Goal: Information Seeking & Learning: Compare options

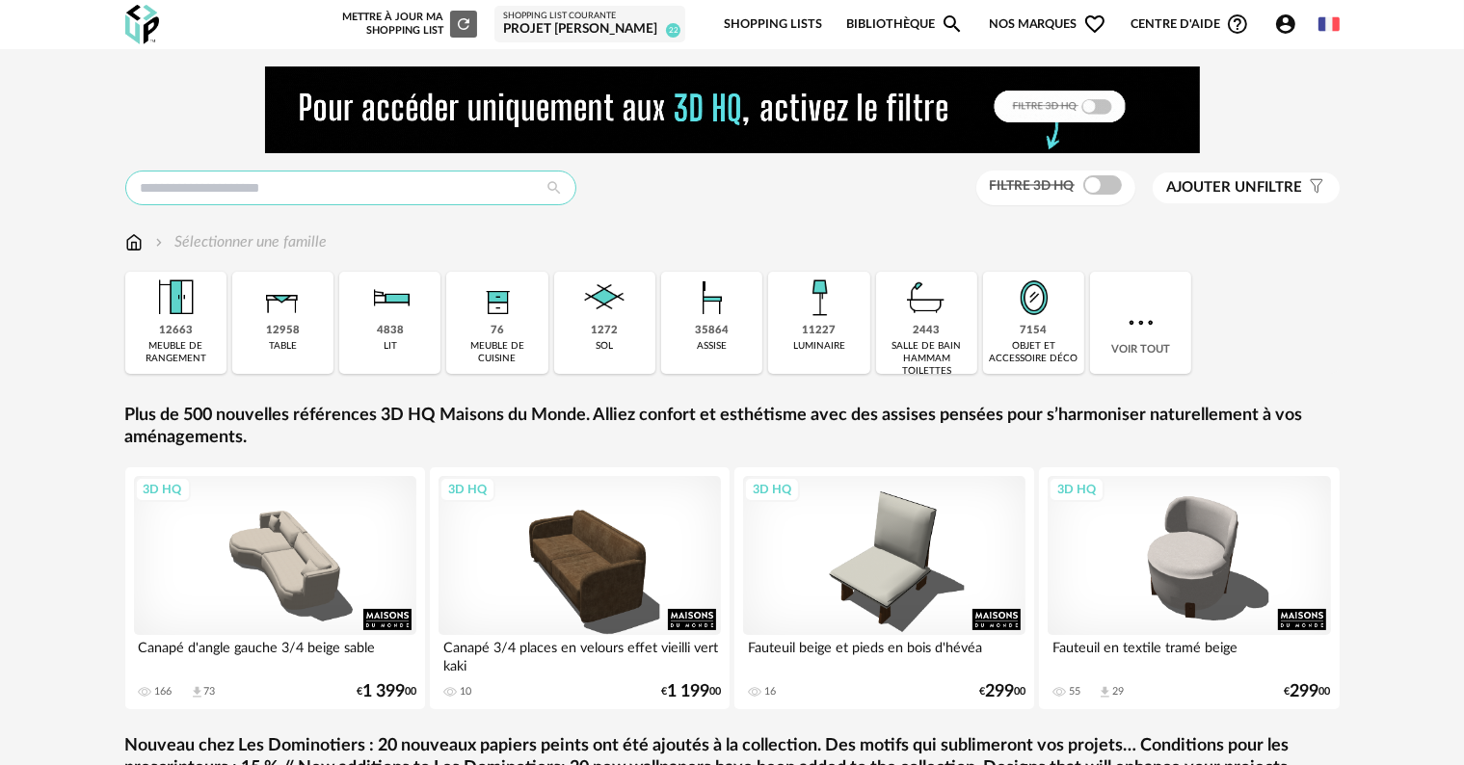
click at [317, 184] on input "text" at bounding box center [350, 188] width 451 height 35
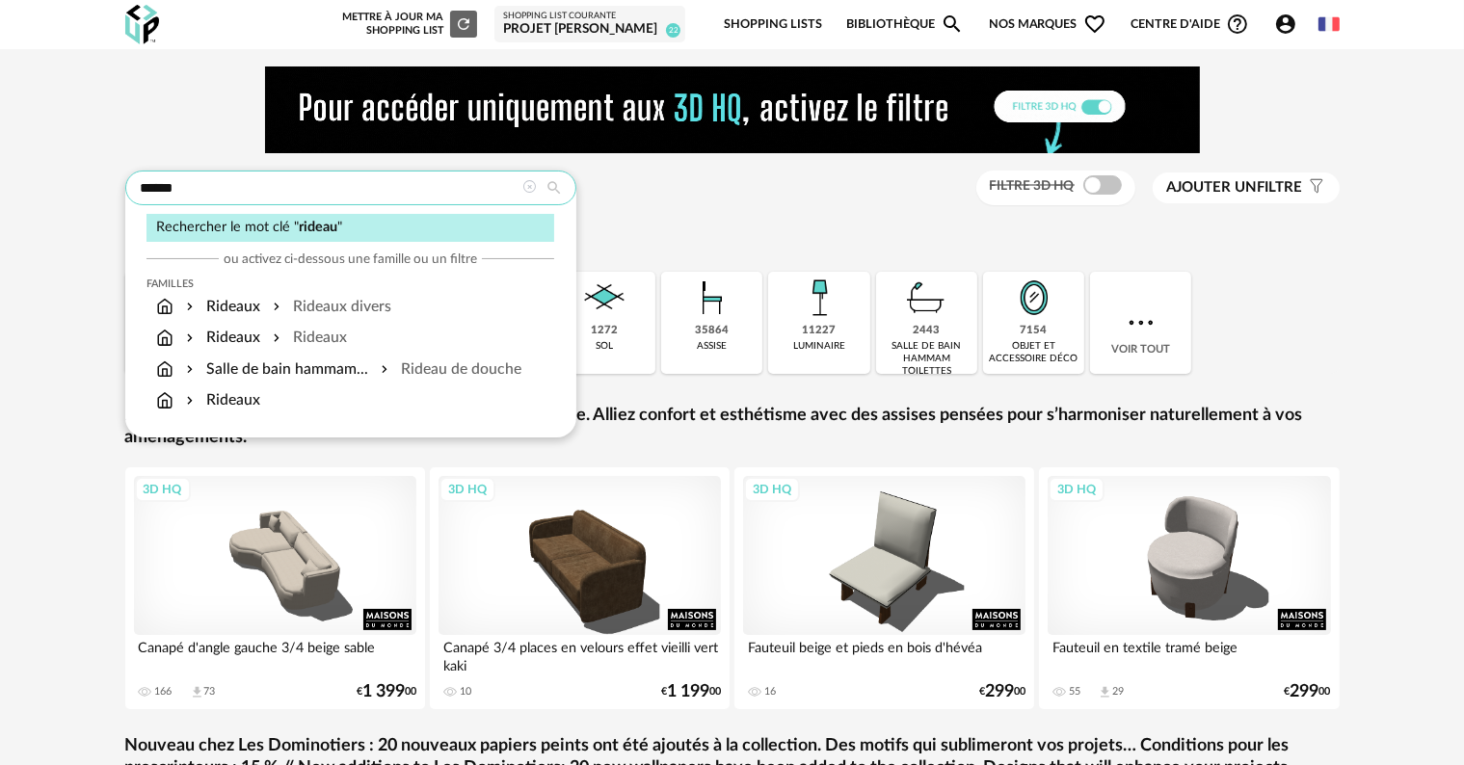
type input "******"
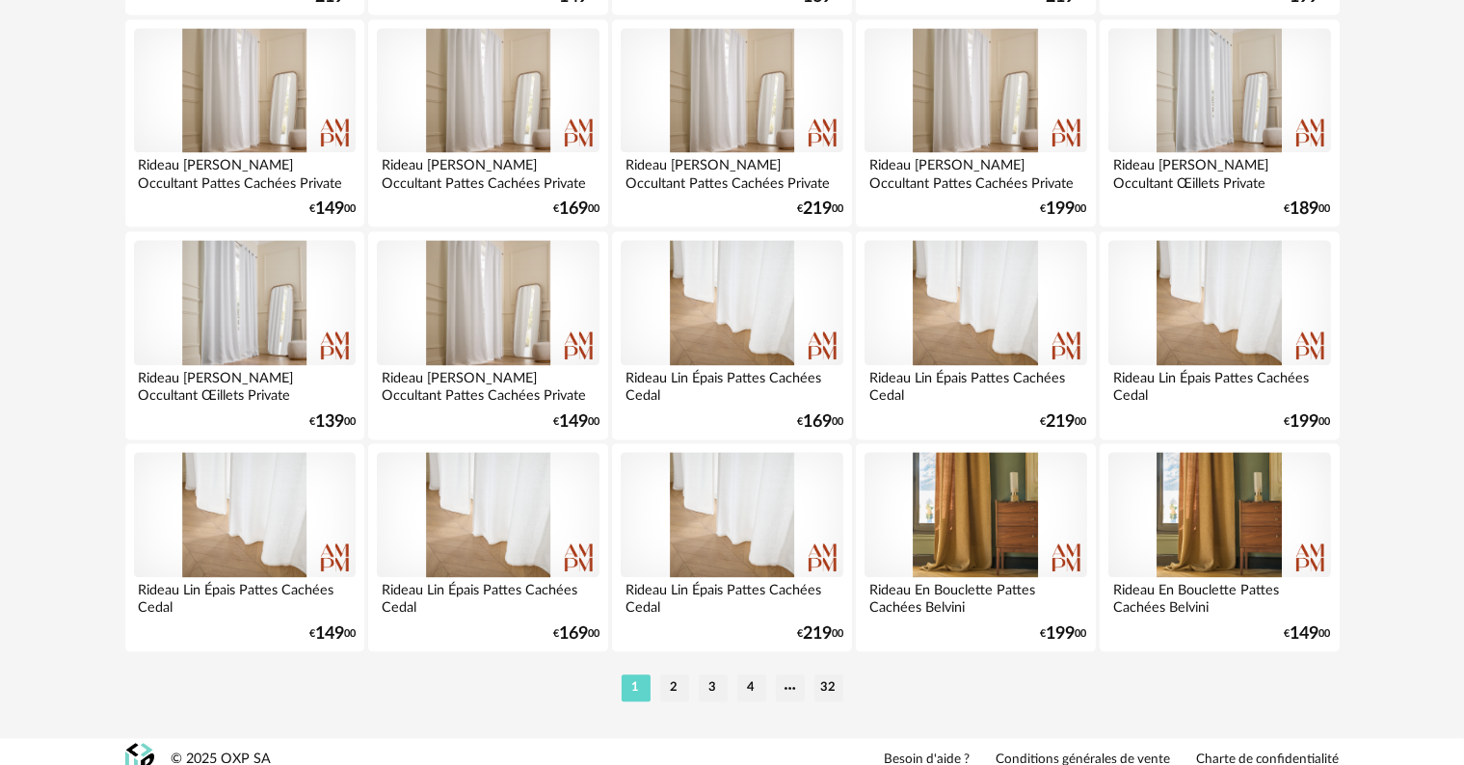
scroll to position [3976, 0]
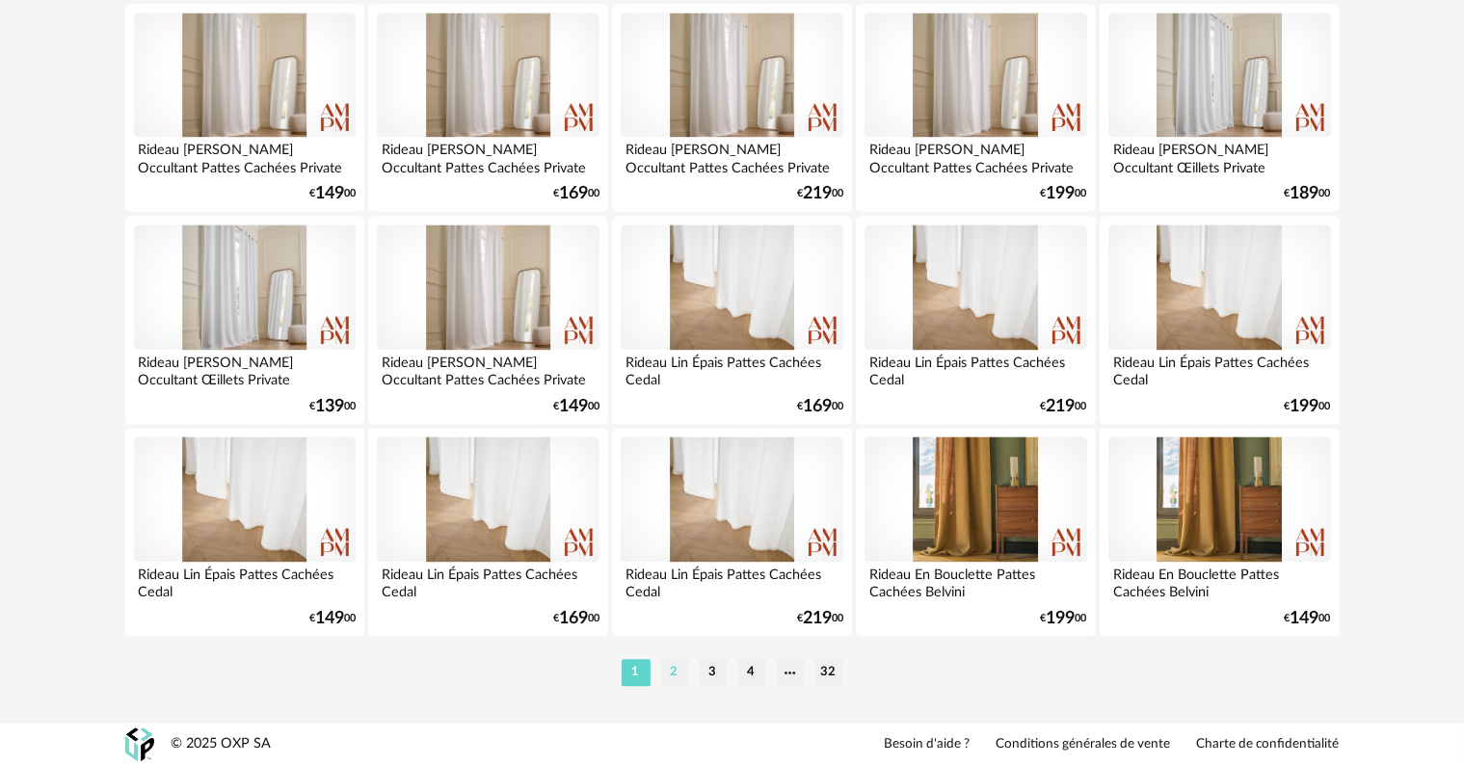
click at [673, 674] on li "2" at bounding box center [674, 672] width 29 height 27
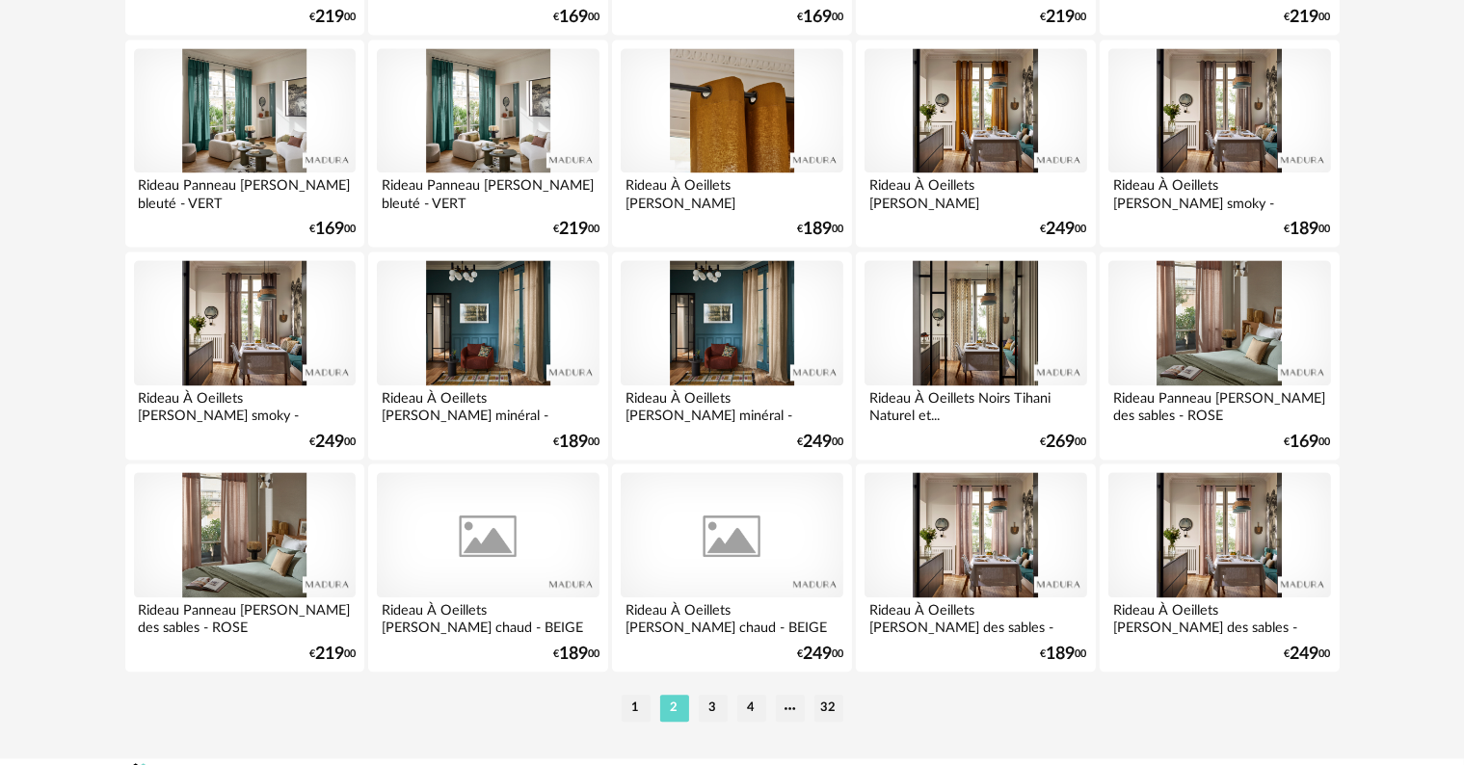
scroll to position [3952, 0]
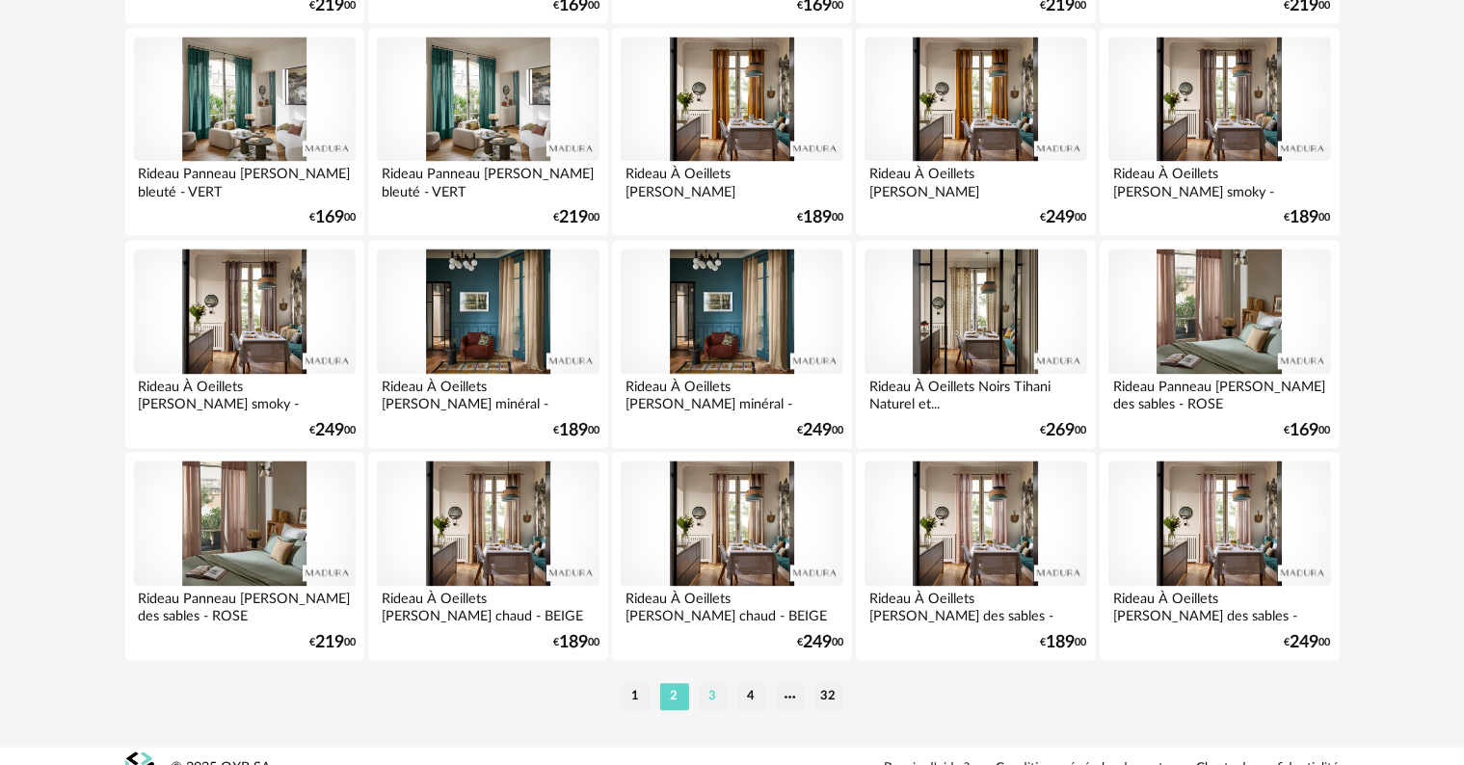
click at [712, 694] on li "3" at bounding box center [713, 696] width 29 height 27
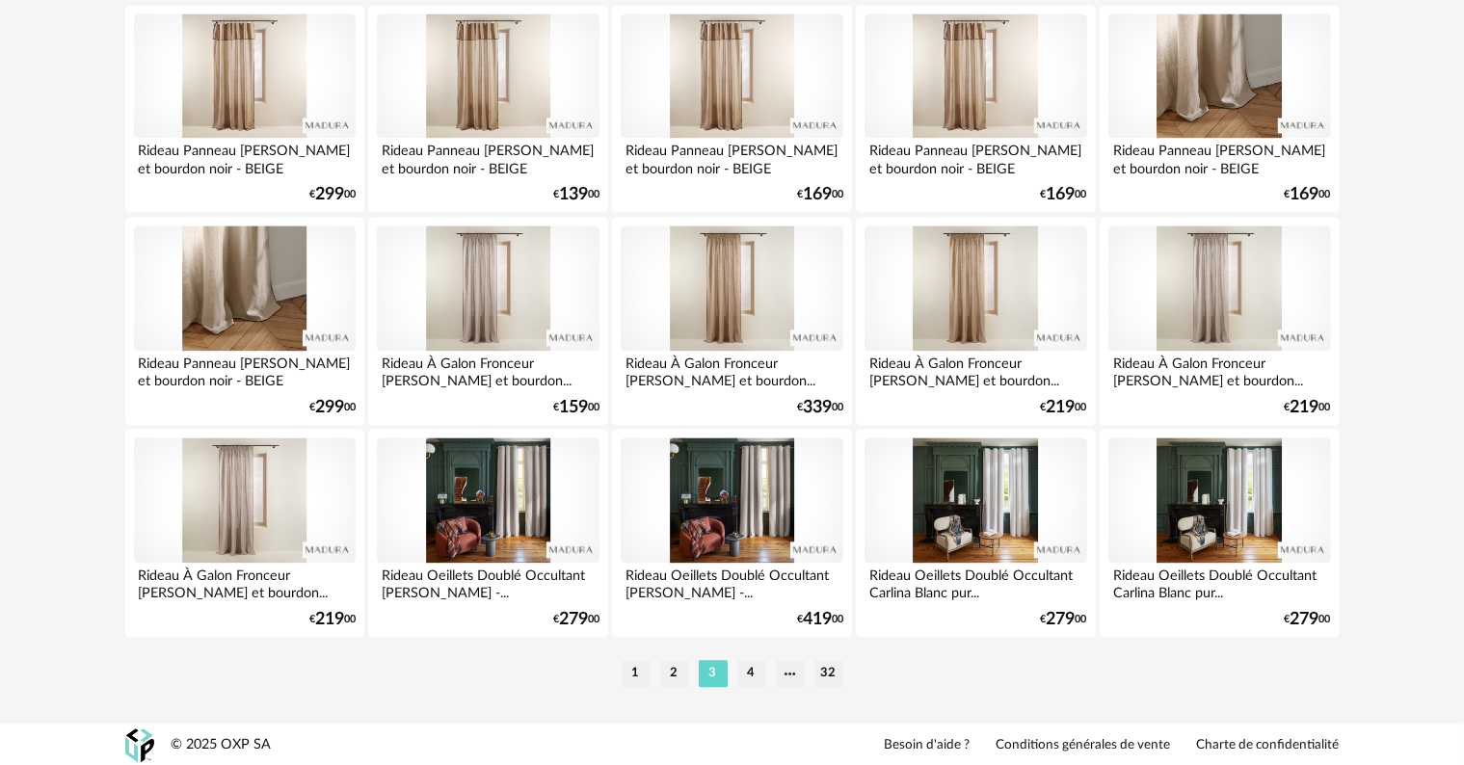
scroll to position [3976, 0]
click at [750, 668] on li "4" at bounding box center [751, 672] width 29 height 27
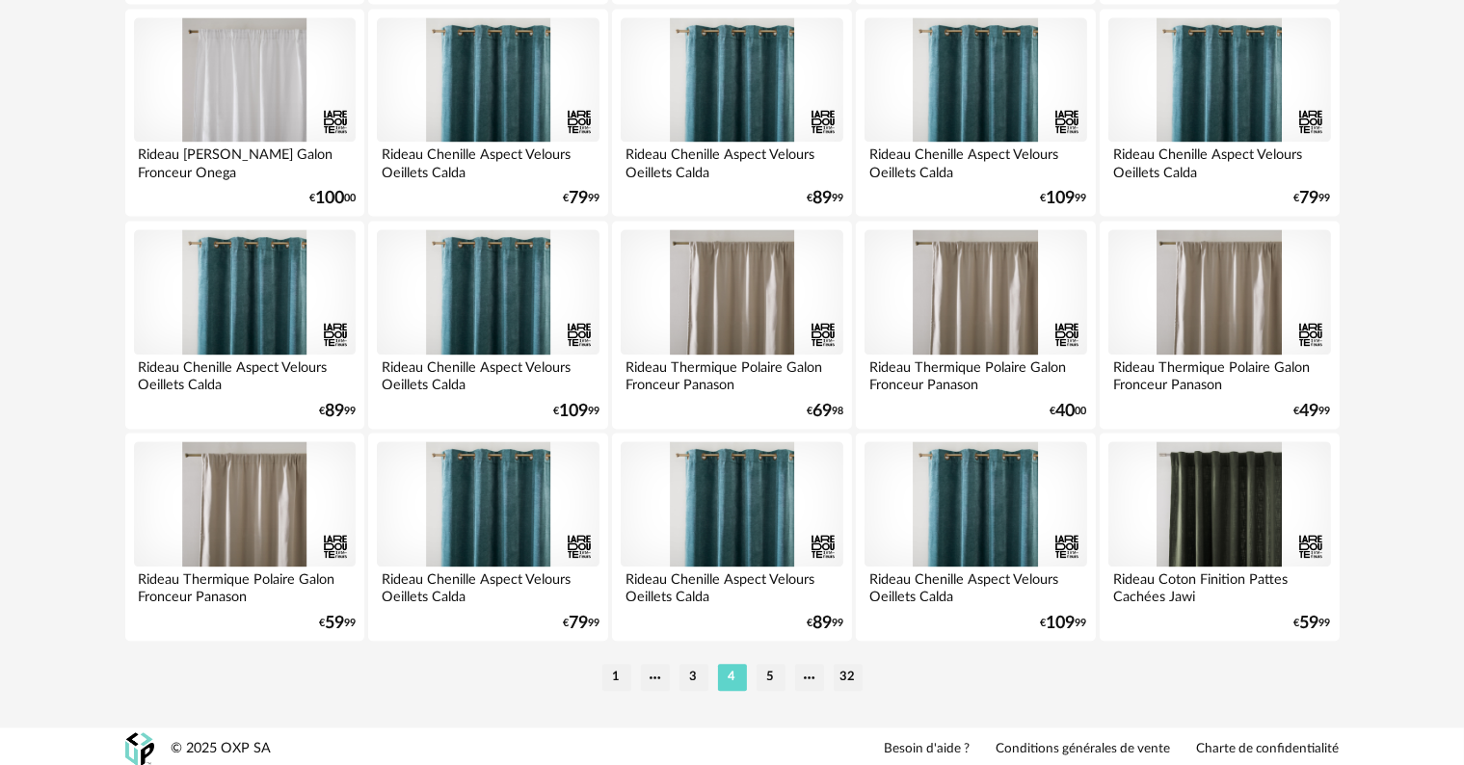
scroll to position [3976, 0]
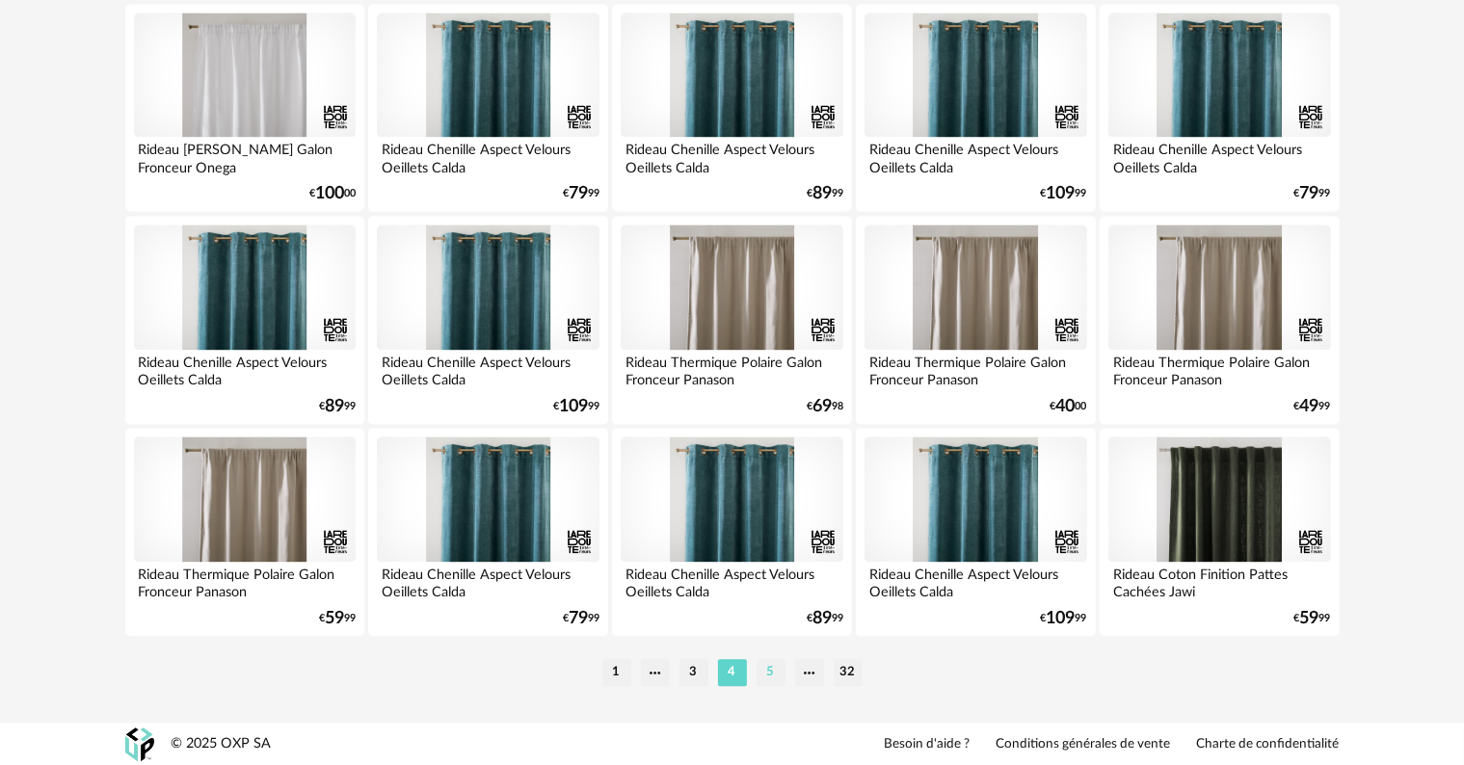
click at [772, 671] on li "5" at bounding box center [771, 672] width 29 height 27
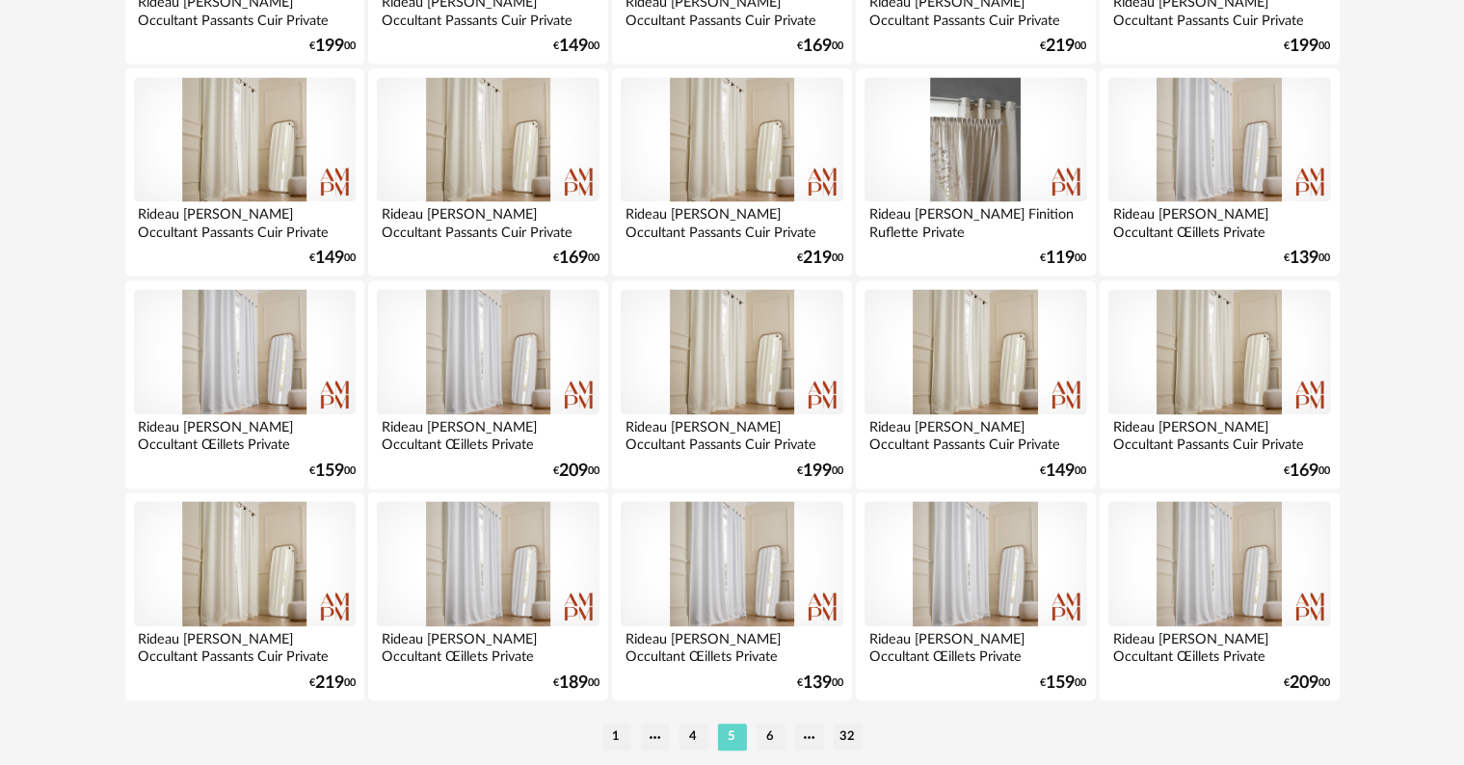
scroll to position [3976, 0]
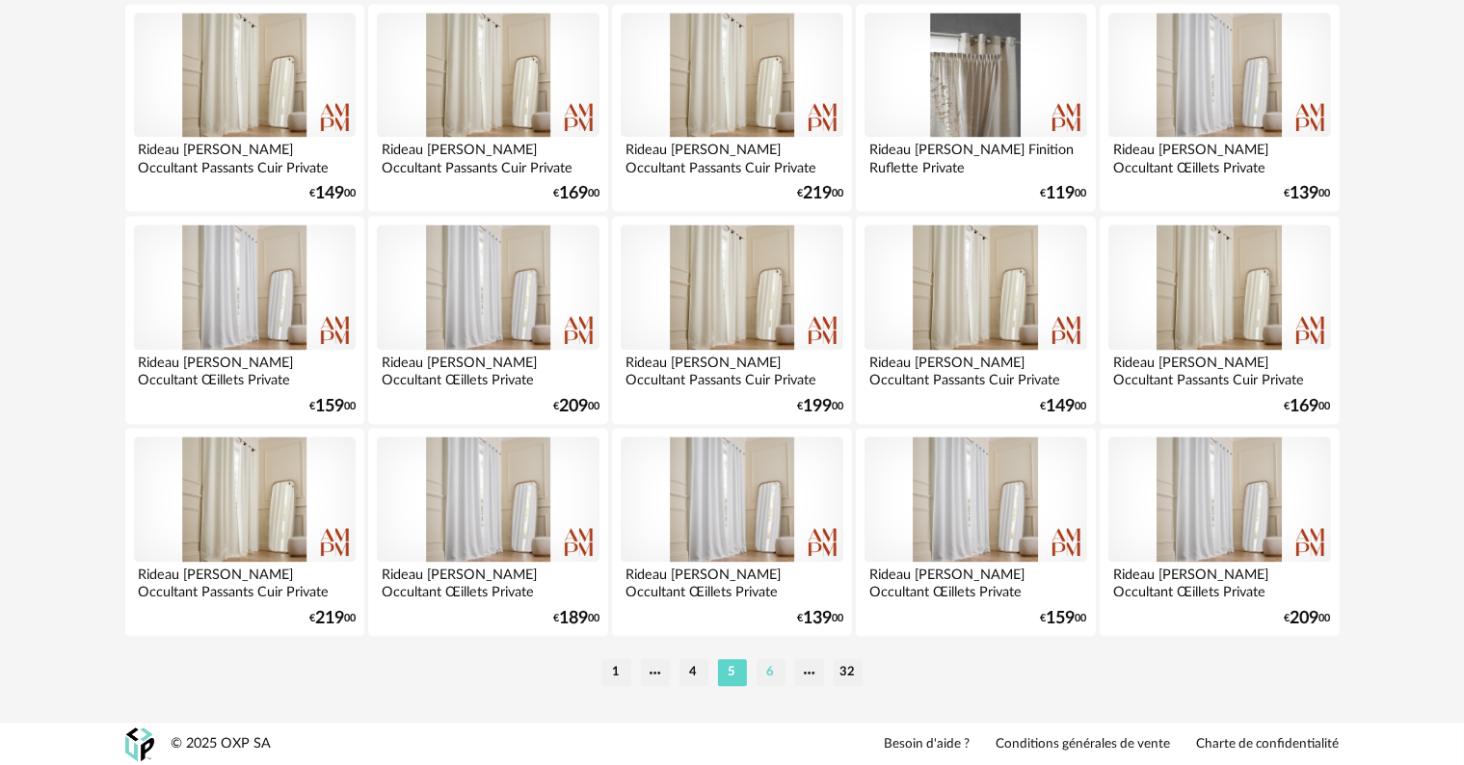
click at [771, 672] on li "6" at bounding box center [771, 672] width 29 height 27
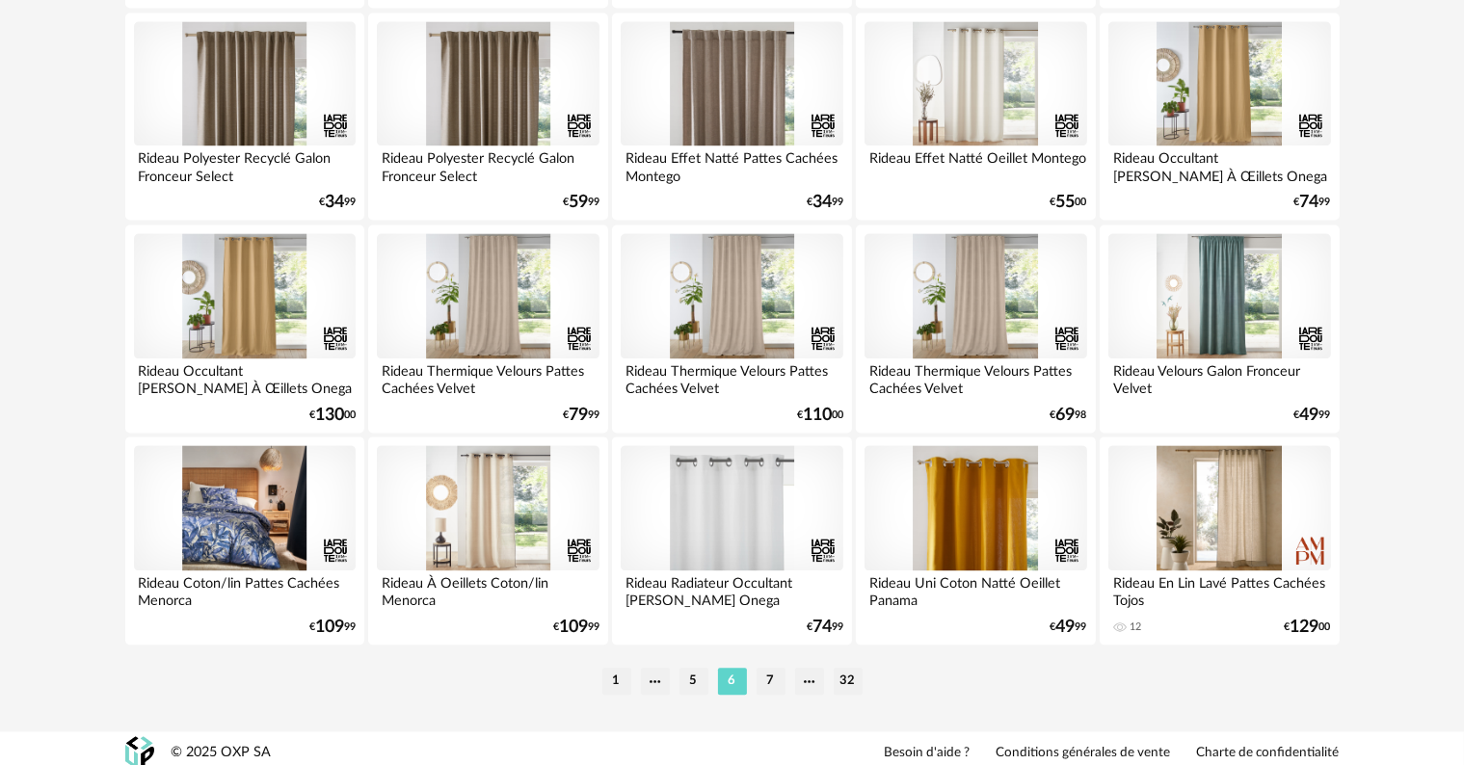
scroll to position [3976, 0]
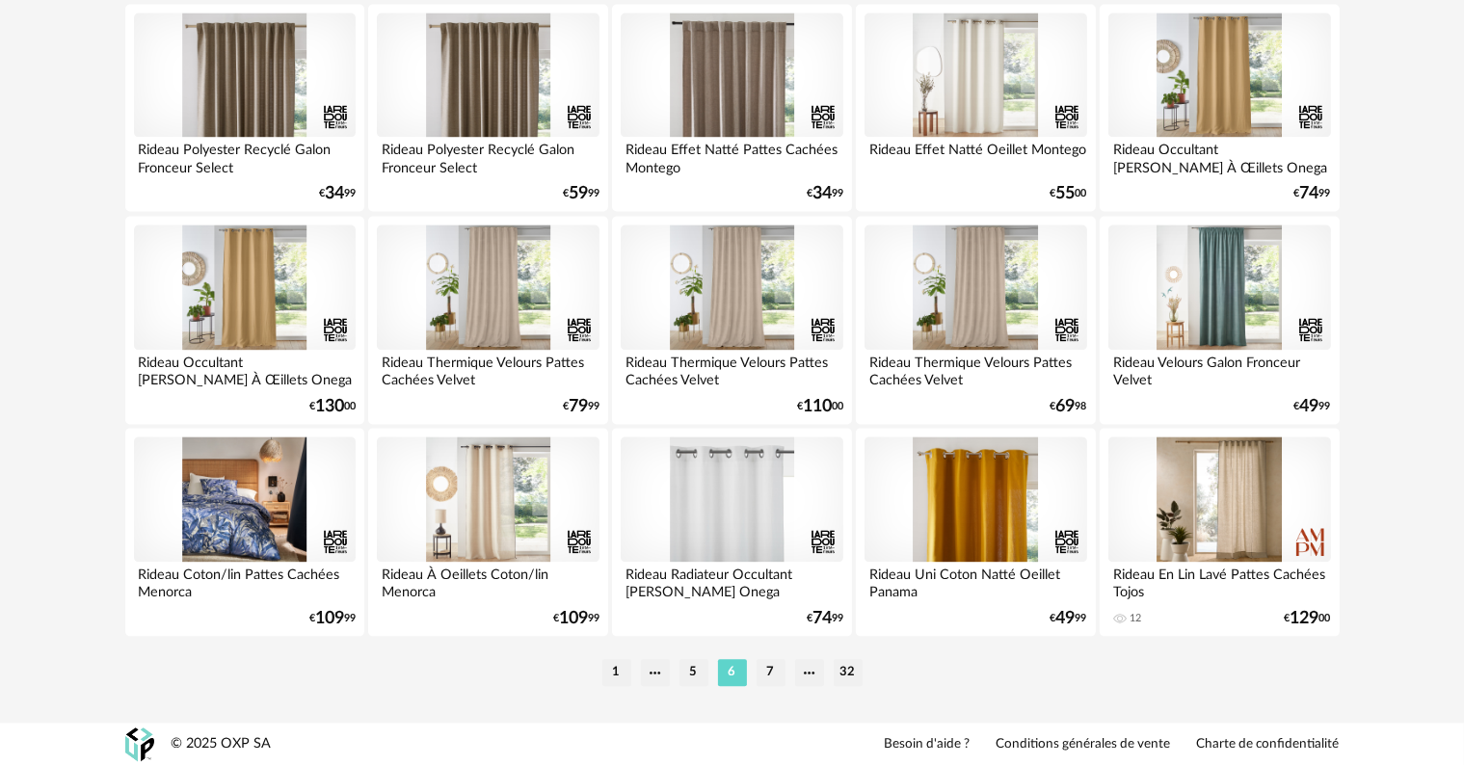
click at [771, 672] on li "7" at bounding box center [771, 672] width 29 height 27
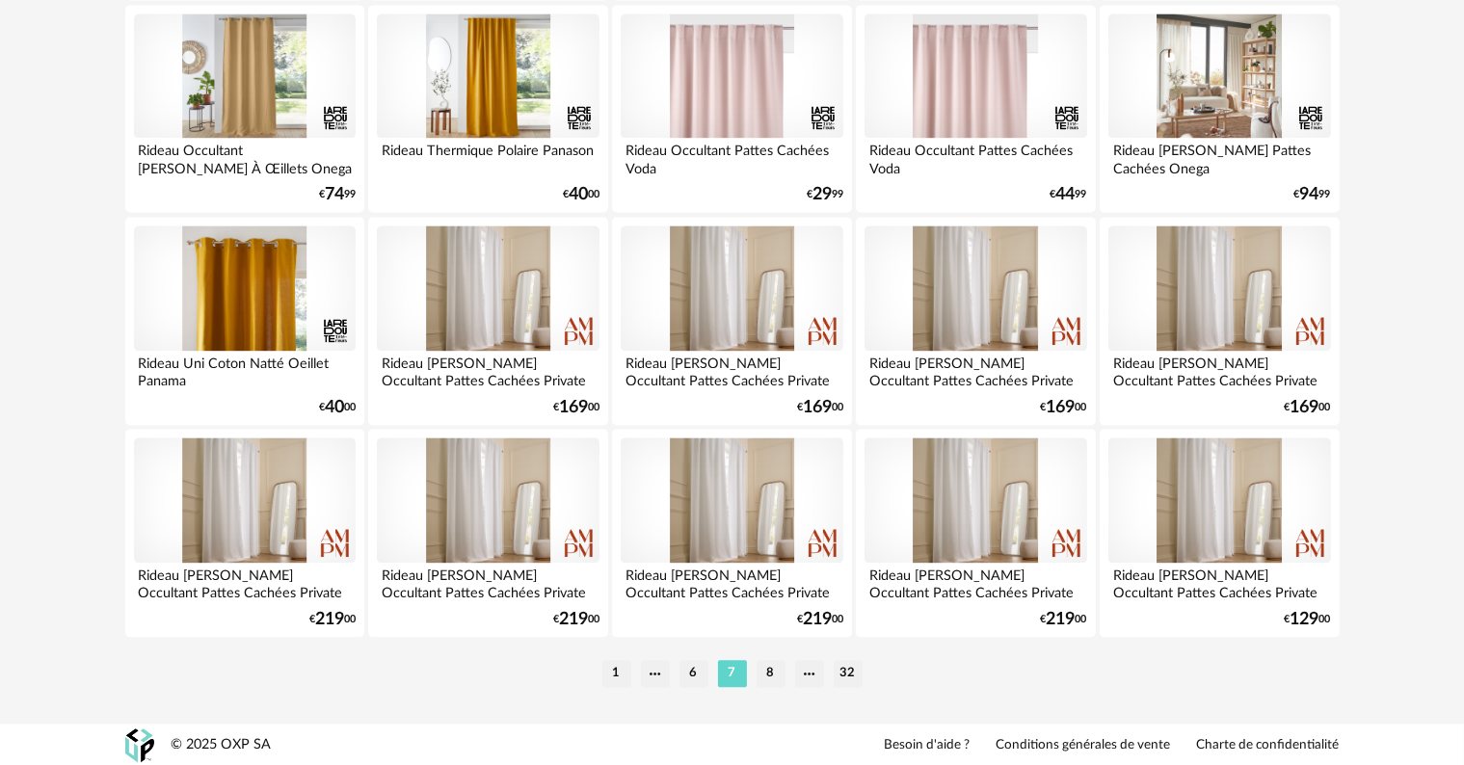
scroll to position [3976, 0]
click at [844, 665] on li "32" at bounding box center [848, 672] width 29 height 27
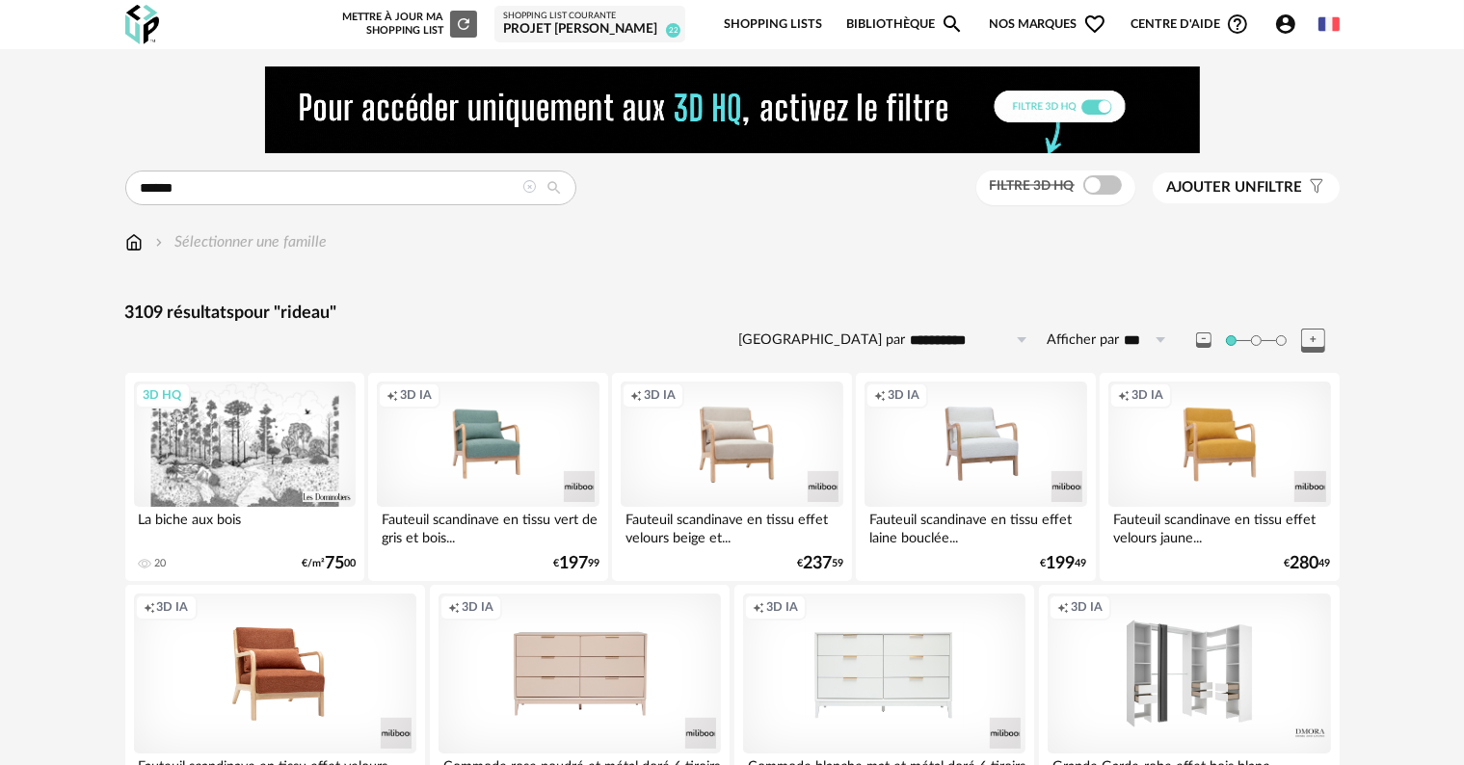
scroll to position [192, 0]
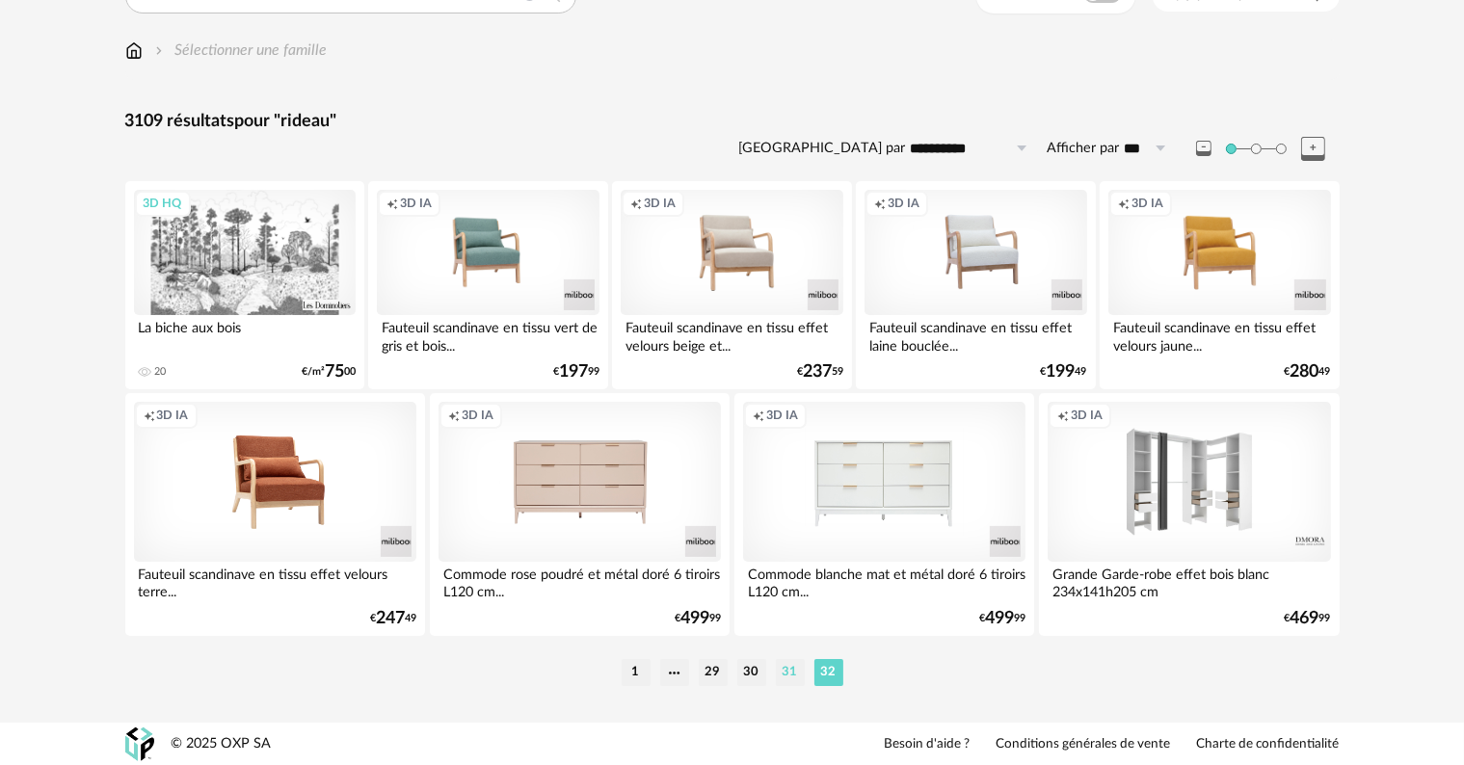
click at [787, 676] on li "31" at bounding box center [790, 672] width 29 height 27
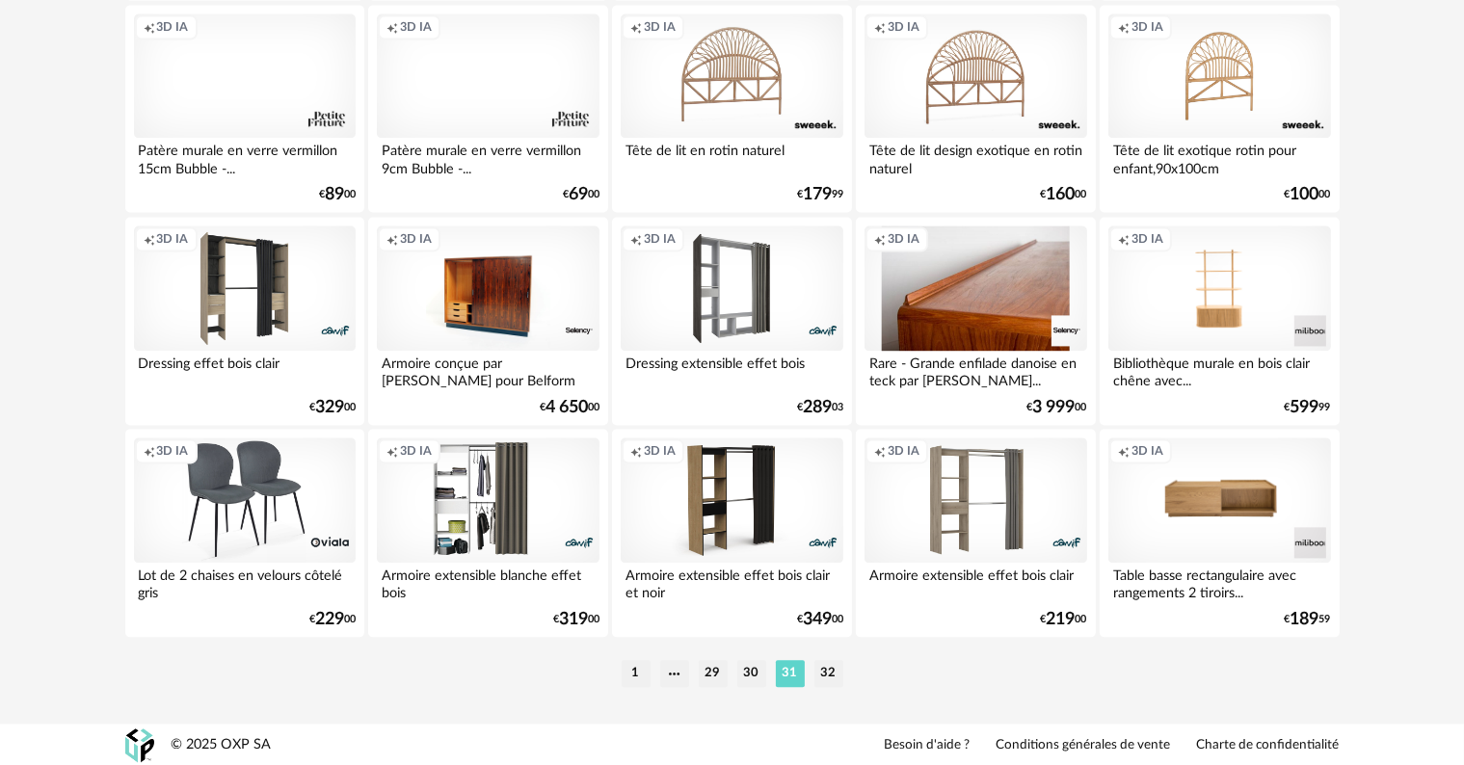
scroll to position [3976, 0]
click at [713, 674] on li "29" at bounding box center [713, 672] width 29 height 27
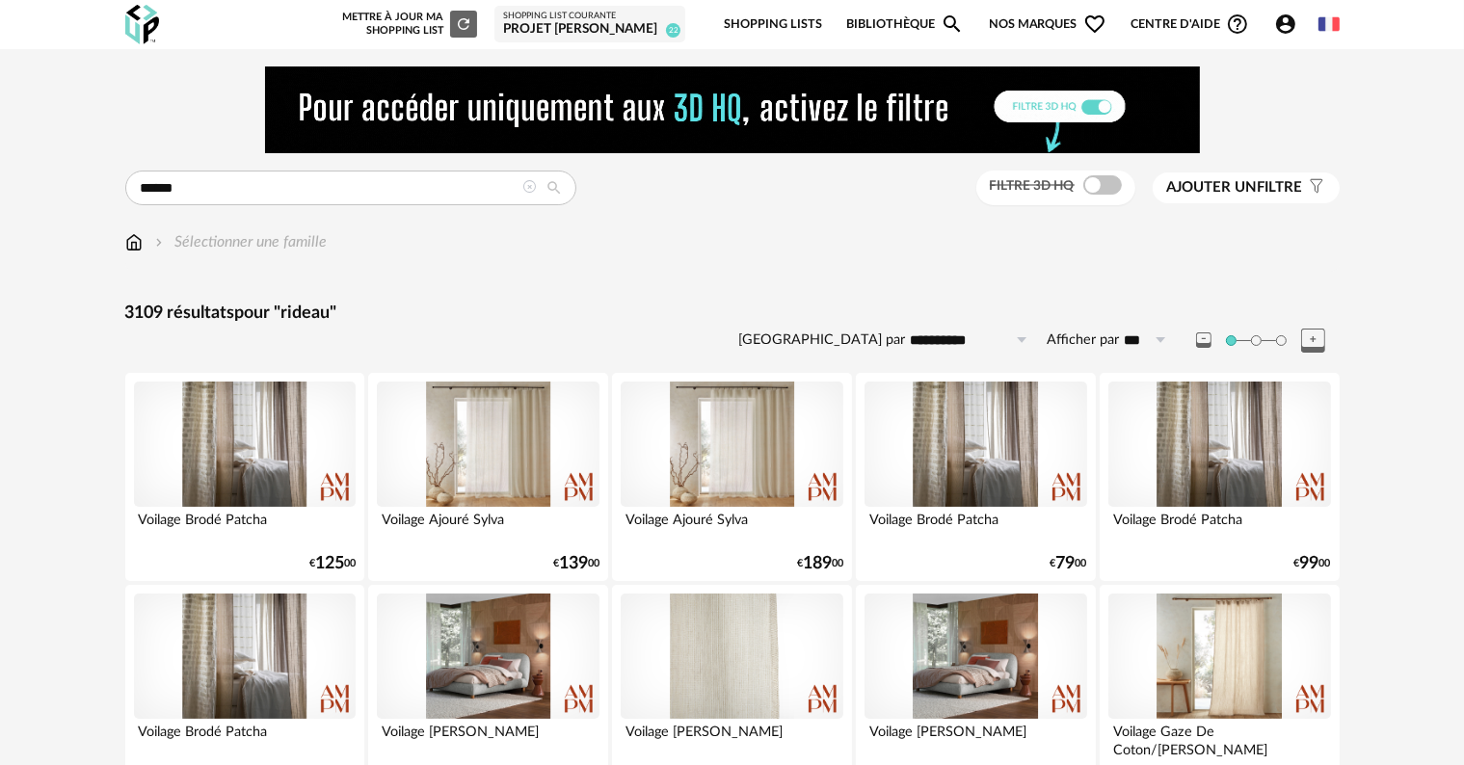
click at [713, 675] on div at bounding box center [732, 656] width 222 height 125
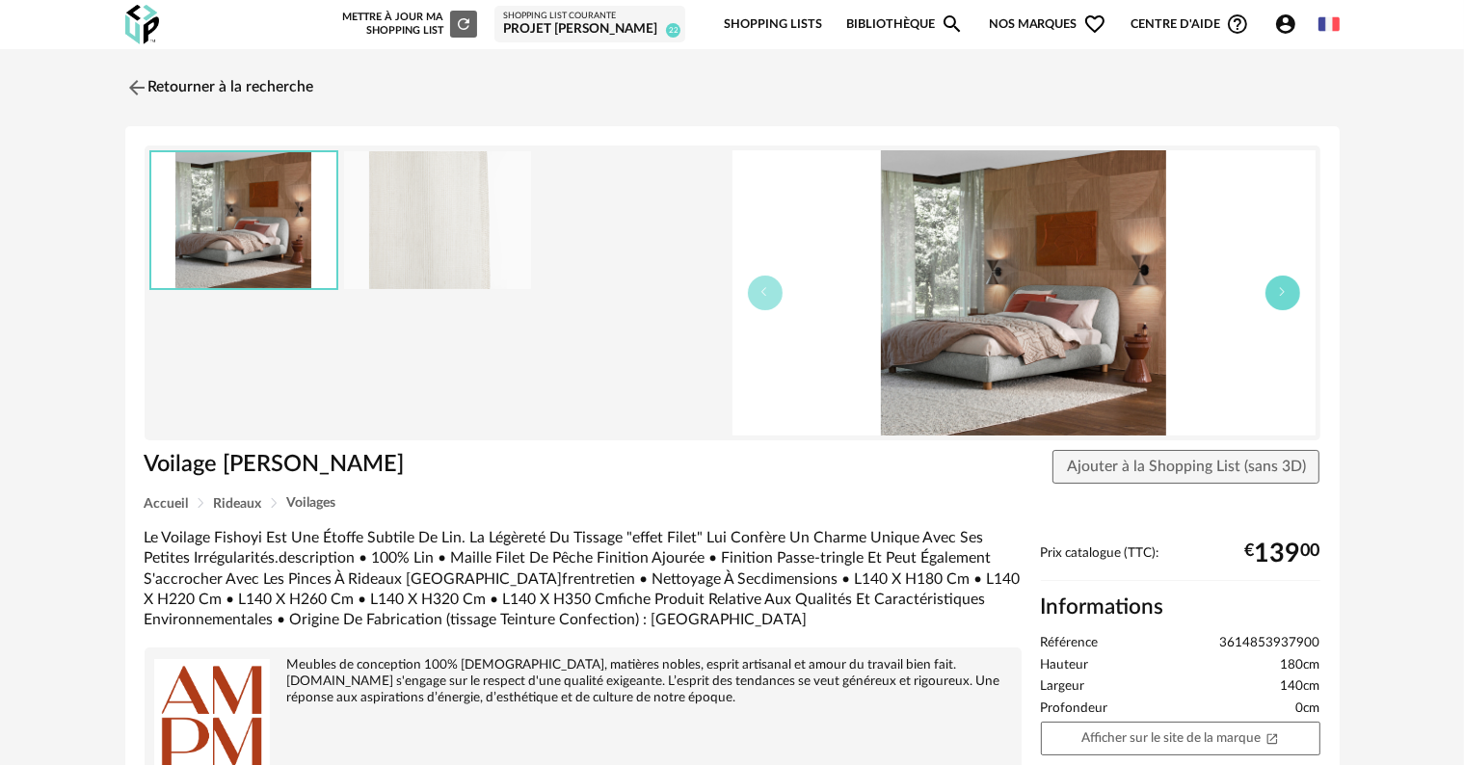
click at [1278, 292] on icon "button" at bounding box center [1283, 292] width 12 height 12
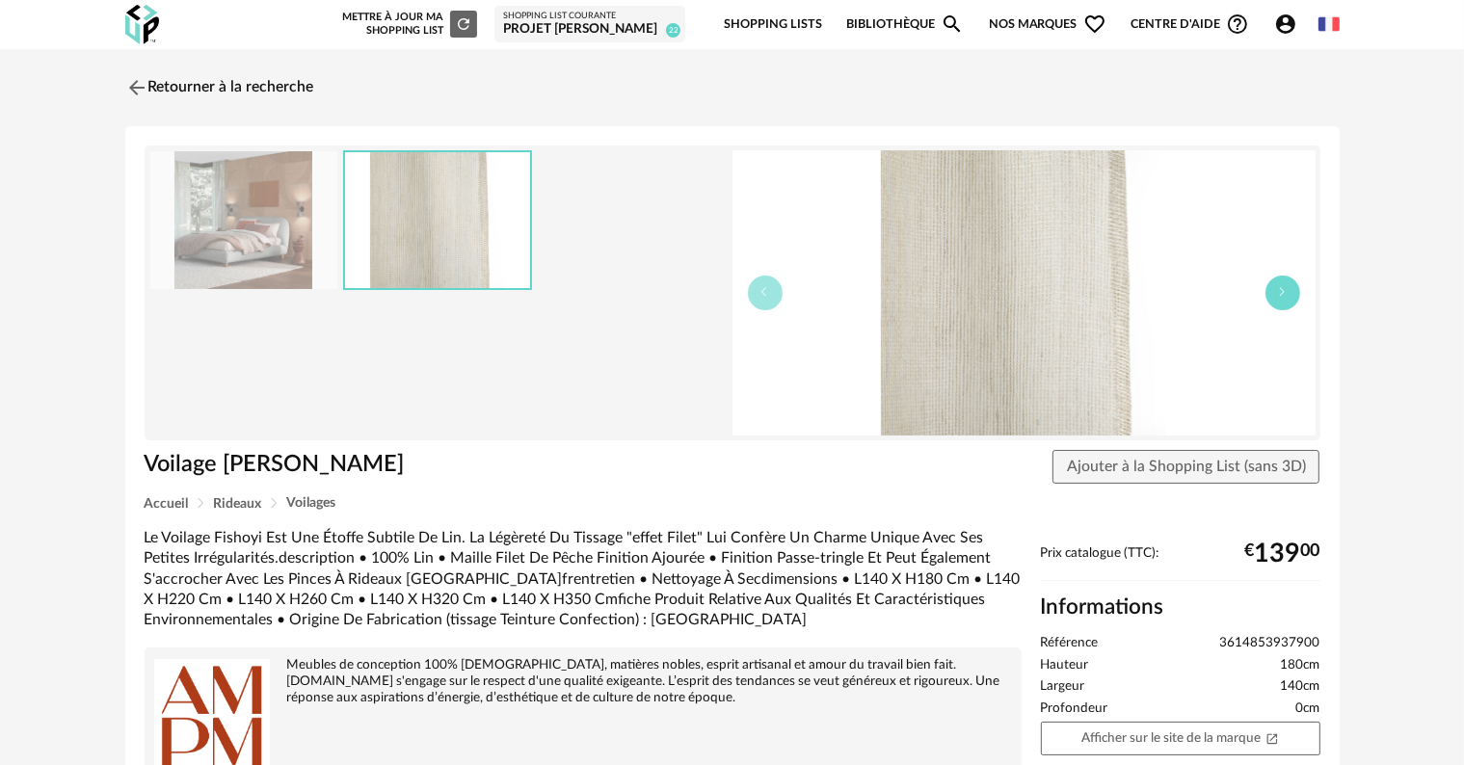
click at [1278, 292] on icon "button" at bounding box center [1283, 292] width 12 height 12
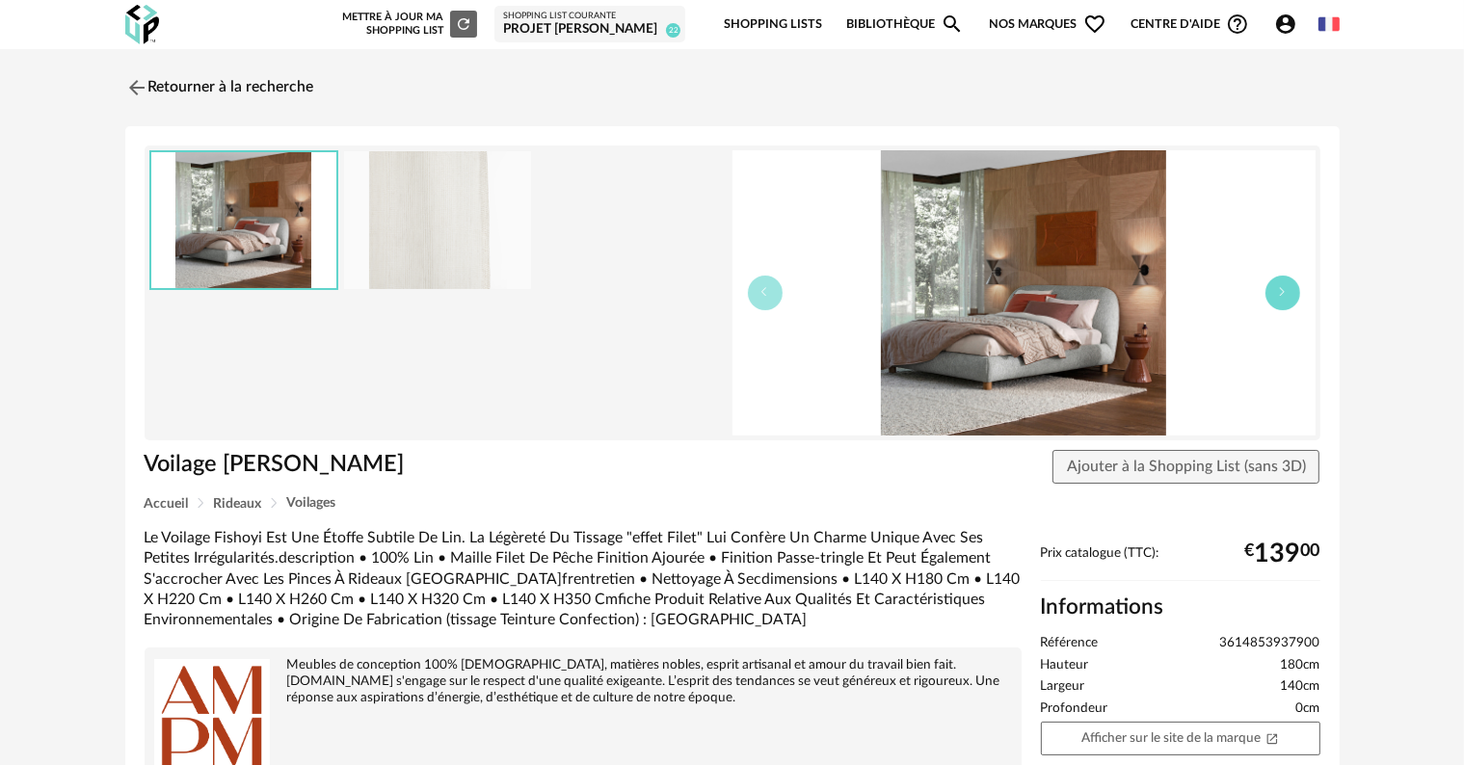
click at [1278, 292] on icon "button" at bounding box center [1283, 292] width 12 height 12
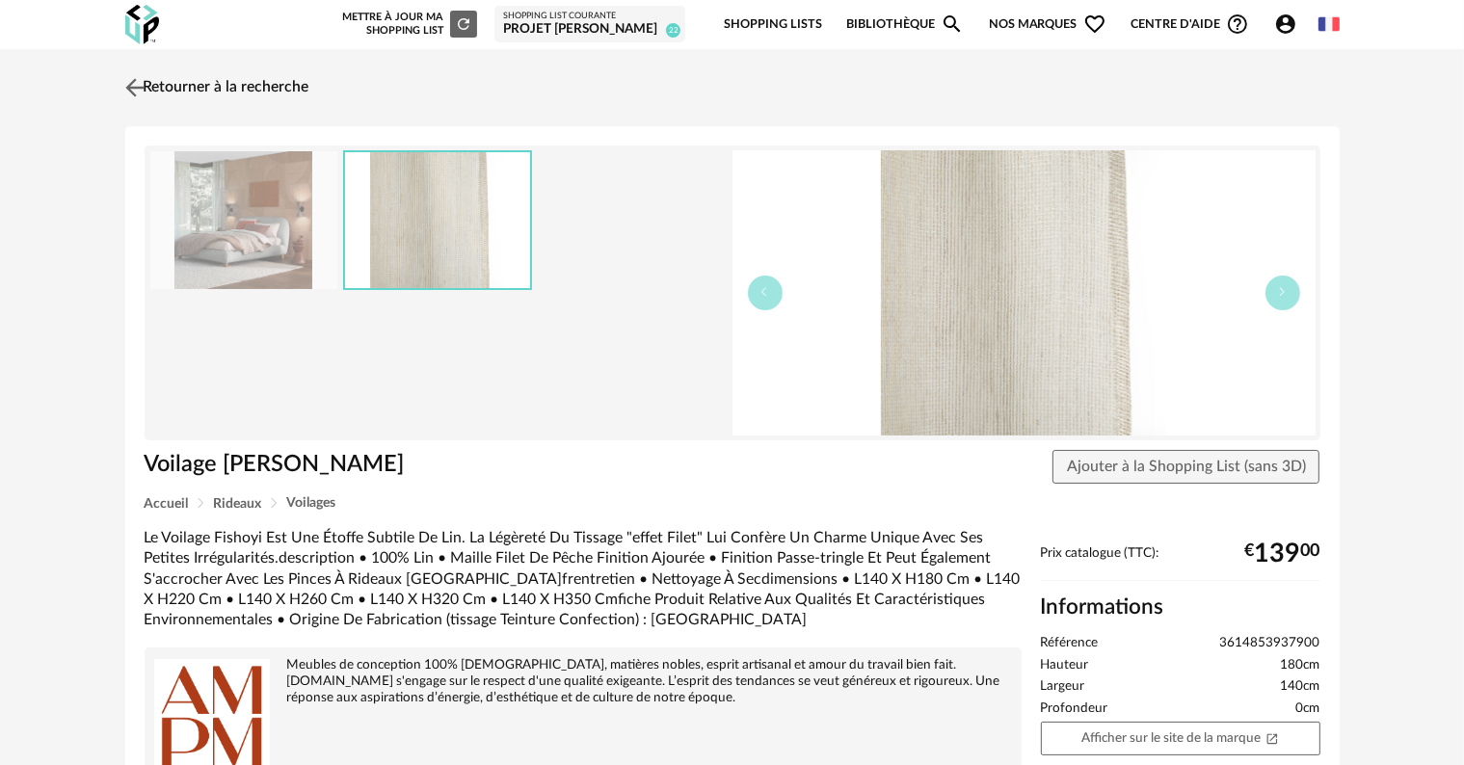
click at [162, 85] on link "Retourner à la recherche" at bounding box center [214, 88] width 189 height 42
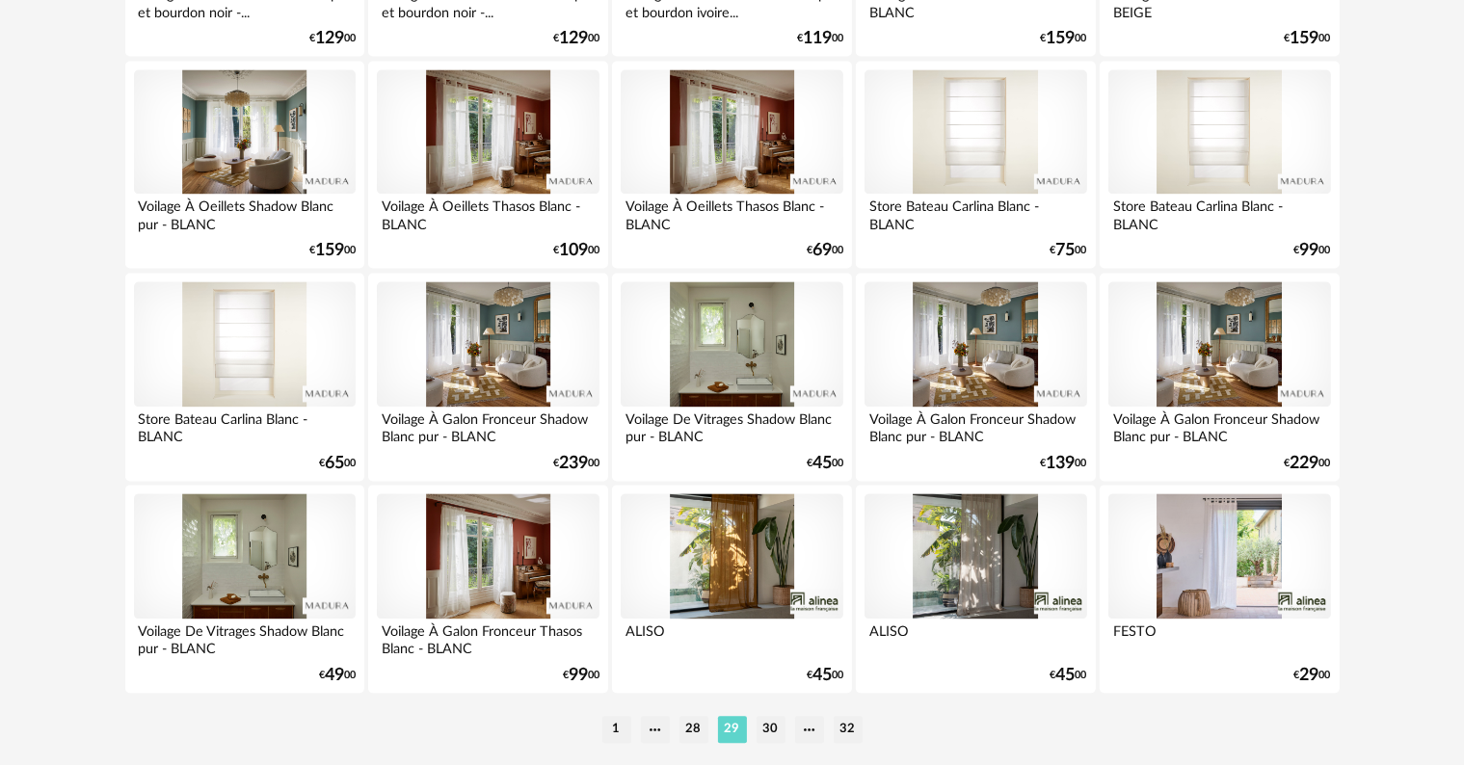
scroll to position [3952, 0]
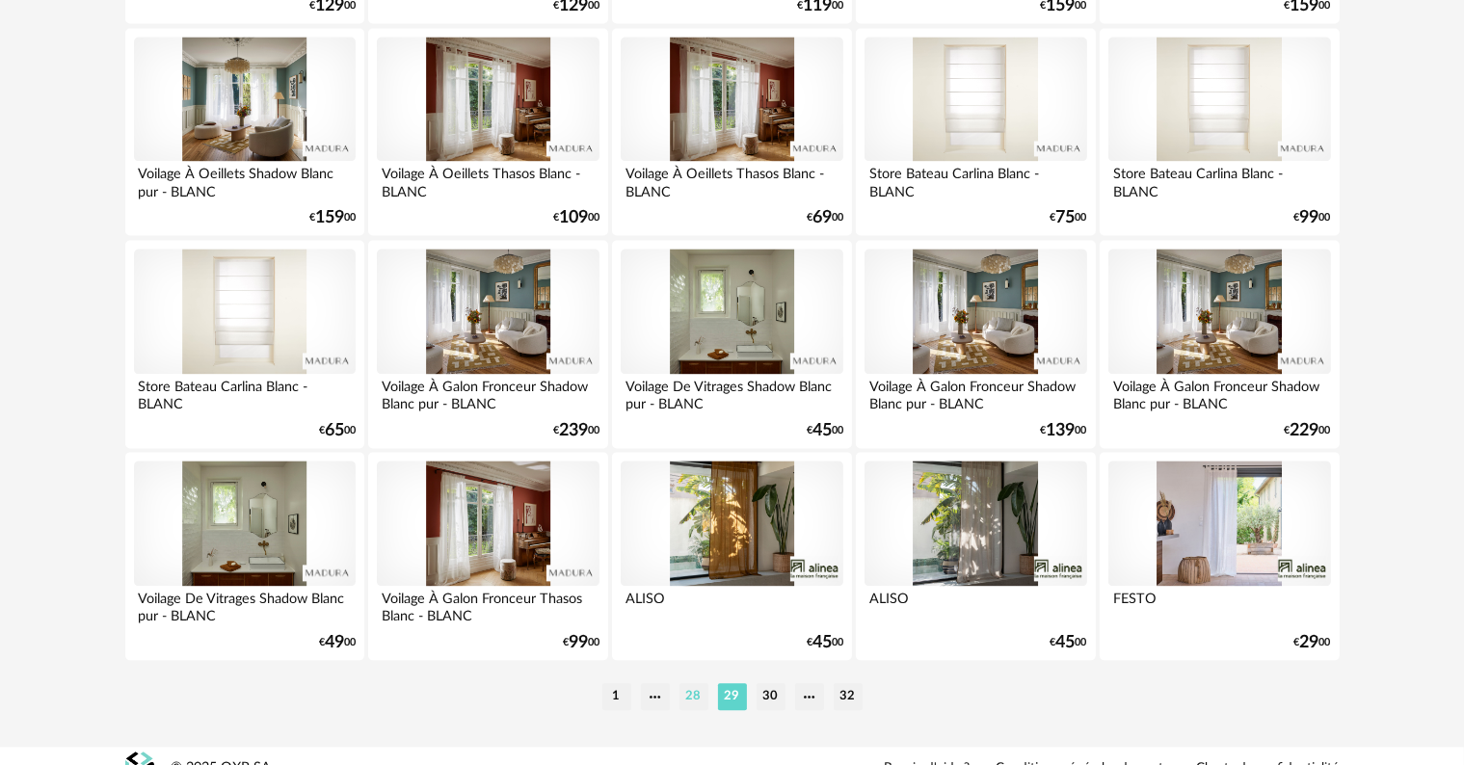
click at [688, 699] on li "28" at bounding box center [694, 696] width 29 height 27
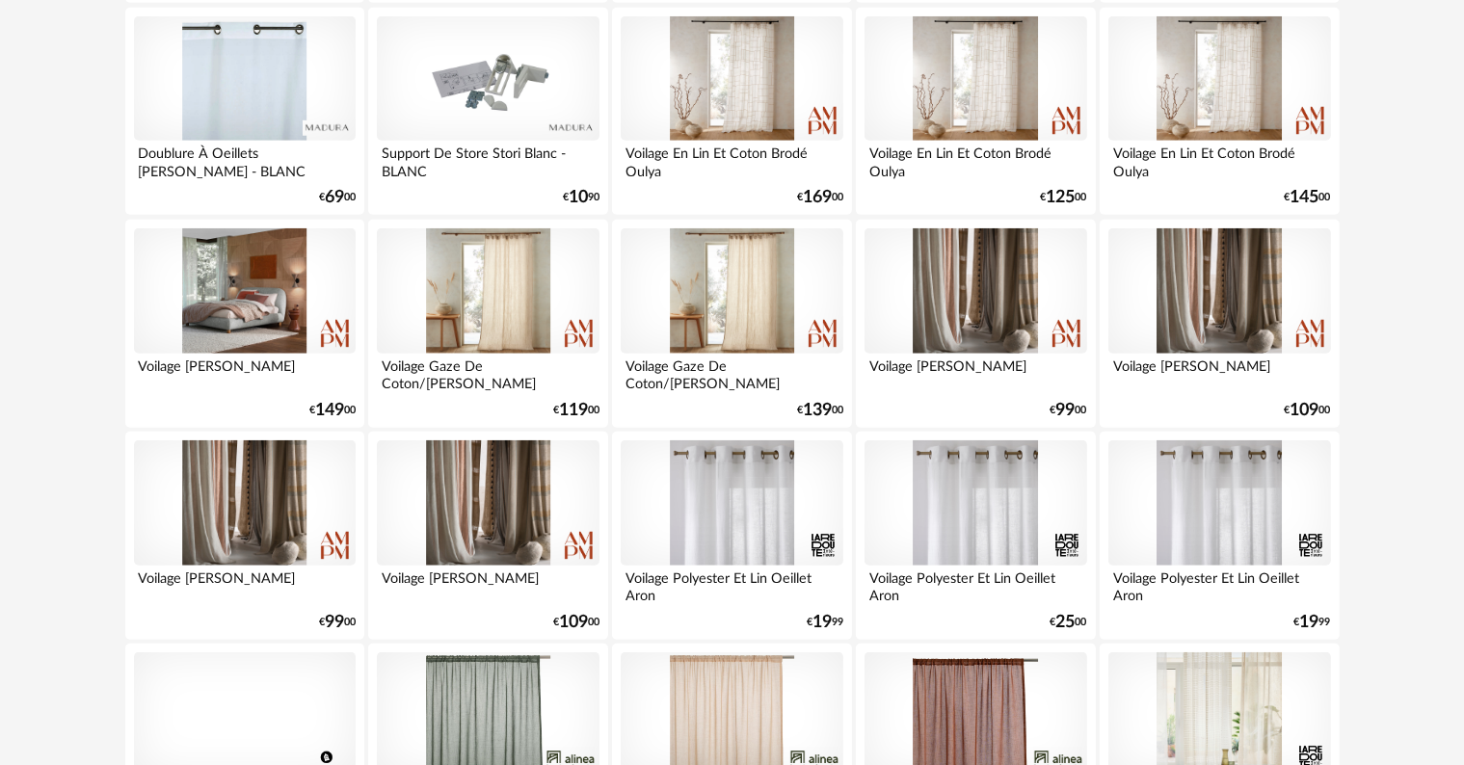
scroll to position [1735, 0]
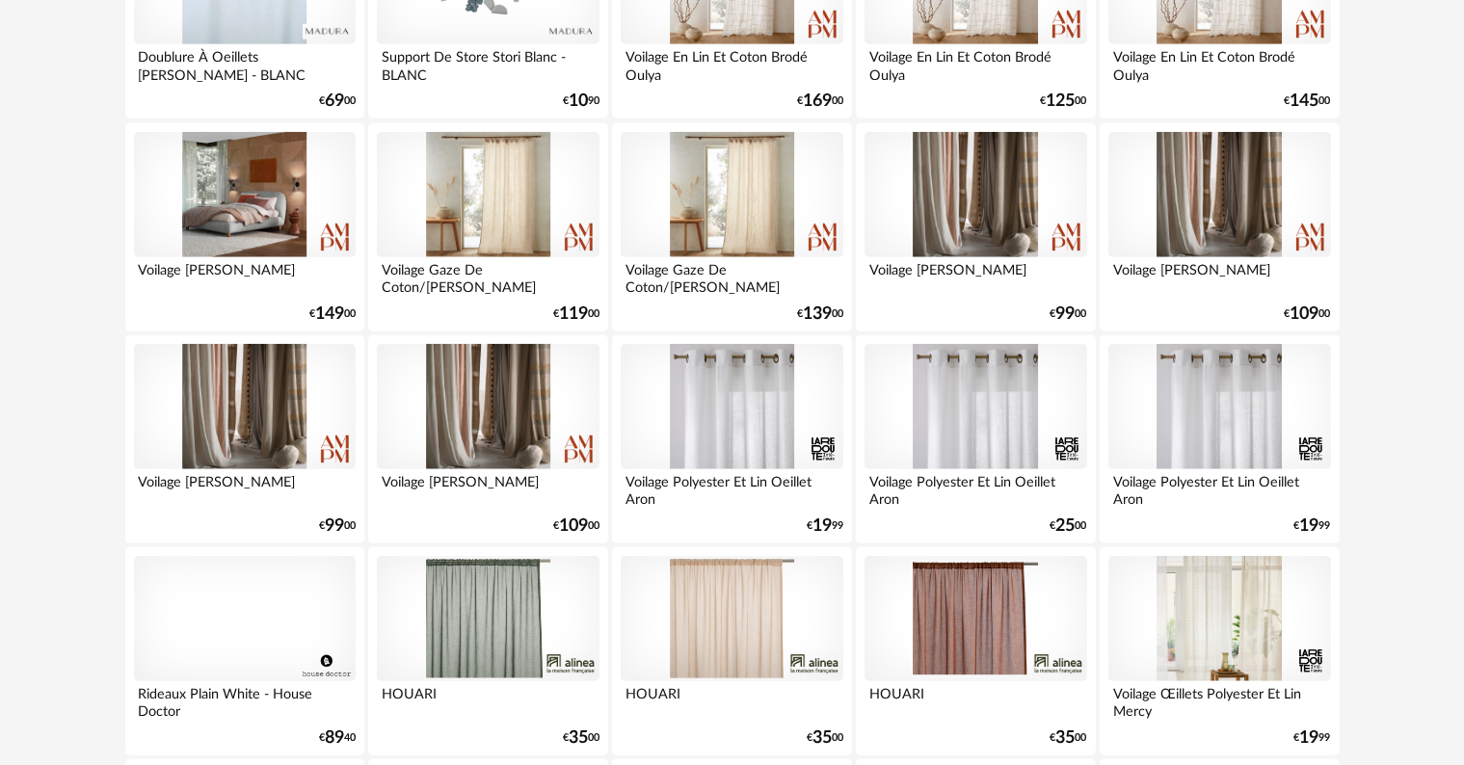
click at [753, 203] on div at bounding box center [732, 194] width 222 height 125
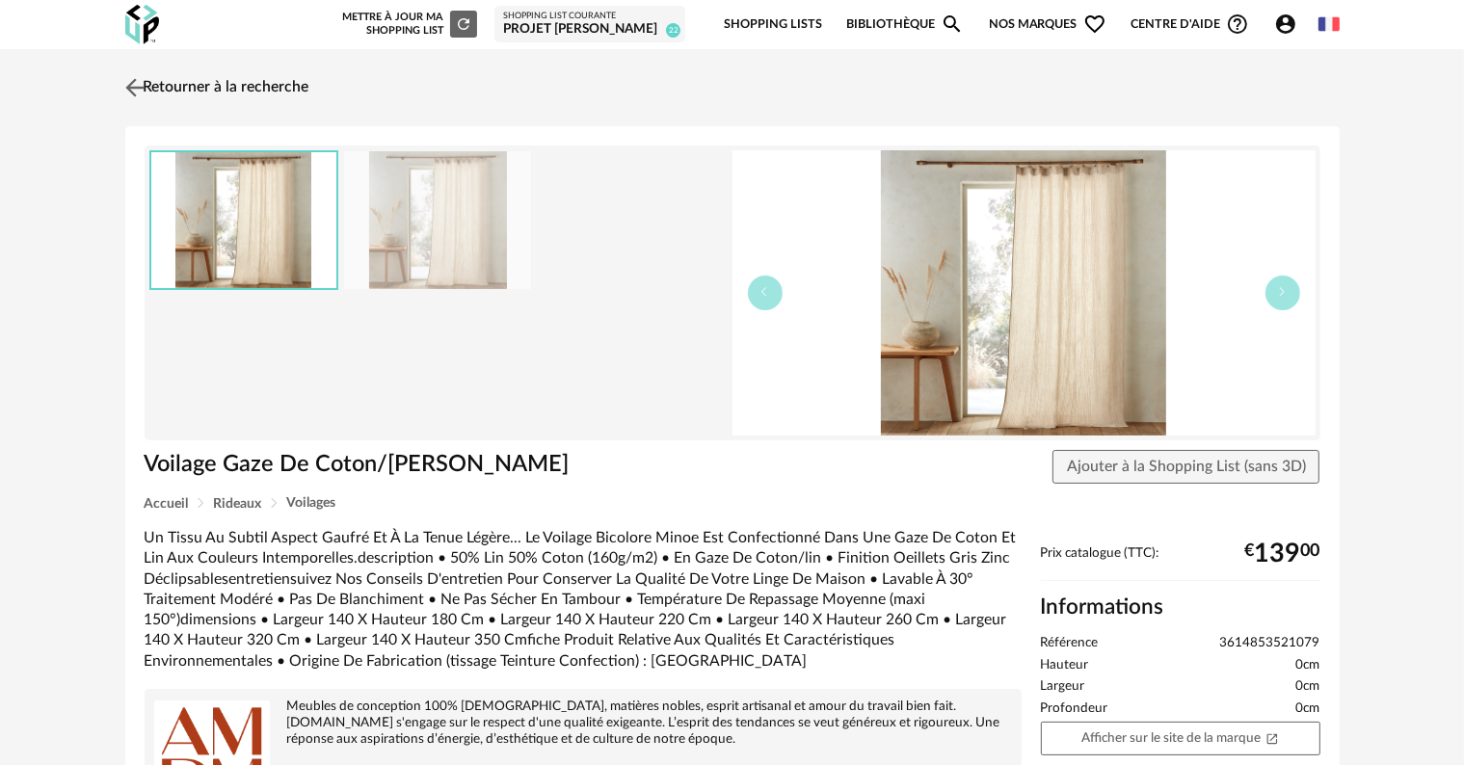
click at [199, 86] on link "Retourner à la recherche" at bounding box center [214, 88] width 189 height 42
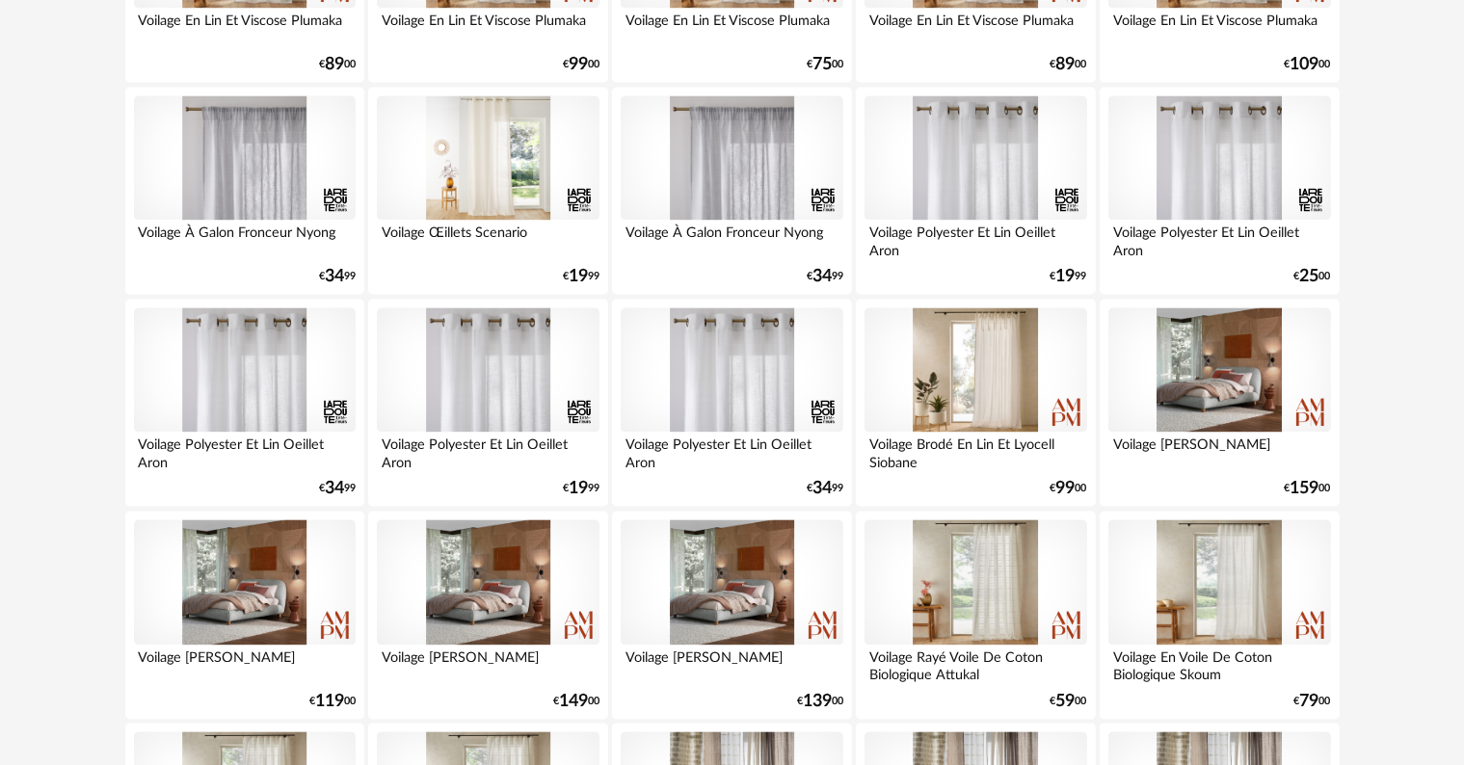
scroll to position [3976, 0]
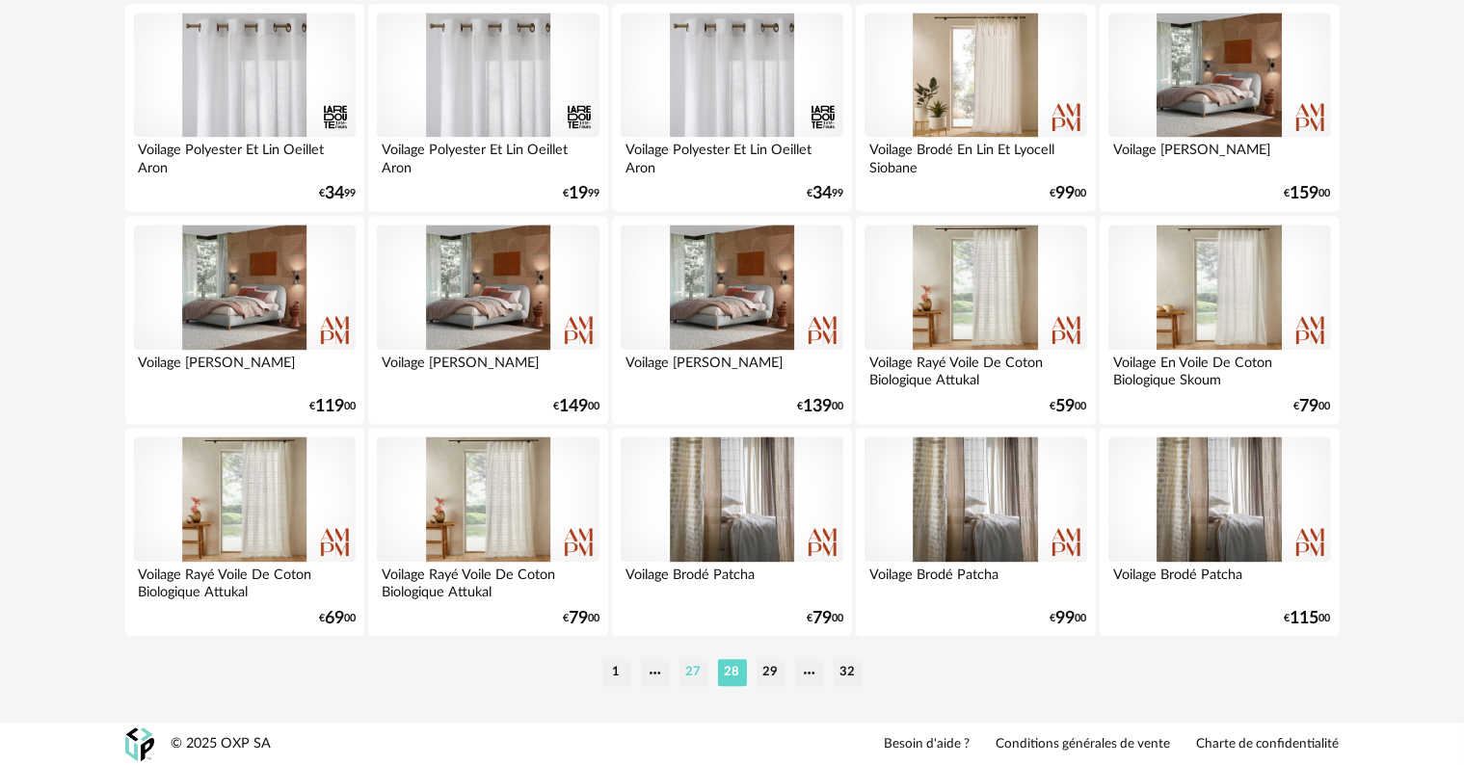
click at [692, 675] on li "27" at bounding box center [694, 672] width 29 height 27
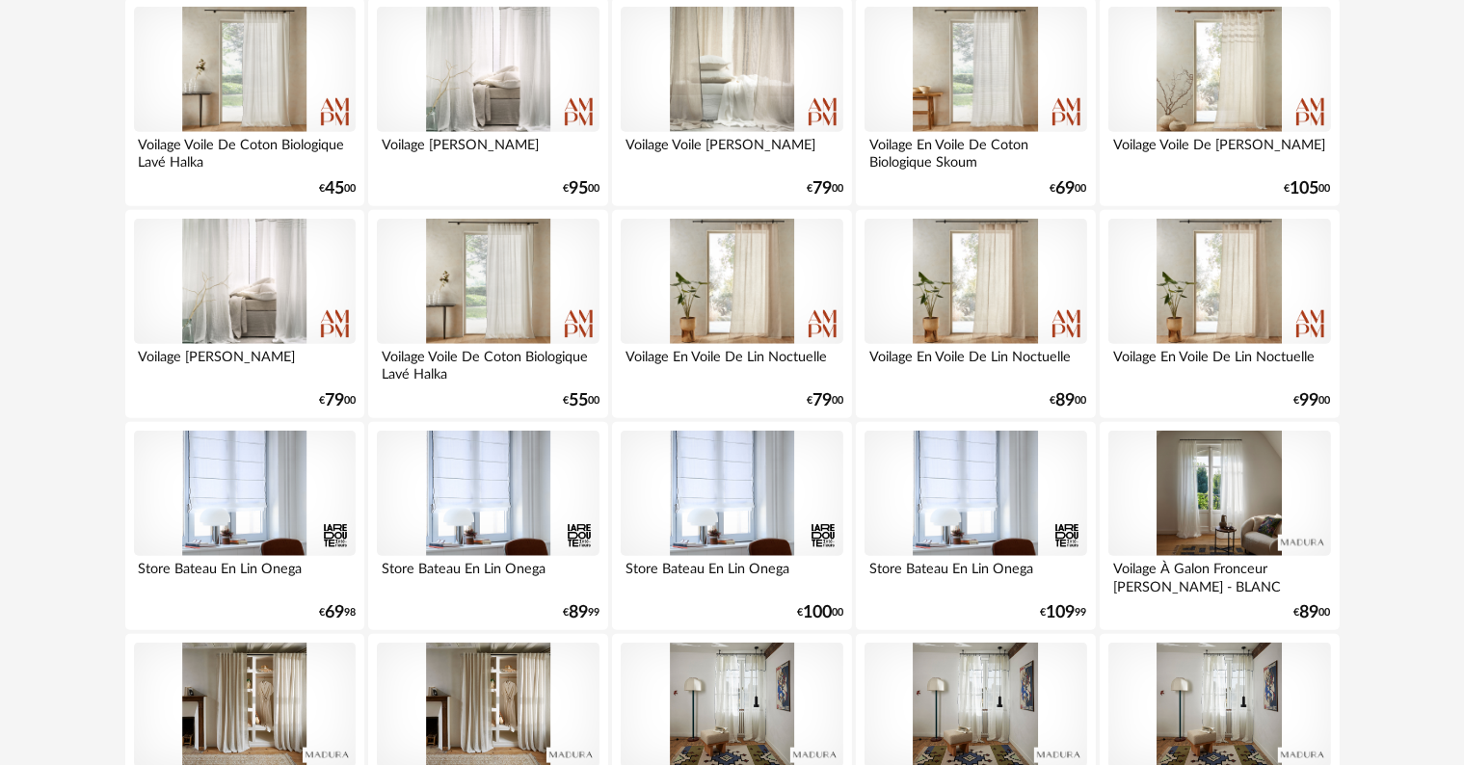
scroll to position [2121, 0]
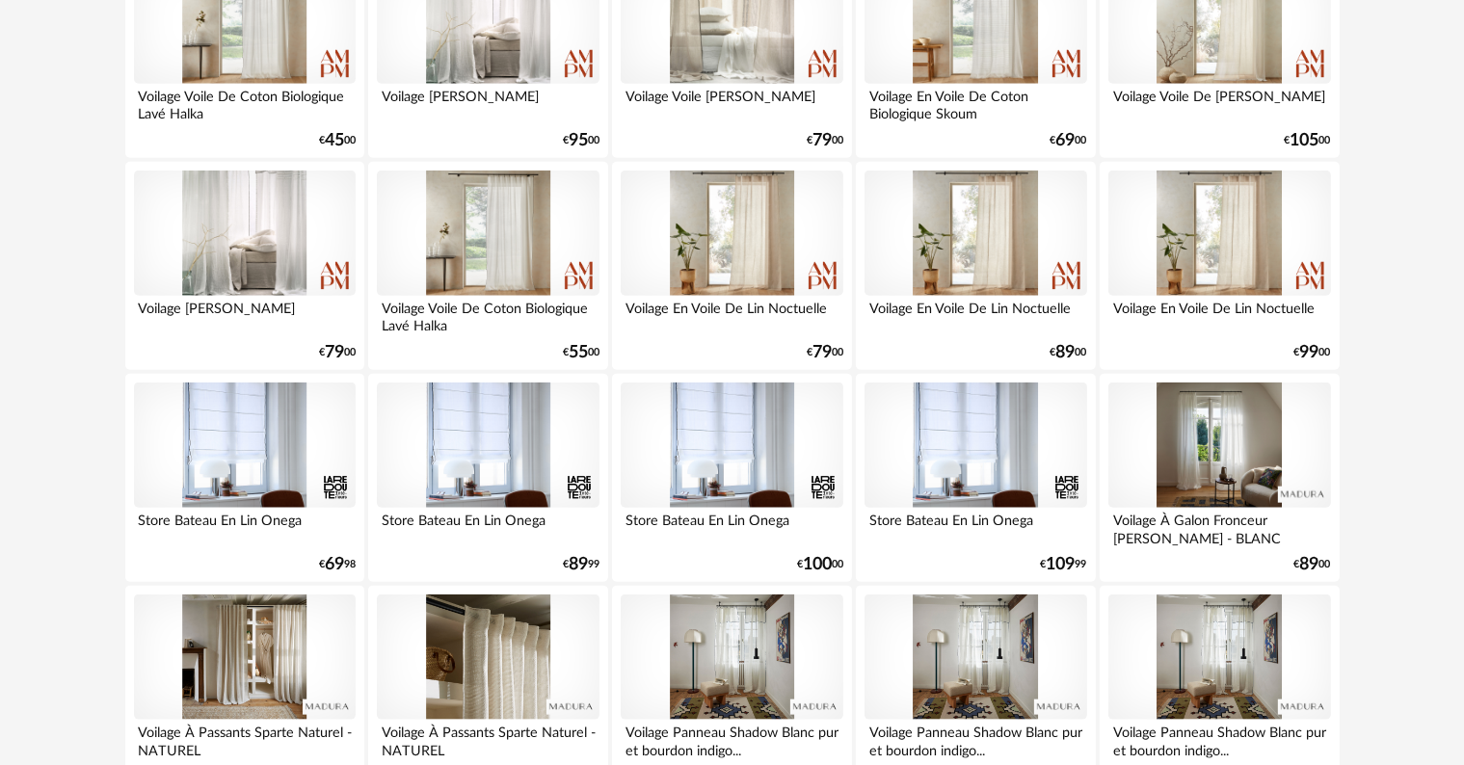
click at [497, 655] on div at bounding box center [488, 657] width 222 height 125
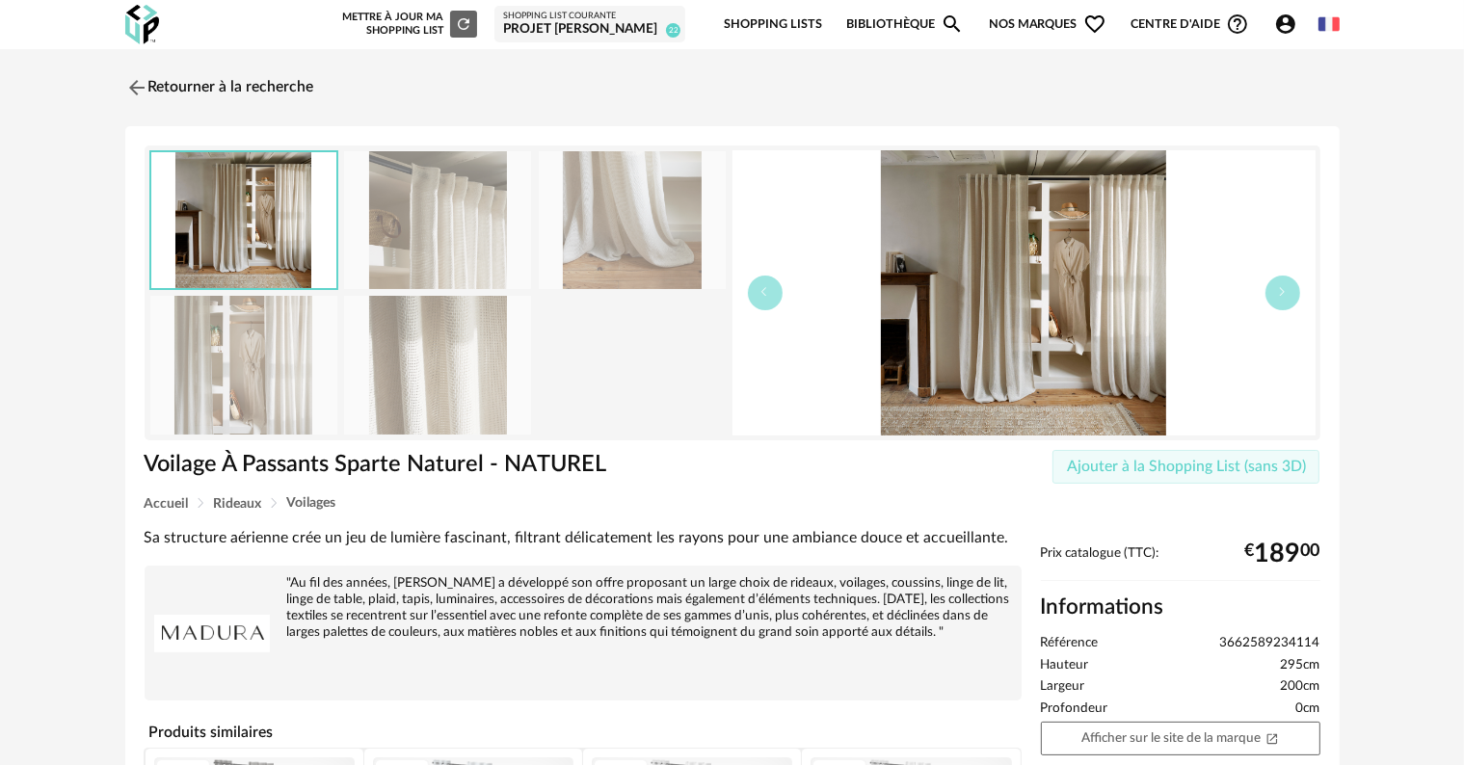
click at [1202, 468] on span "Ajouter à la Shopping List (sans 3D)" at bounding box center [1186, 466] width 239 height 15
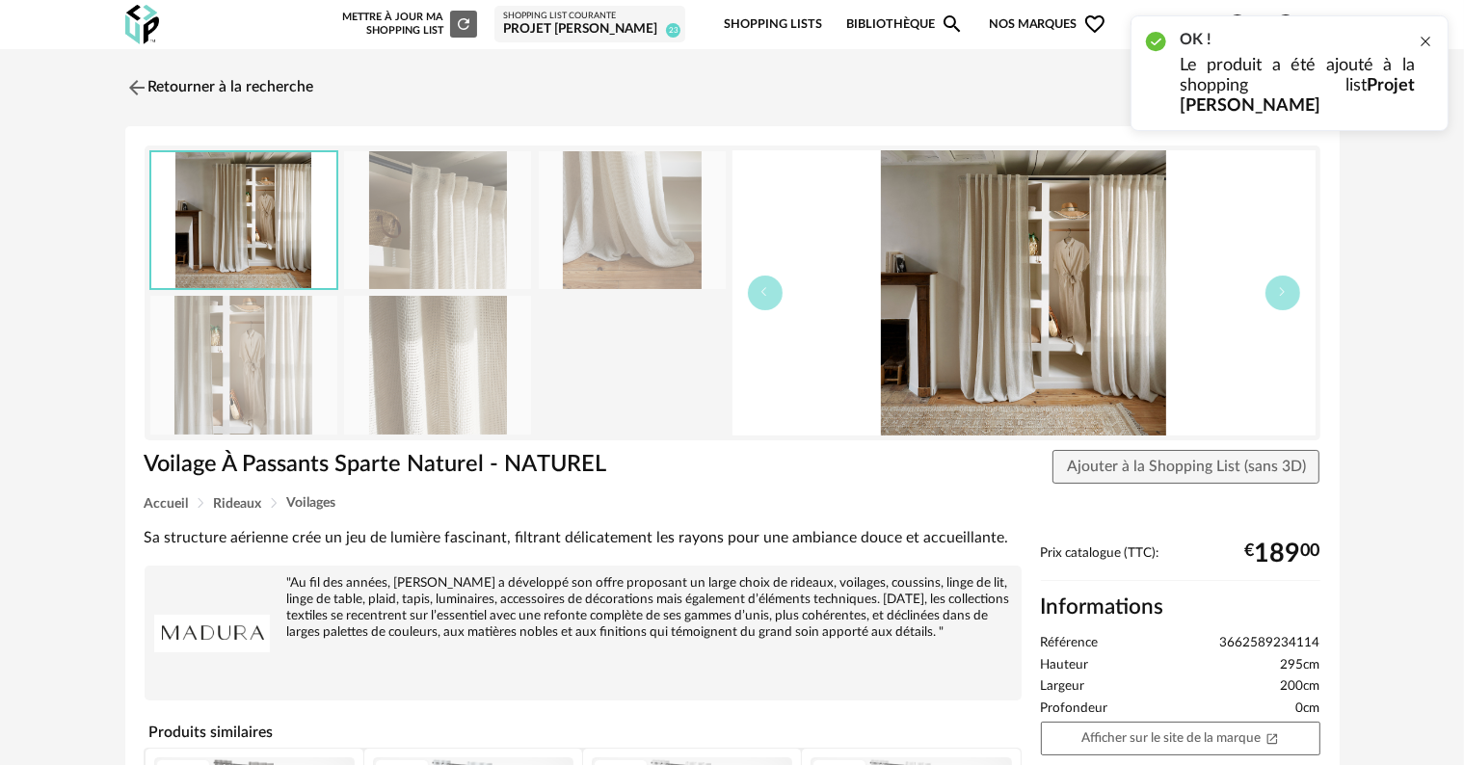
click at [1425, 40] on div at bounding box center [1425, 41] width 15 height 15
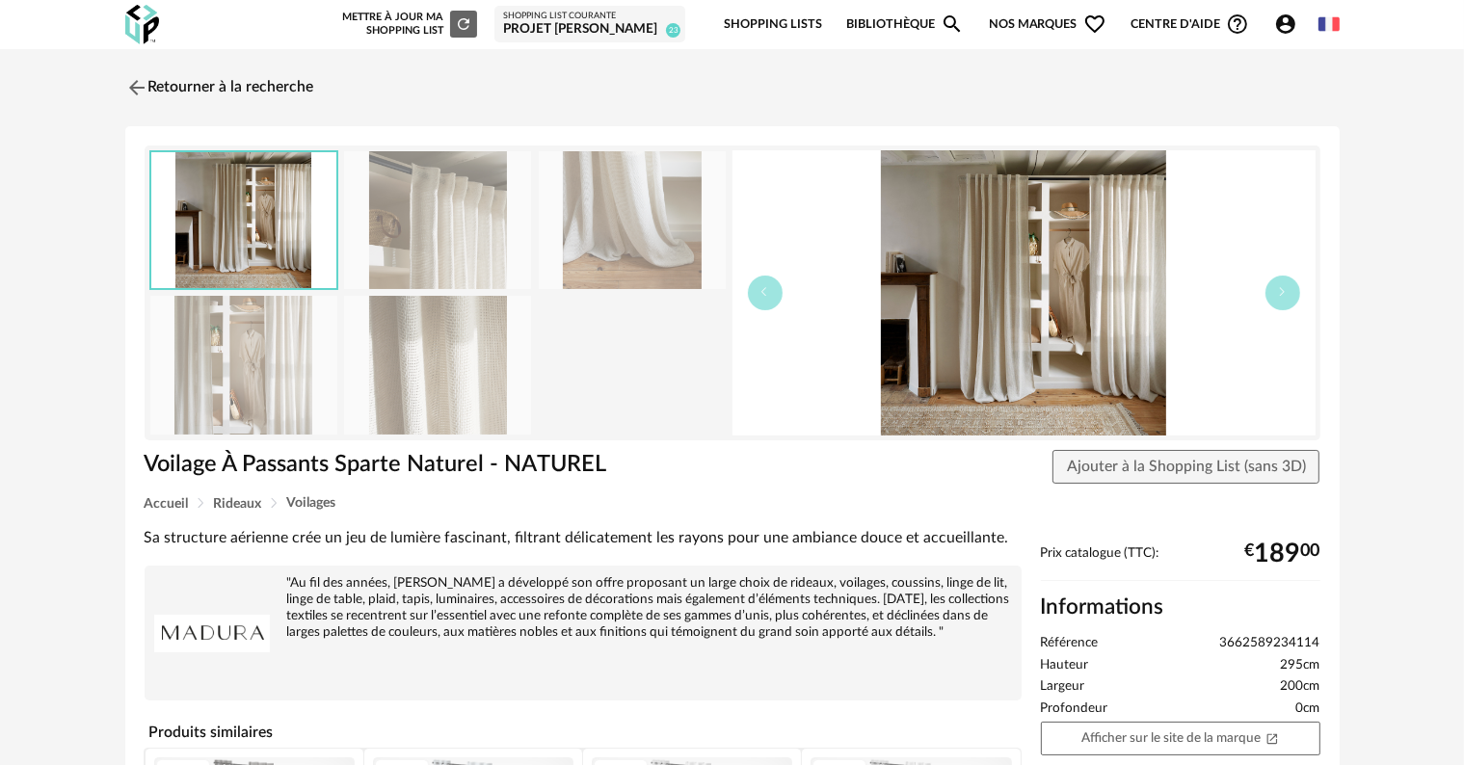
click at [1087, 304] on img at bounding box center [1024, 292] width 583 height 285
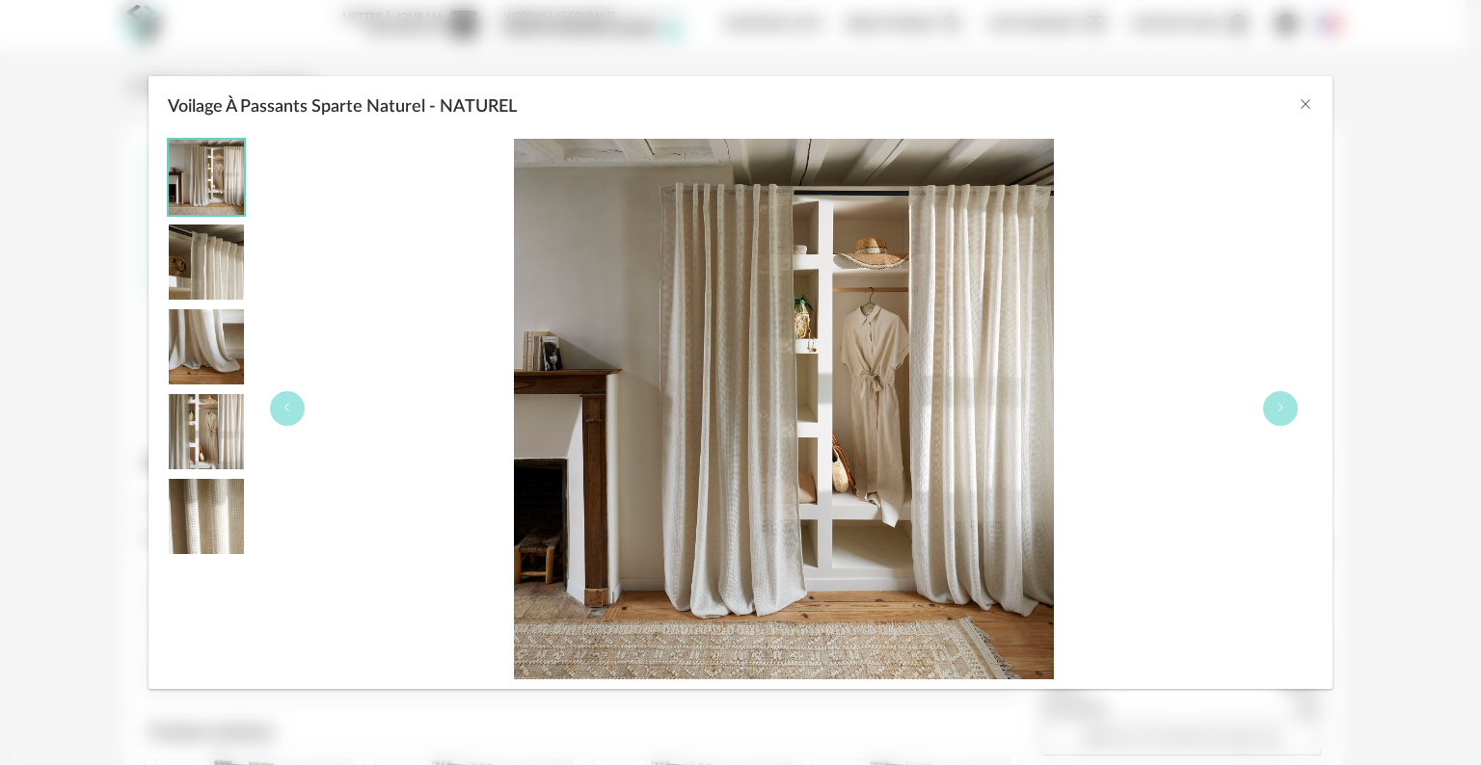
click at [696, 446] on img "Voilage À Passants Sparte Naturel - NATUREL" at bounding box center [784, 409] width 541 height 541
click at [1279, 413] on icon "Voilage À Passants Sparte Naturel - NATUREL" at bounding box center [1280, 408] width 12 height 12
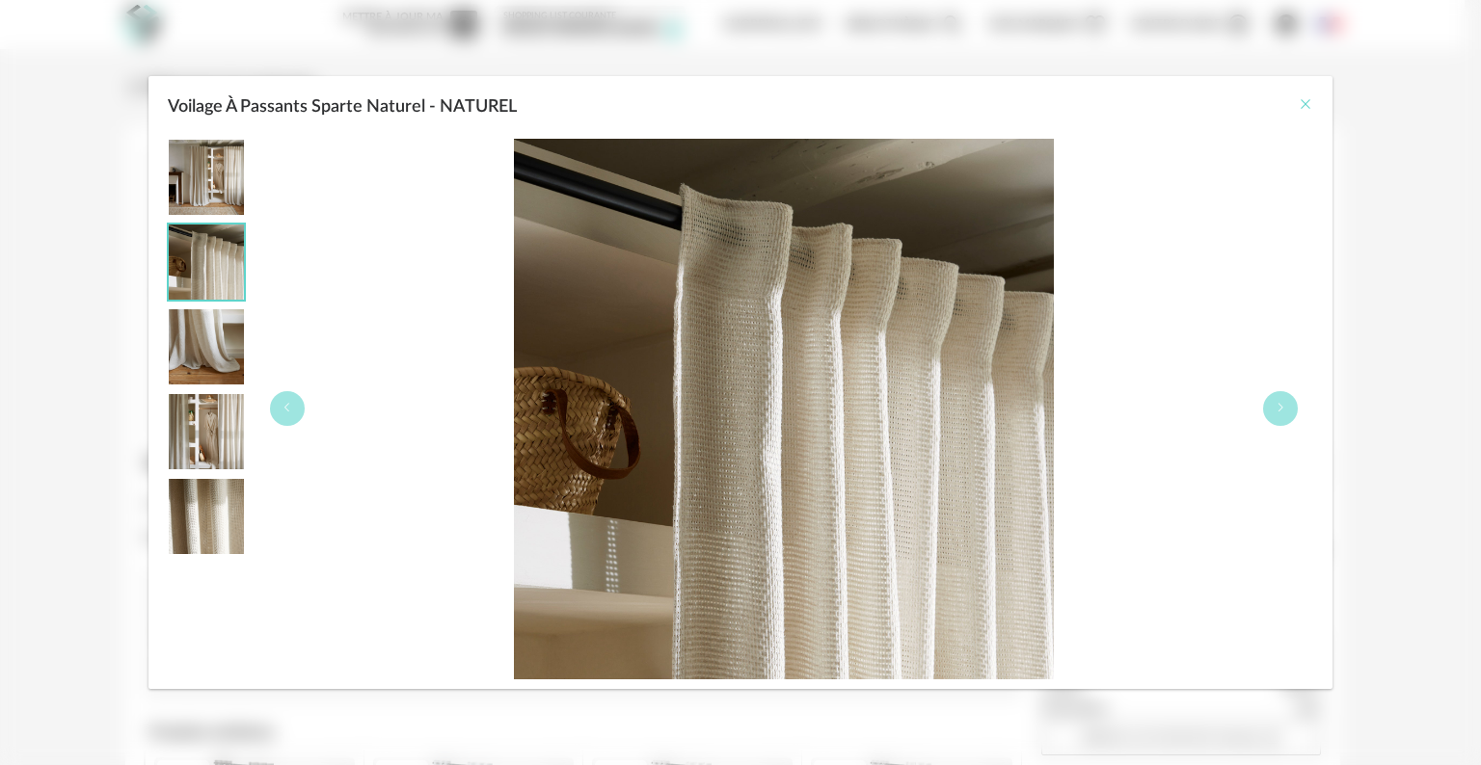
click at [1310, 106] on icon "Close" at bounding box center [1304, 103] width 15 height 15
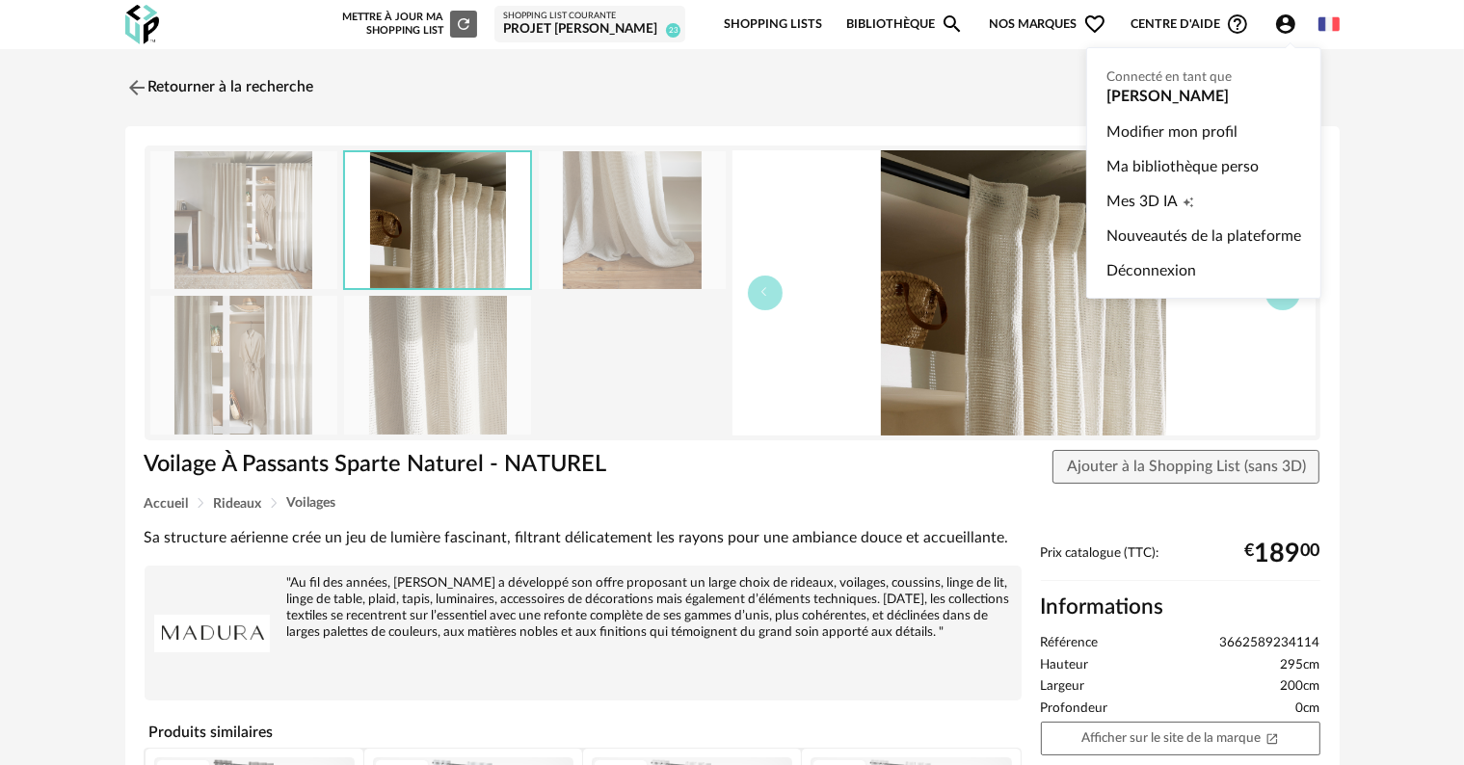
click at [1280, 28] on icon "Account Circle icon" at bounding box center [1285, 24] width 23 height 23
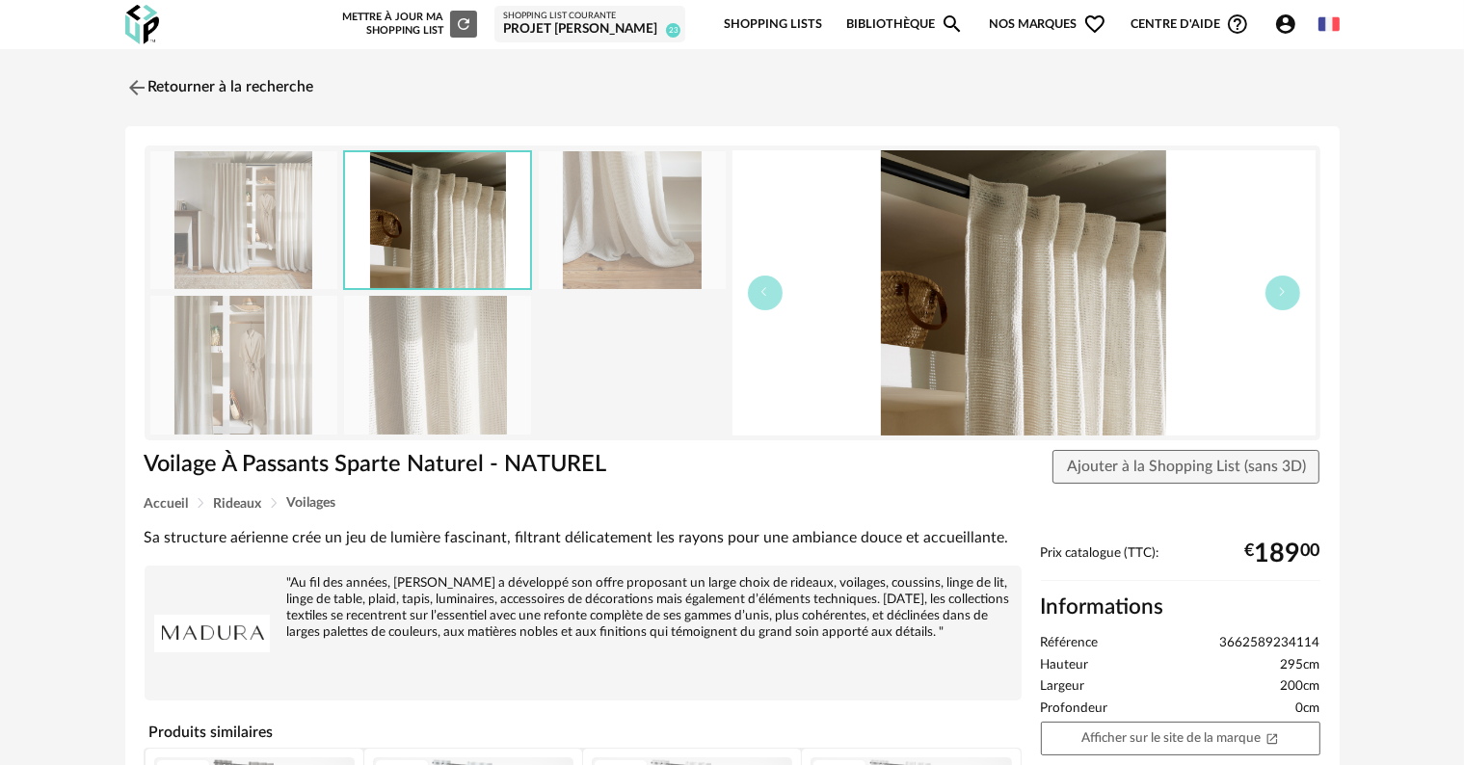
click at [789, 13] on link "Shopping Lists" at bounding box center [773, 24] width 98 height 45
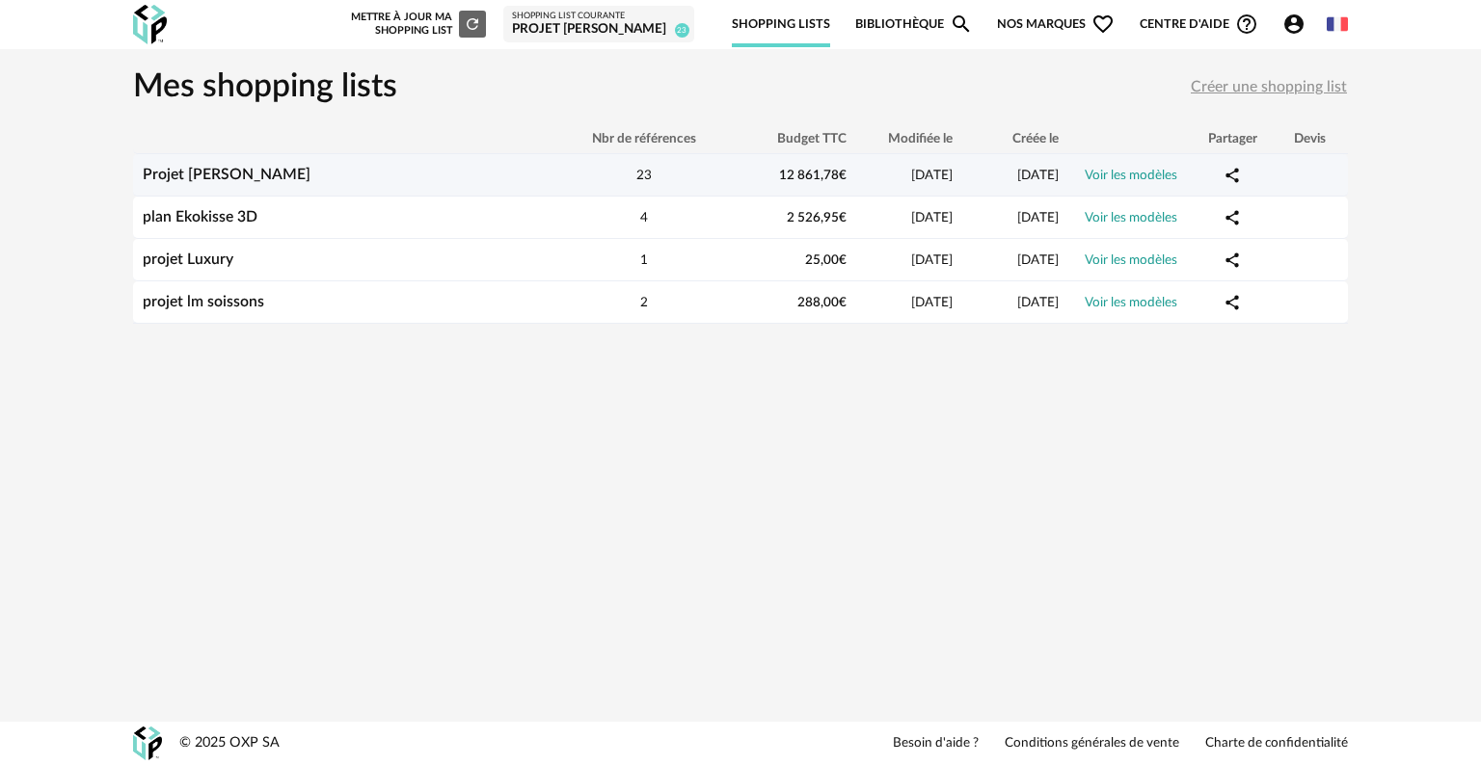
click at [246, 176] on link "Projet [PERSON_NAME]" at bounding box center [227, 174] width 168 height 15
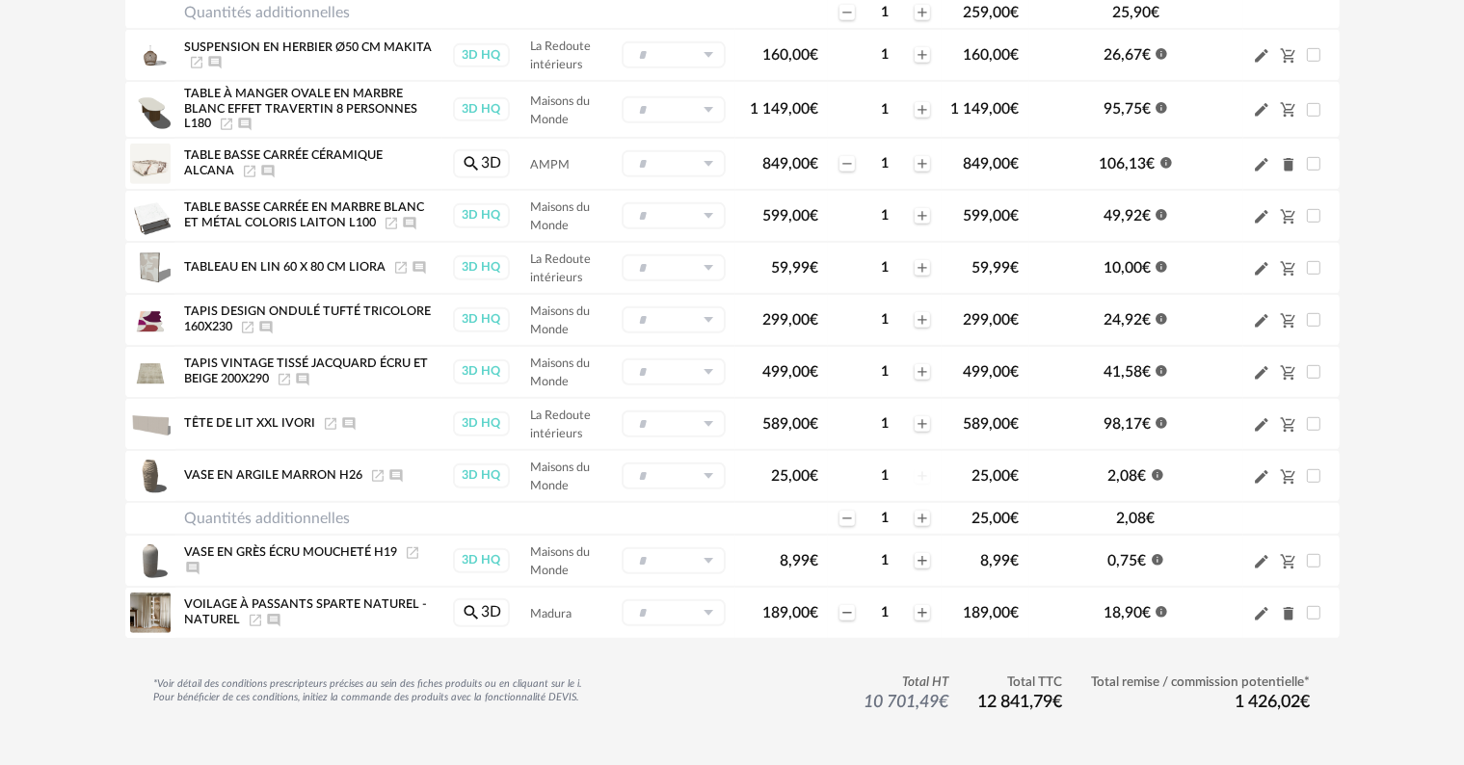
scroll to position [1040, 0]
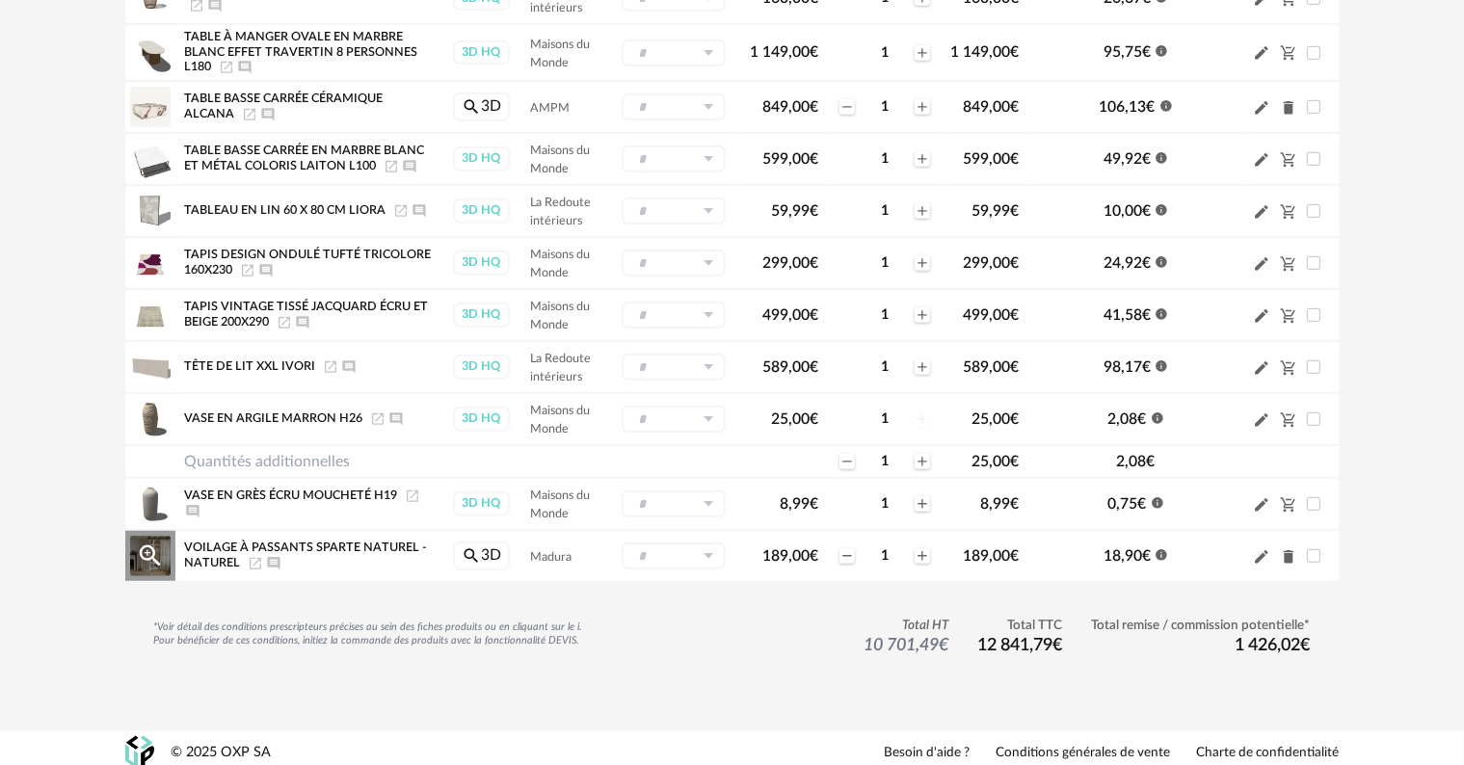
click at [1285, 550] on icon "Delete icon" at bounding box center [1288, 556] width 11 height 13
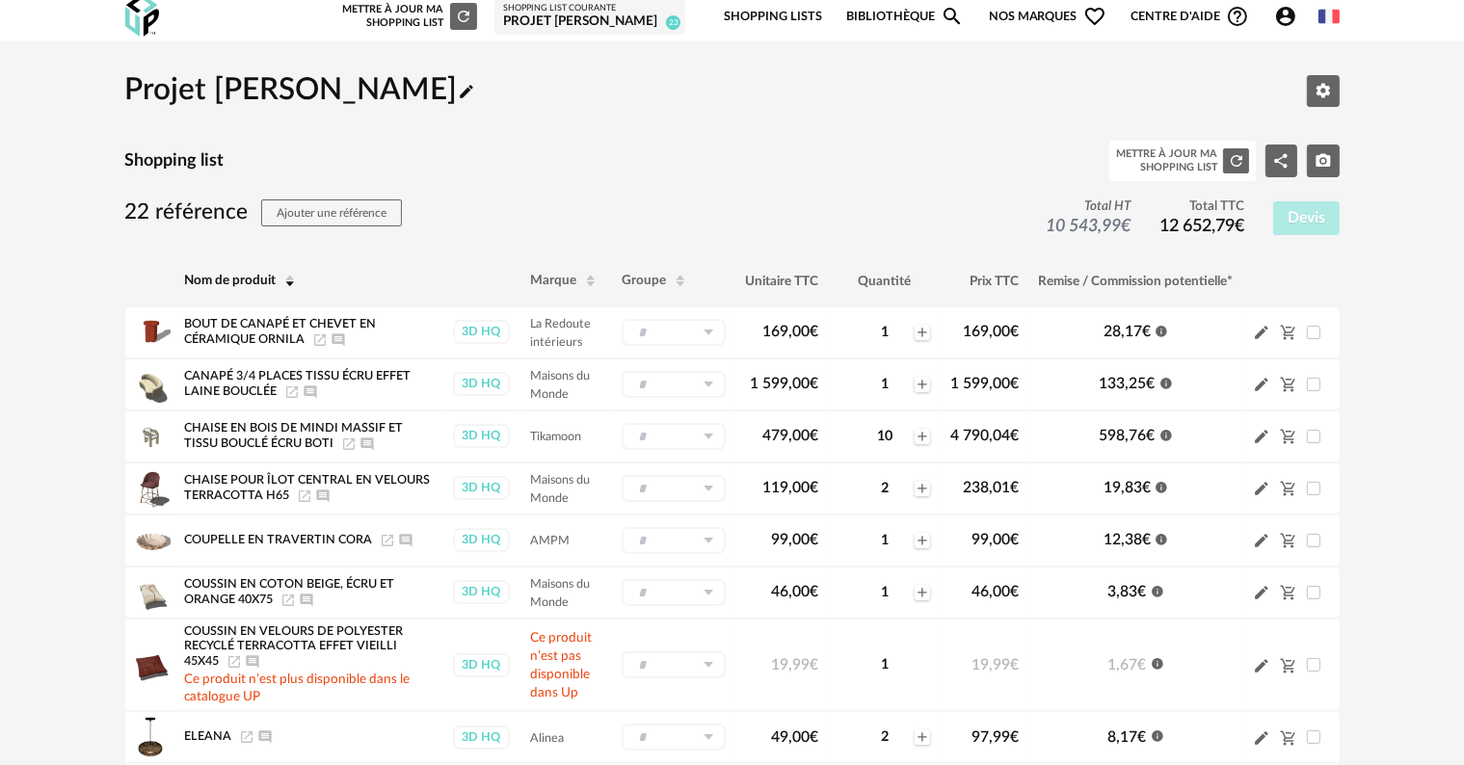
scroll to position [0, 0]
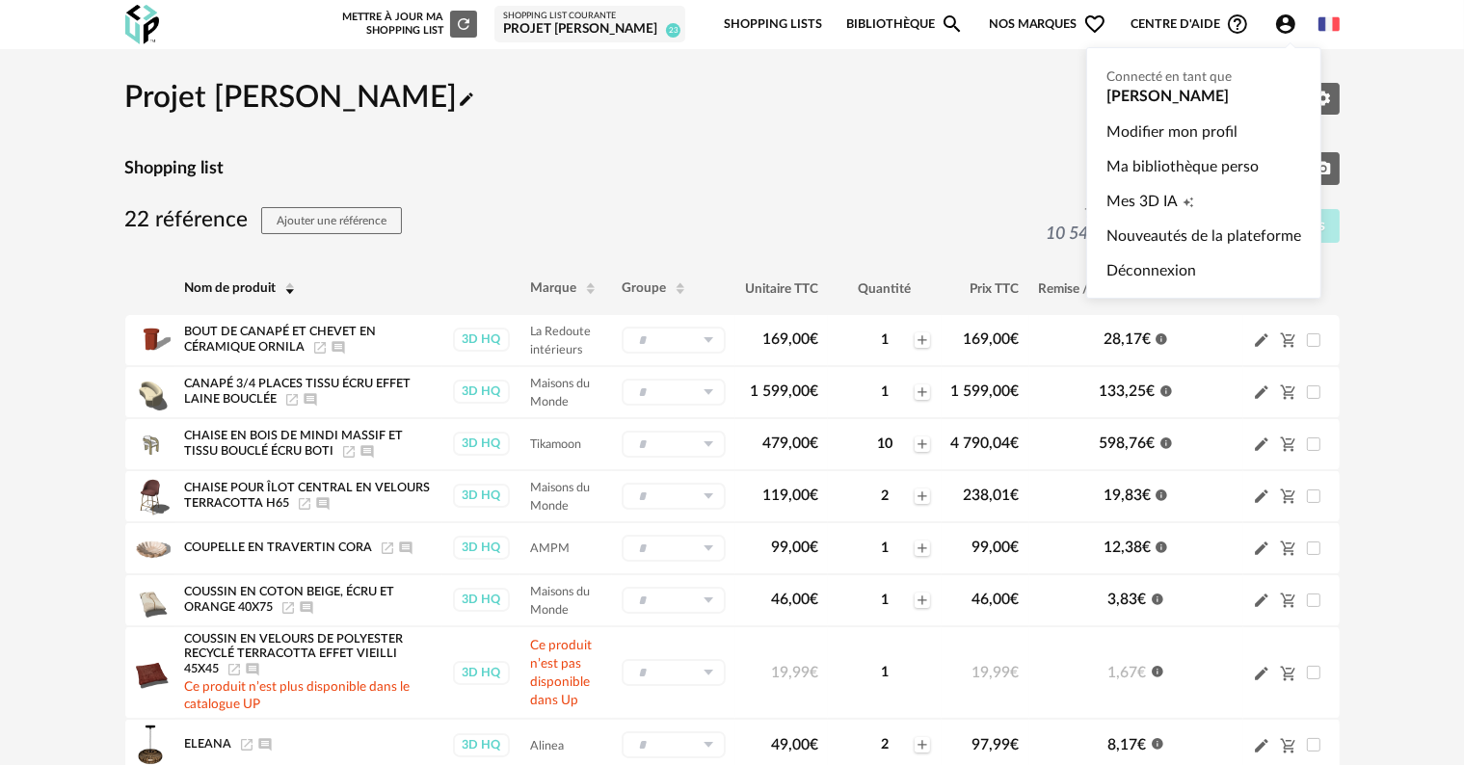
click at [1288, 17] on icon "Account Circle icon" at bounding box center [1285, 23] width 19 height 19
click at [1127, 172] on link "Ma bibliothèque perso" at bounding box center [1204, 166] width 195 height 35
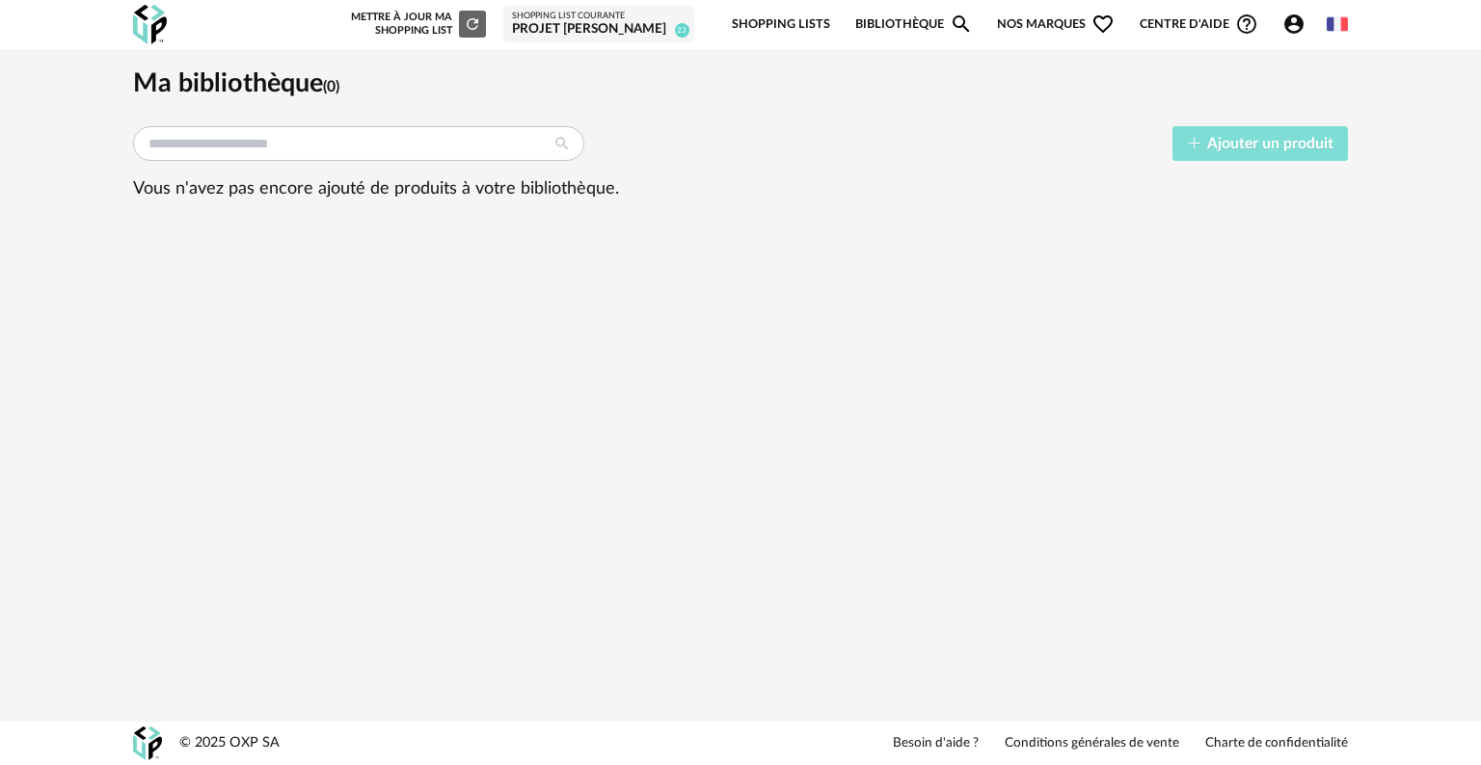
click at [1244, 144] on span "Ajouter un produit" at bounding box center [1270, 143] width 126 height 15
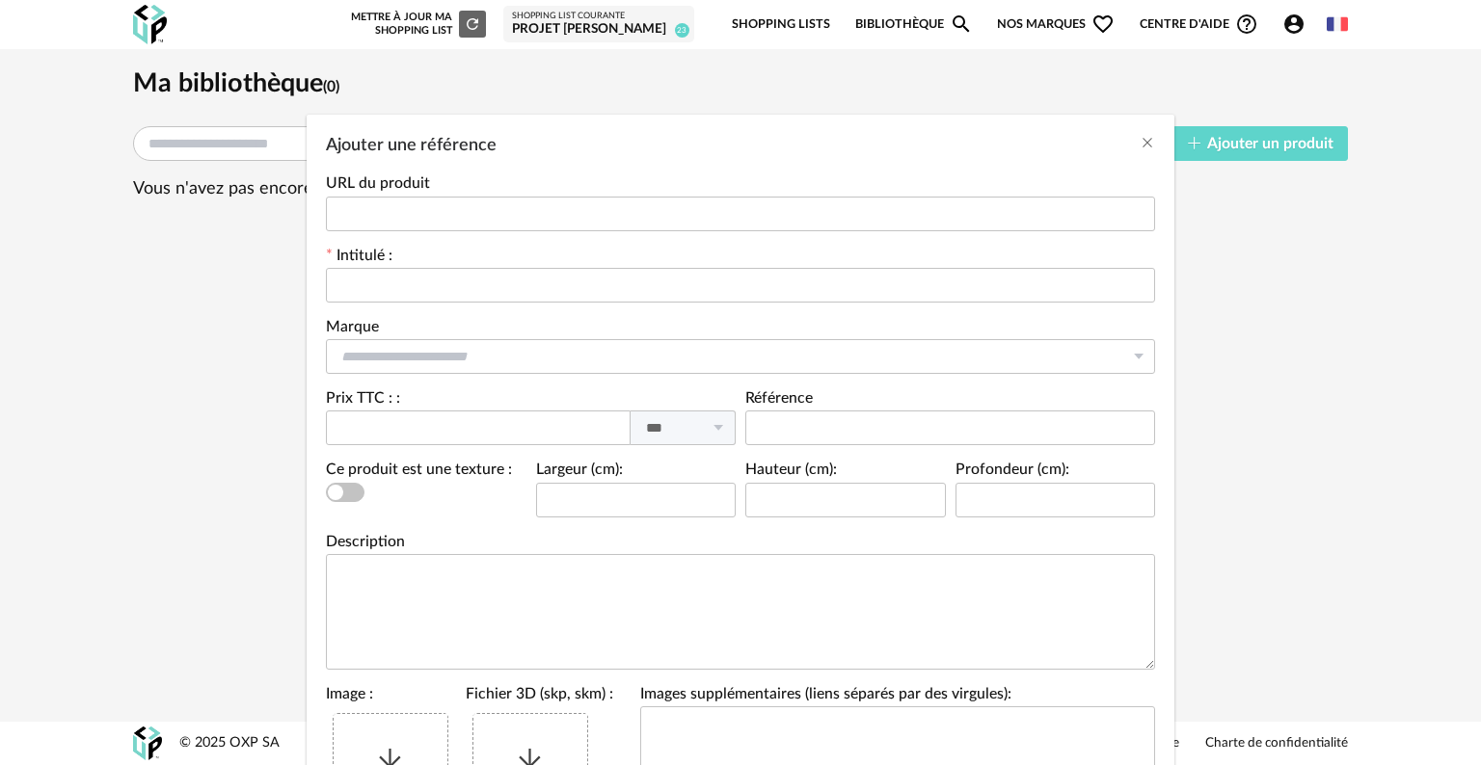
click at [946, 20] on div "Ajouter une référence URL du produit Intitulé : Marque Atelier de la nuagerie &…" at bounding box center [740, 382] width 1481 height 765
click at [1139, 142] on icon "Close" at bounding box center [1146, 142] width 15 height 15
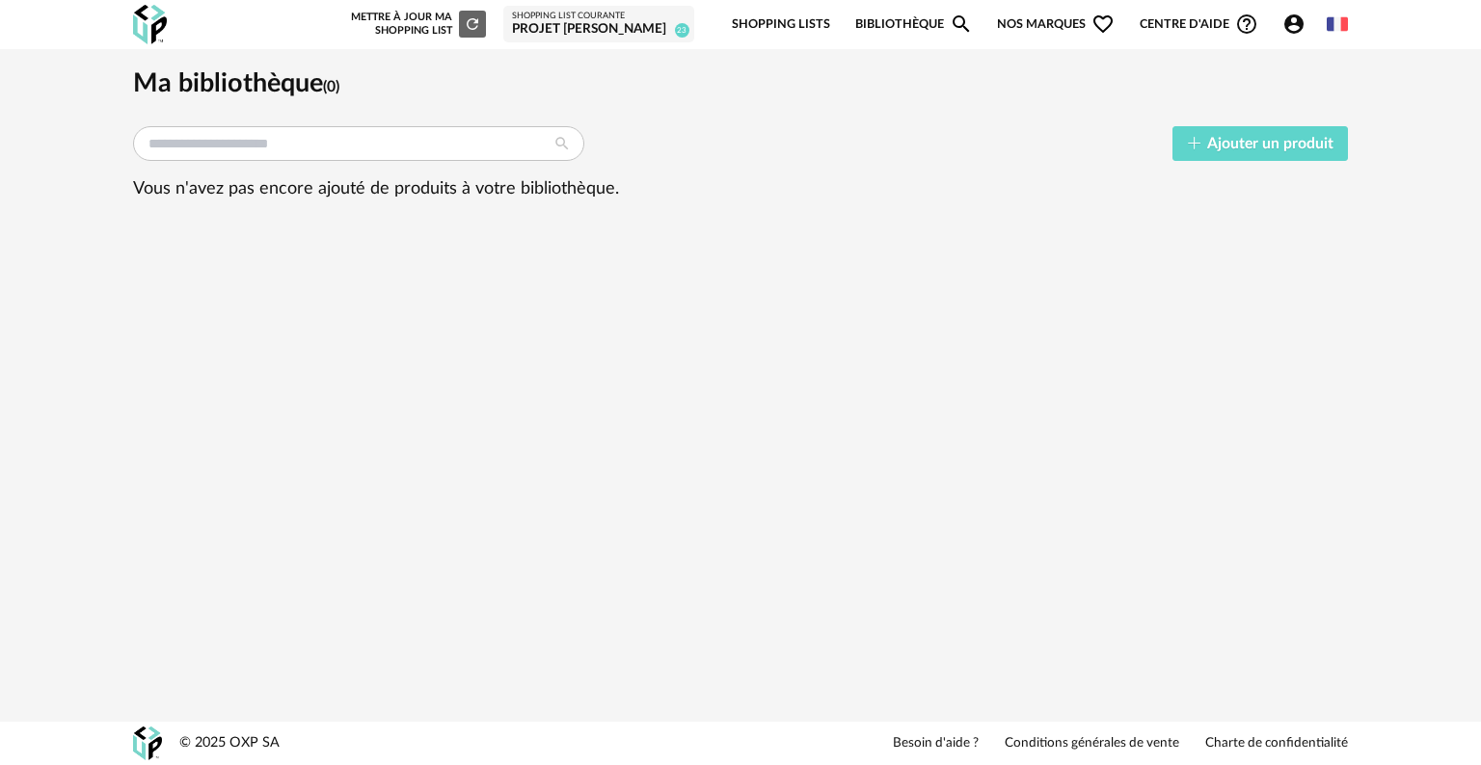
click at [920, 24] on link "Bibliothèque Magnify icon" at bounding box center [914, 24] width 118 height 45
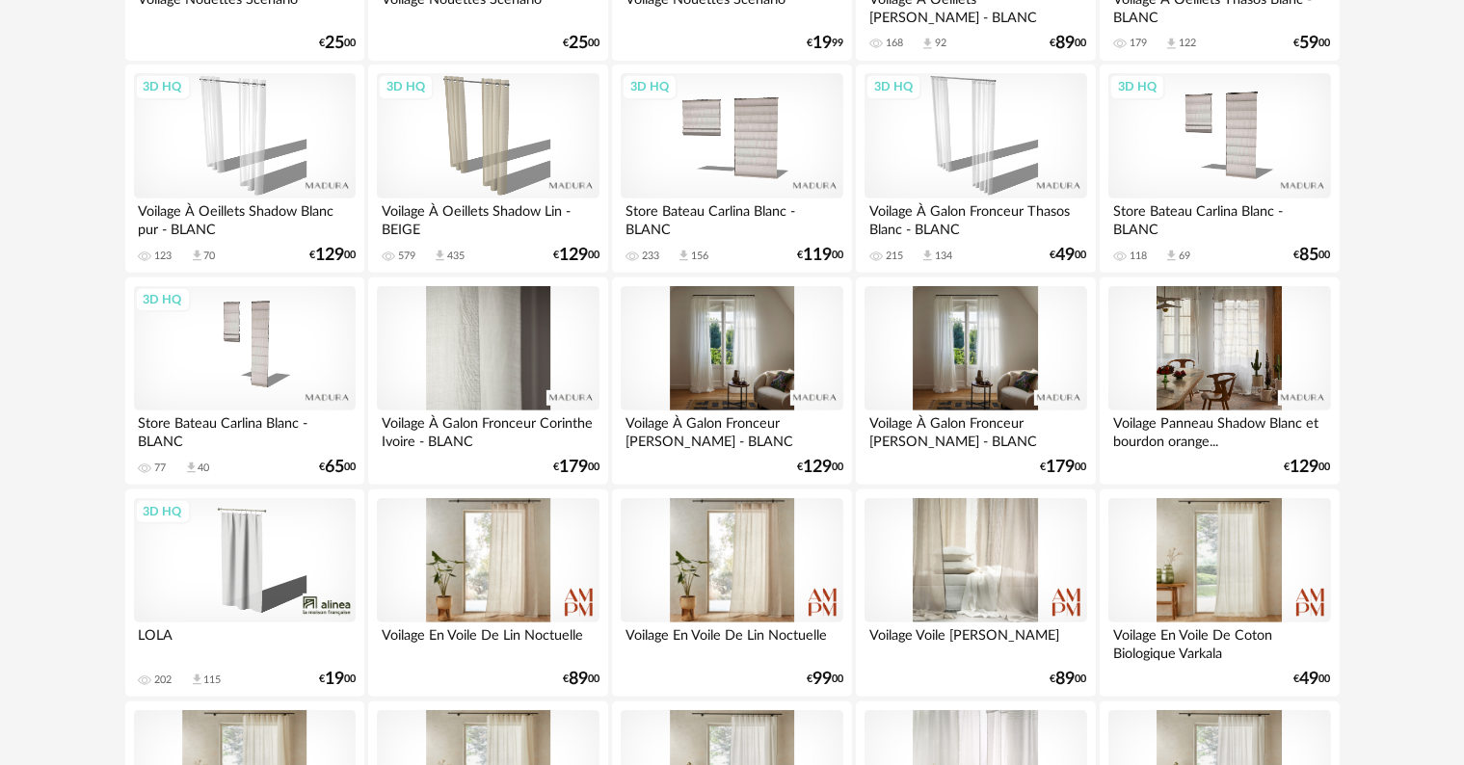
scroll to position [771, 0]
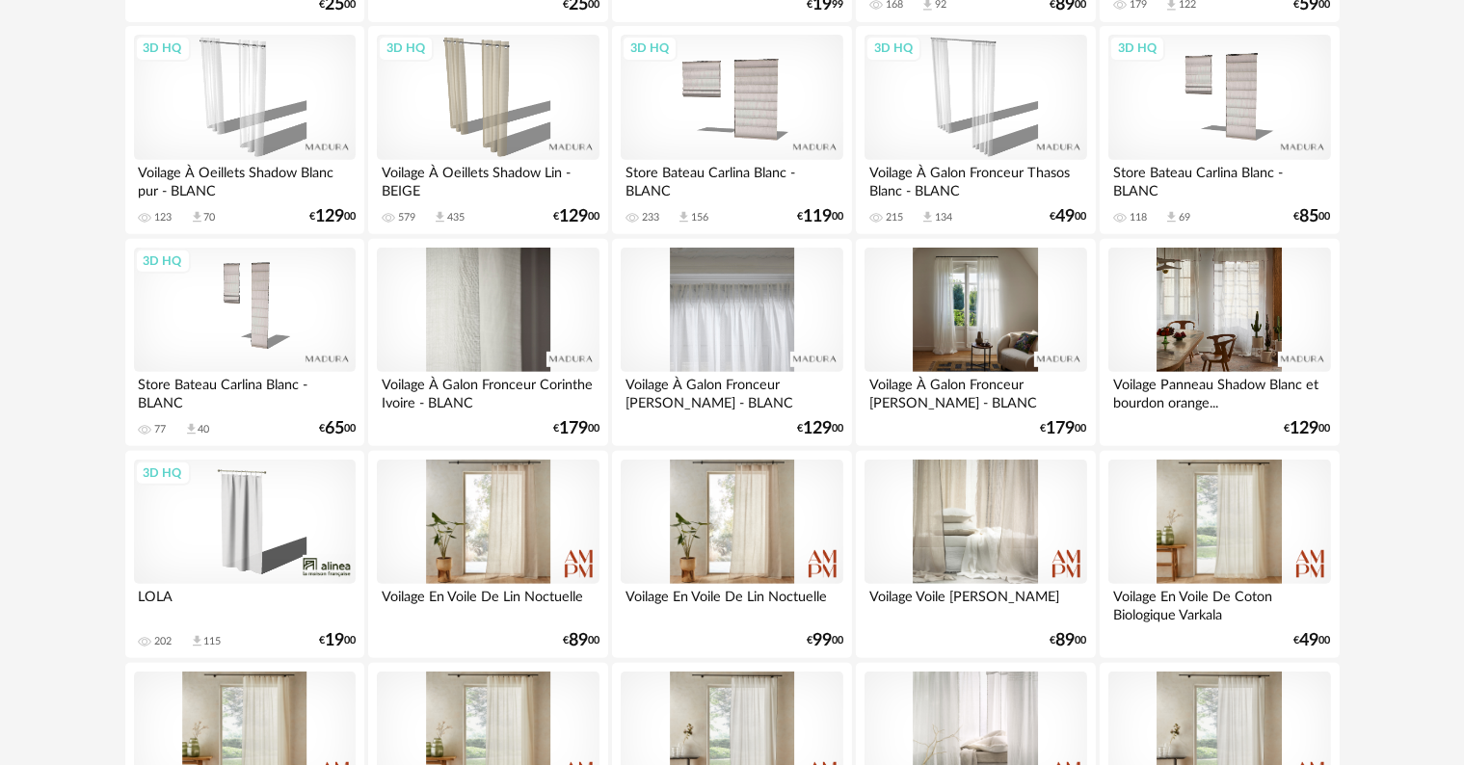
click at [736, 320] on div at bounding box center [732, 310] width 222 height 125
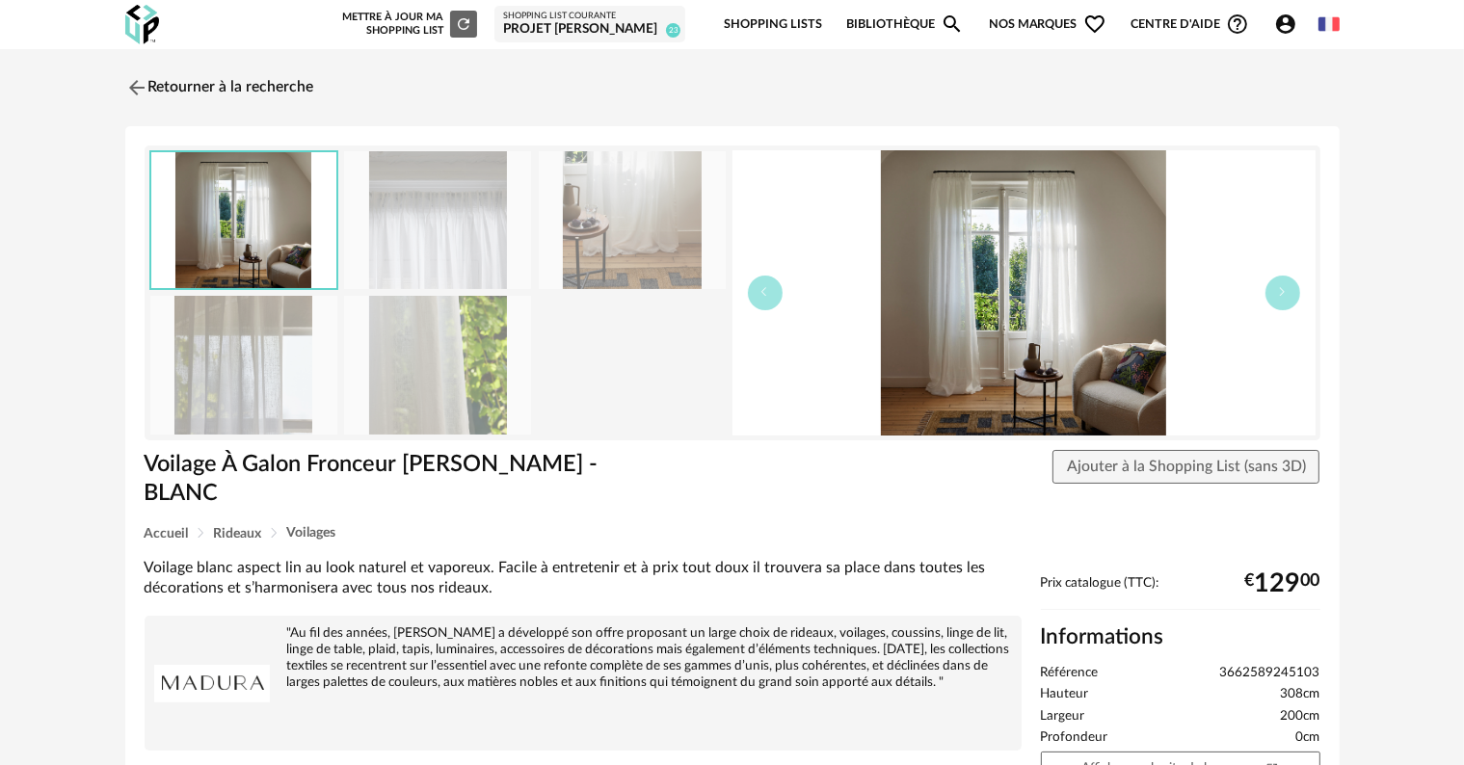
click at [281, 372] on img at bounding box center [243, 365] width 187 height 138
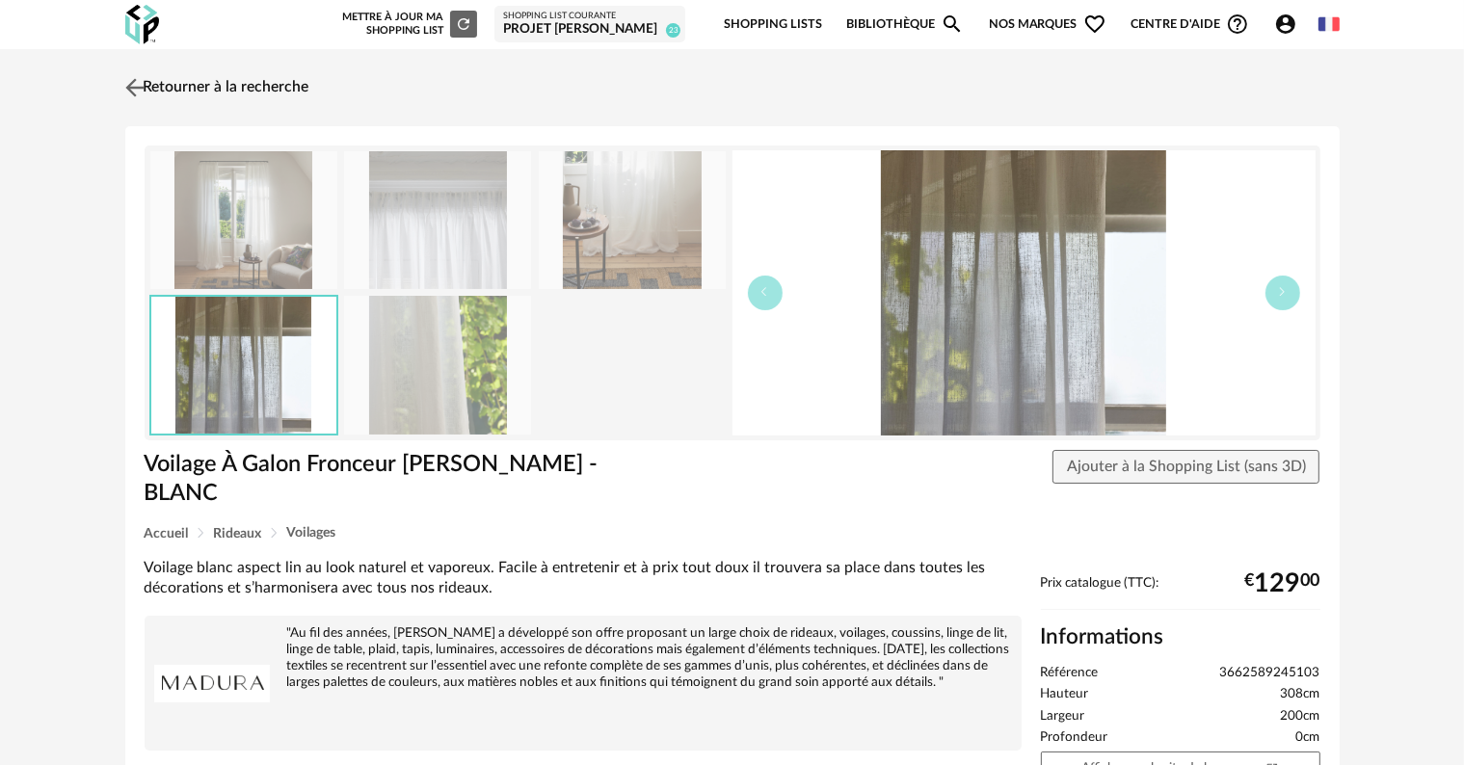
click at [245, 88] on link "Retourner à la recherche" at bounding box center [214, 88] width 189 height 42
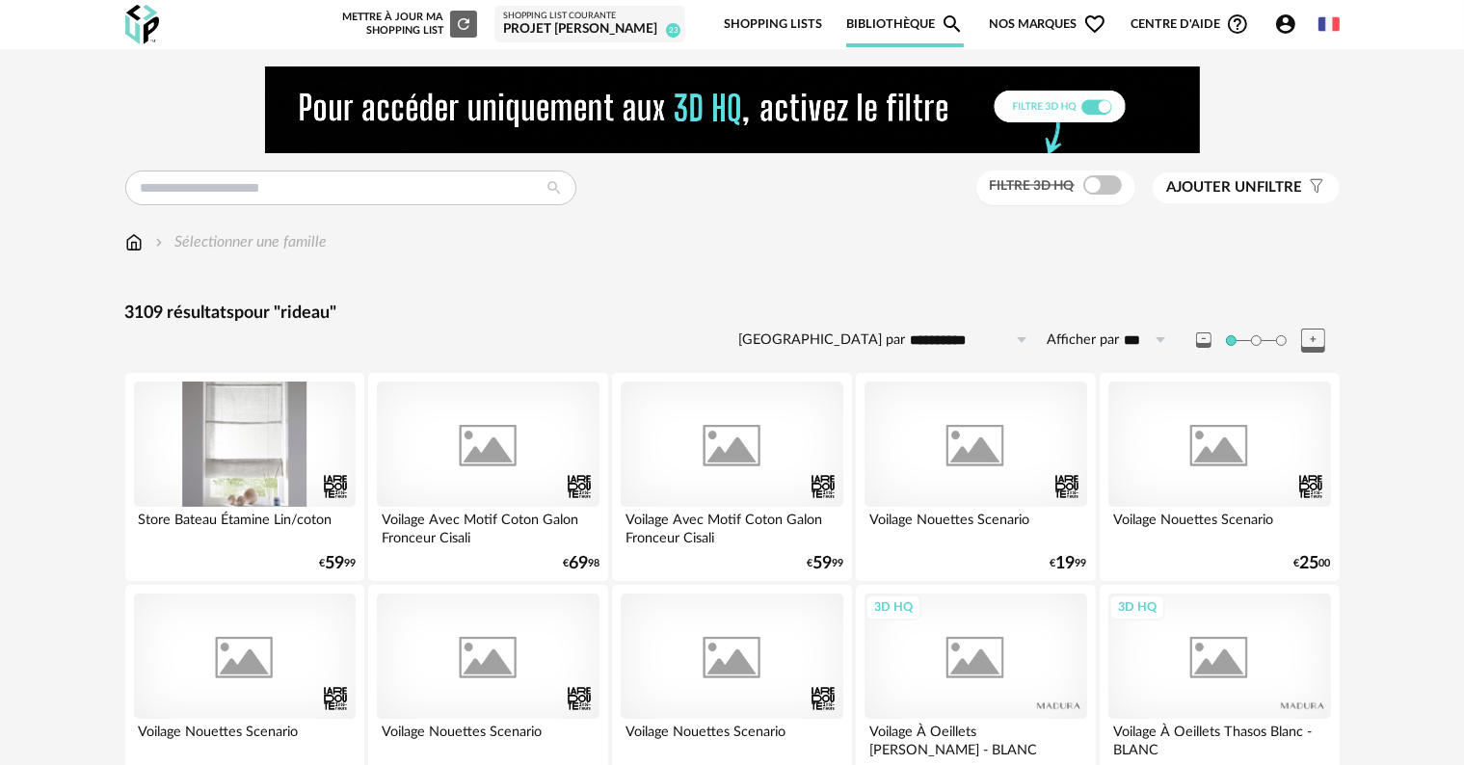
scroll to position [771, 0]
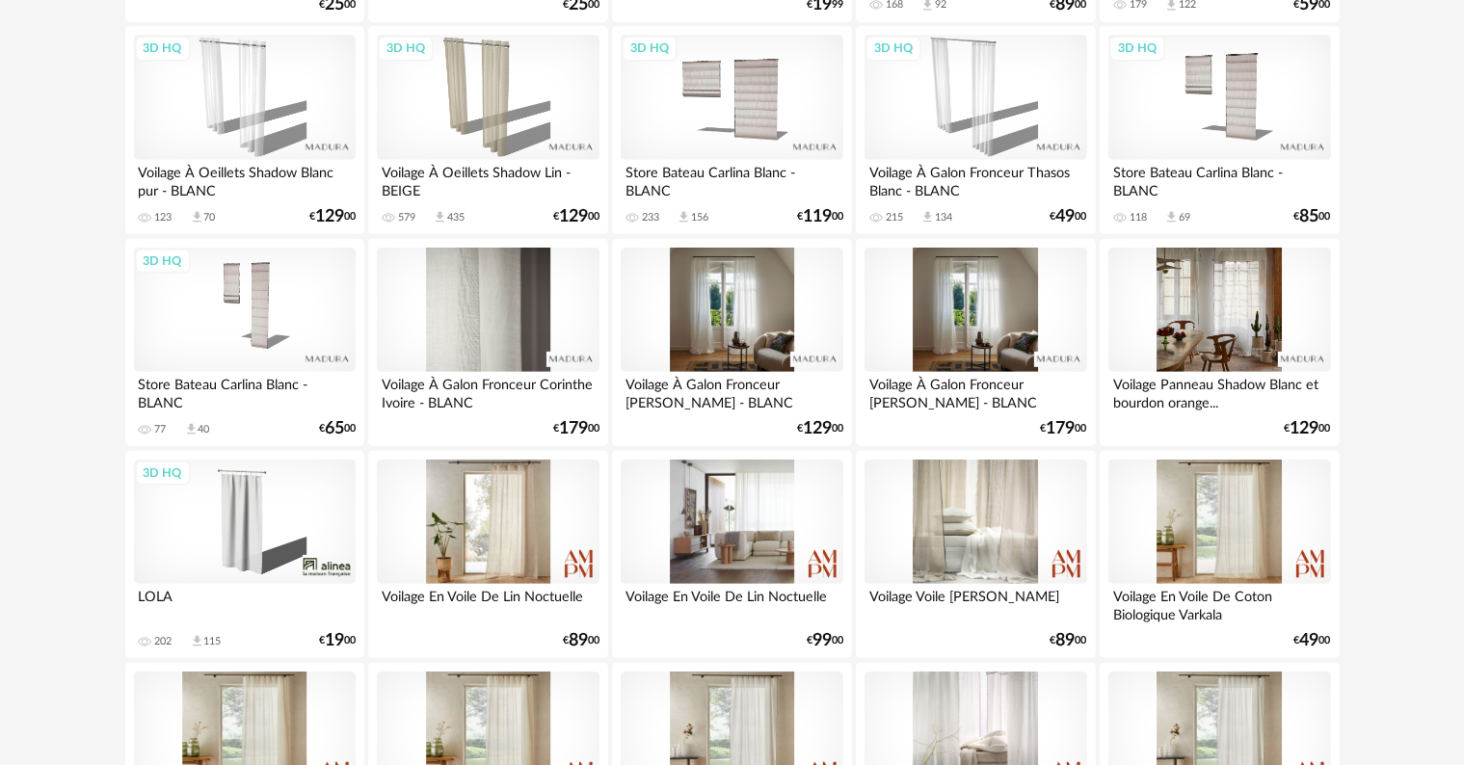
click at [782, 548] on div at bounding box center [732, 522] width 222 height 125
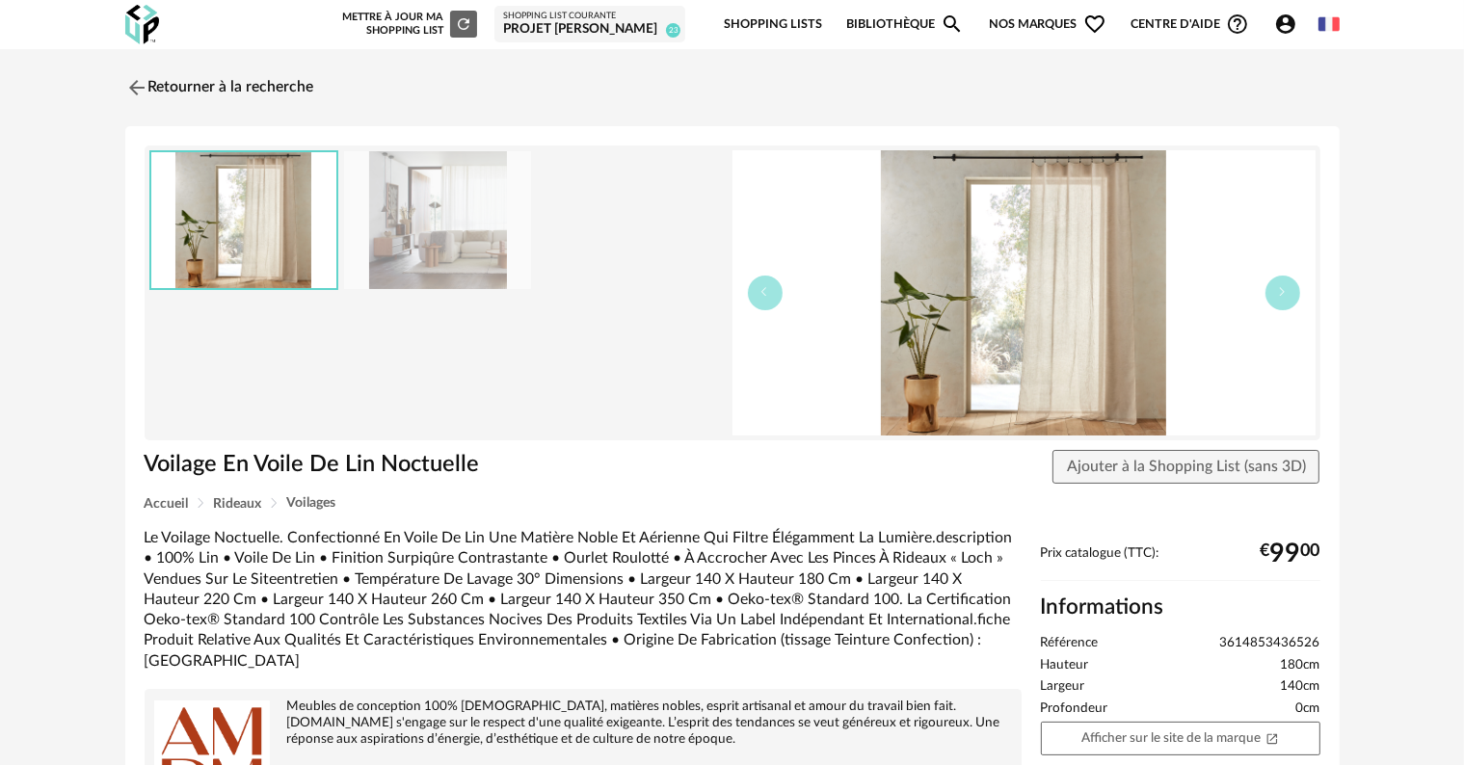
click at [1017, 350] on img at bounding box center [1024, 292] width 583 height 285
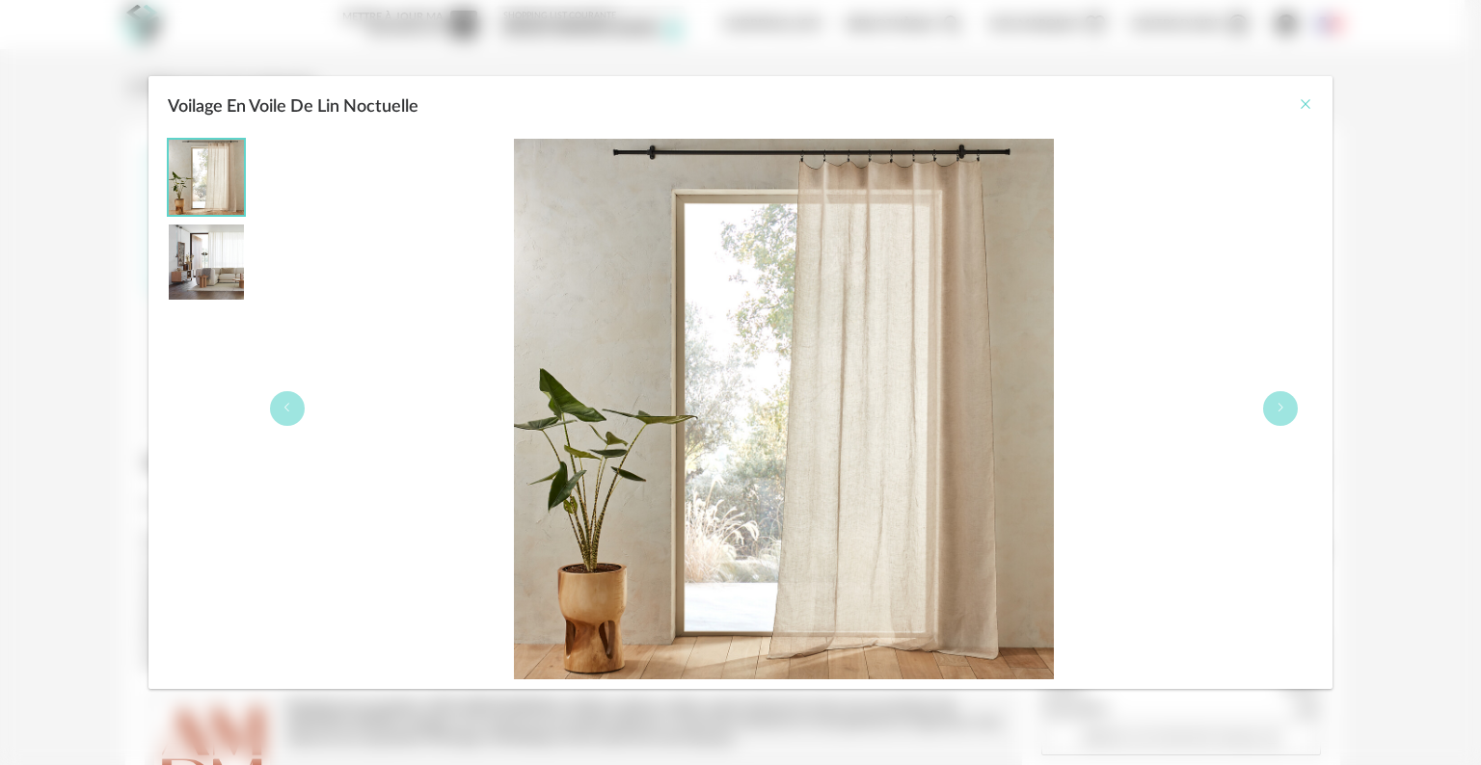
click at [1308, 107] on icon "Close" at bounding box center [1304, 103] width 15 height 15
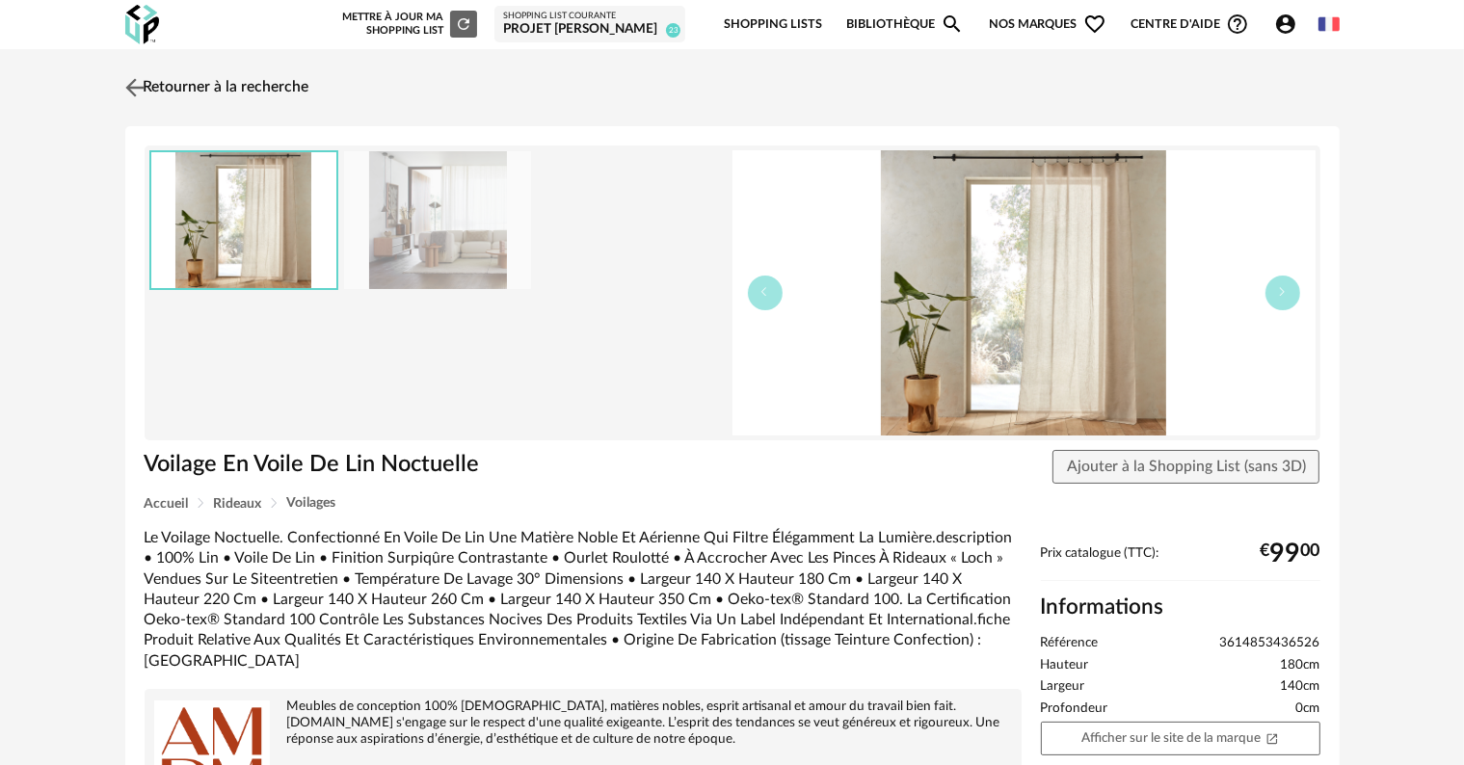
click at [171, 83] on link "Retourner à la recherche" at bounding box center [214, 88] width 189 height 42
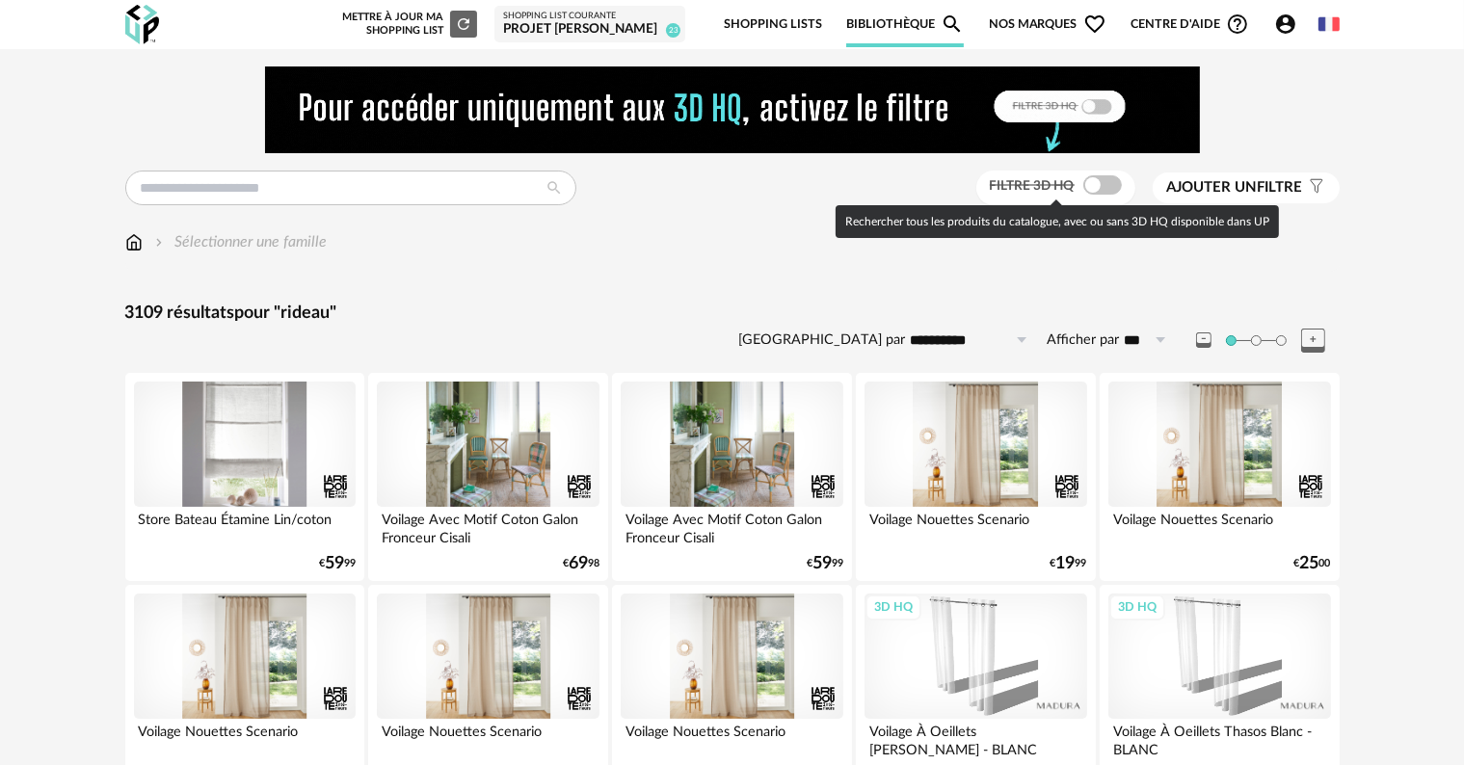
click at [1113, 190] on span at bounding box center [1102, 184] width 39 height 19
type input "******"
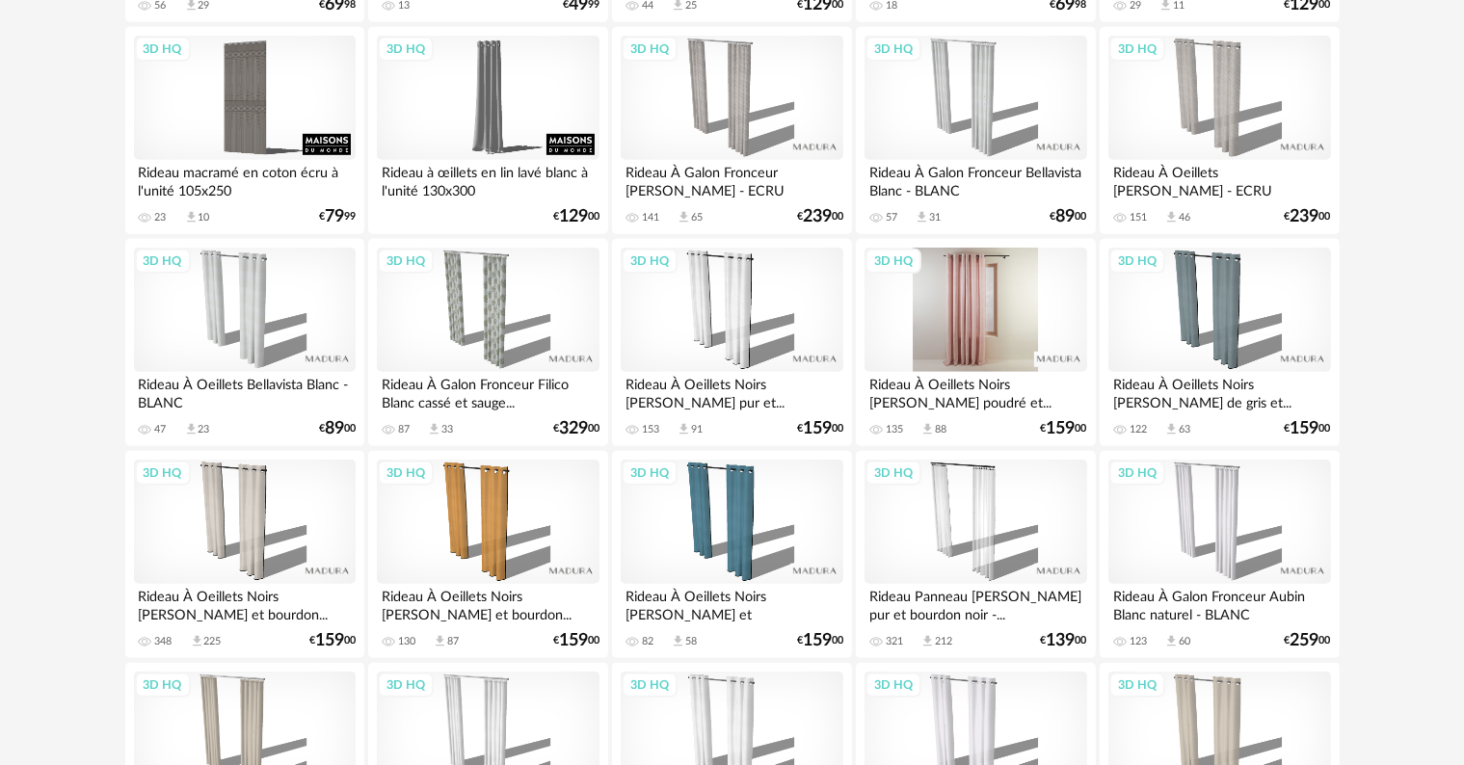
scroll to position [1253, 0]
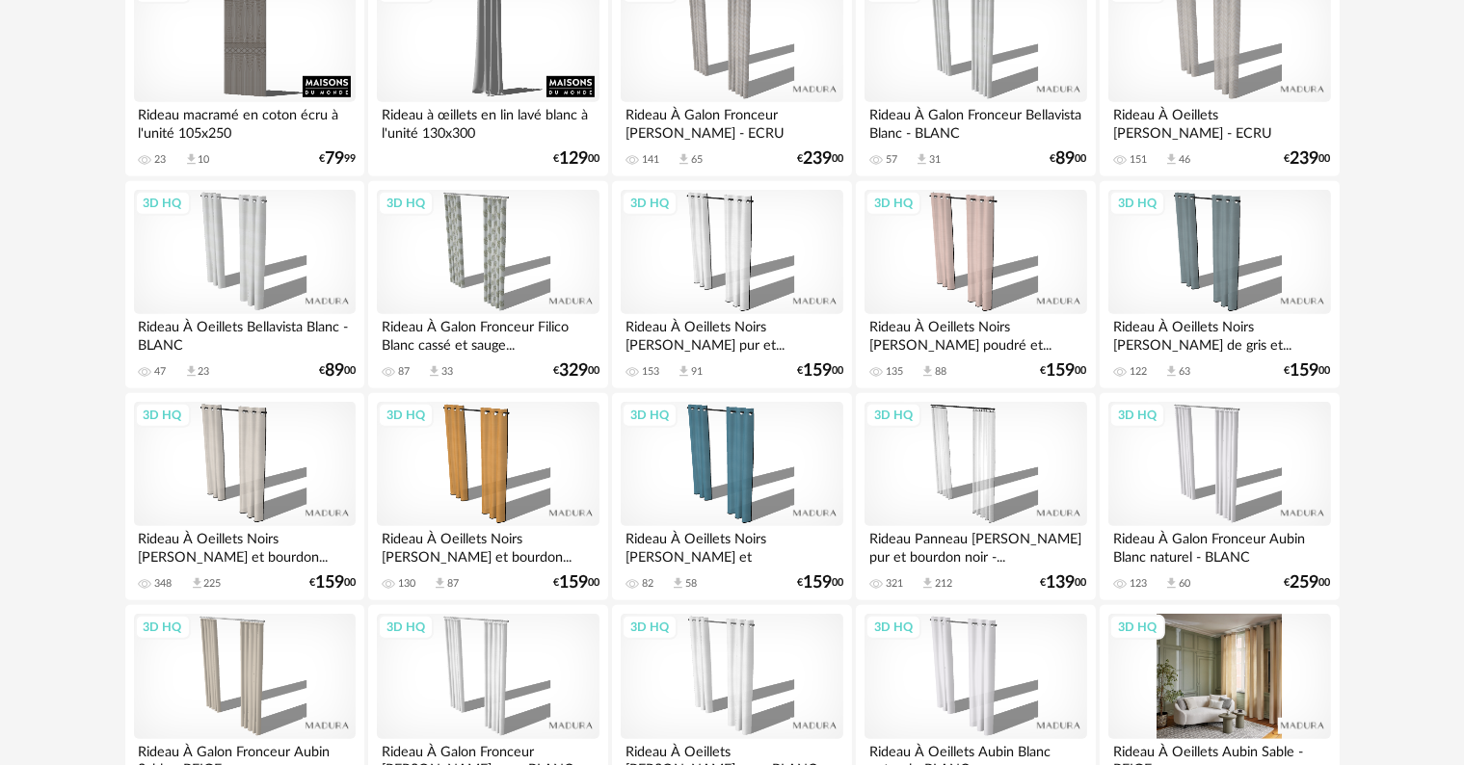
click at [1208, 689] on div "3D HQ" at bounding box center [1220, 676] width 222 height 125
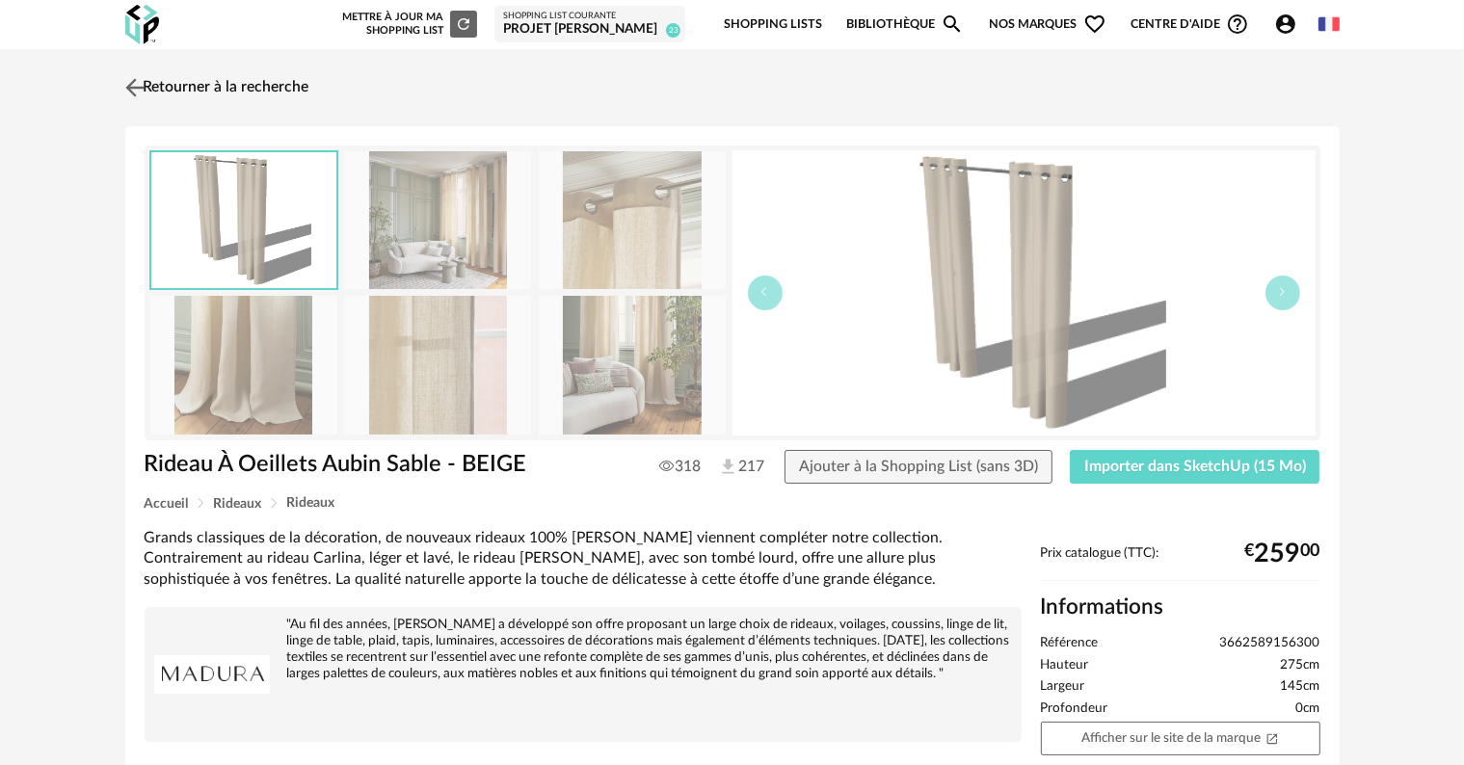
click at [271, 85] on link "Retourner à la recherche" at bounding box center [214, 88] width 189 height 42
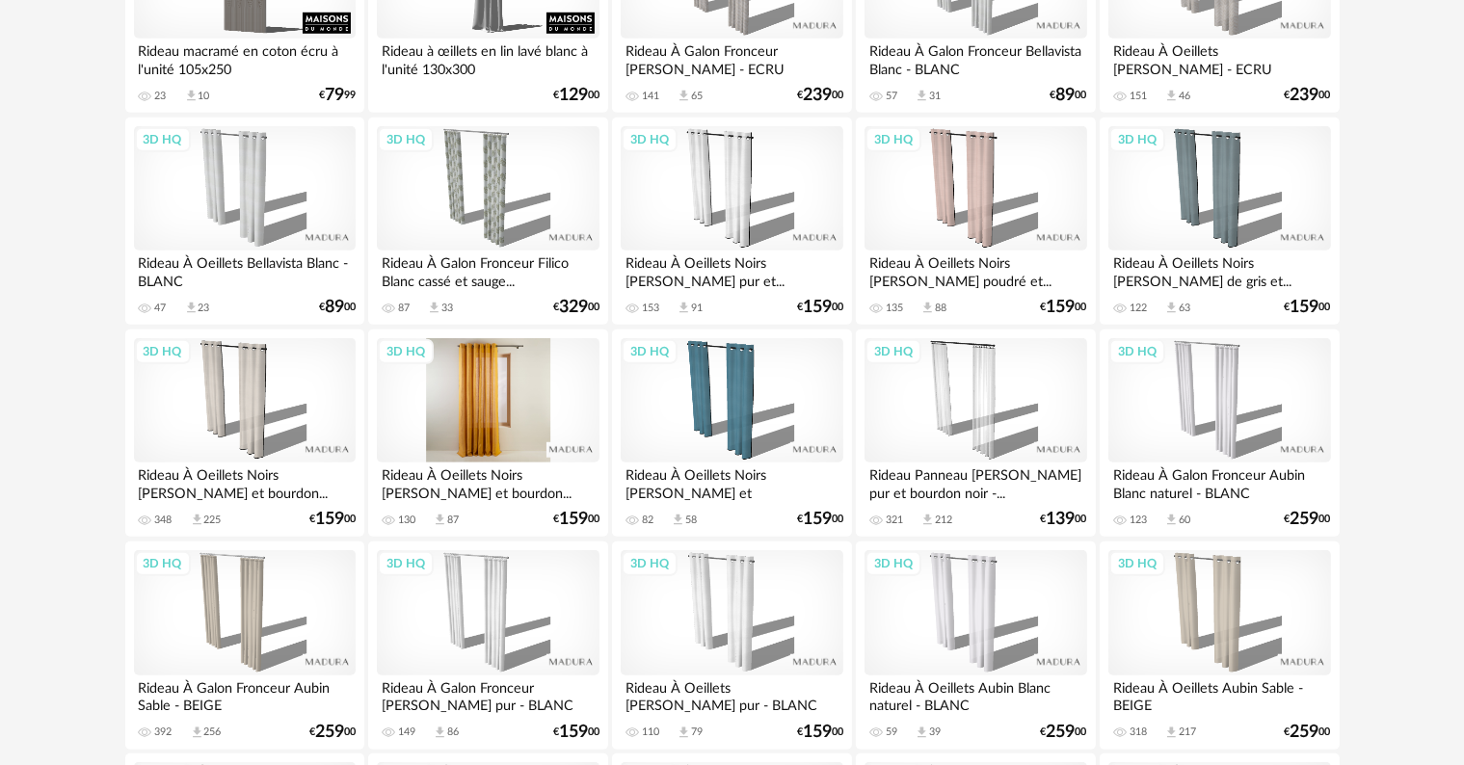
scroll to position [1350, 0]
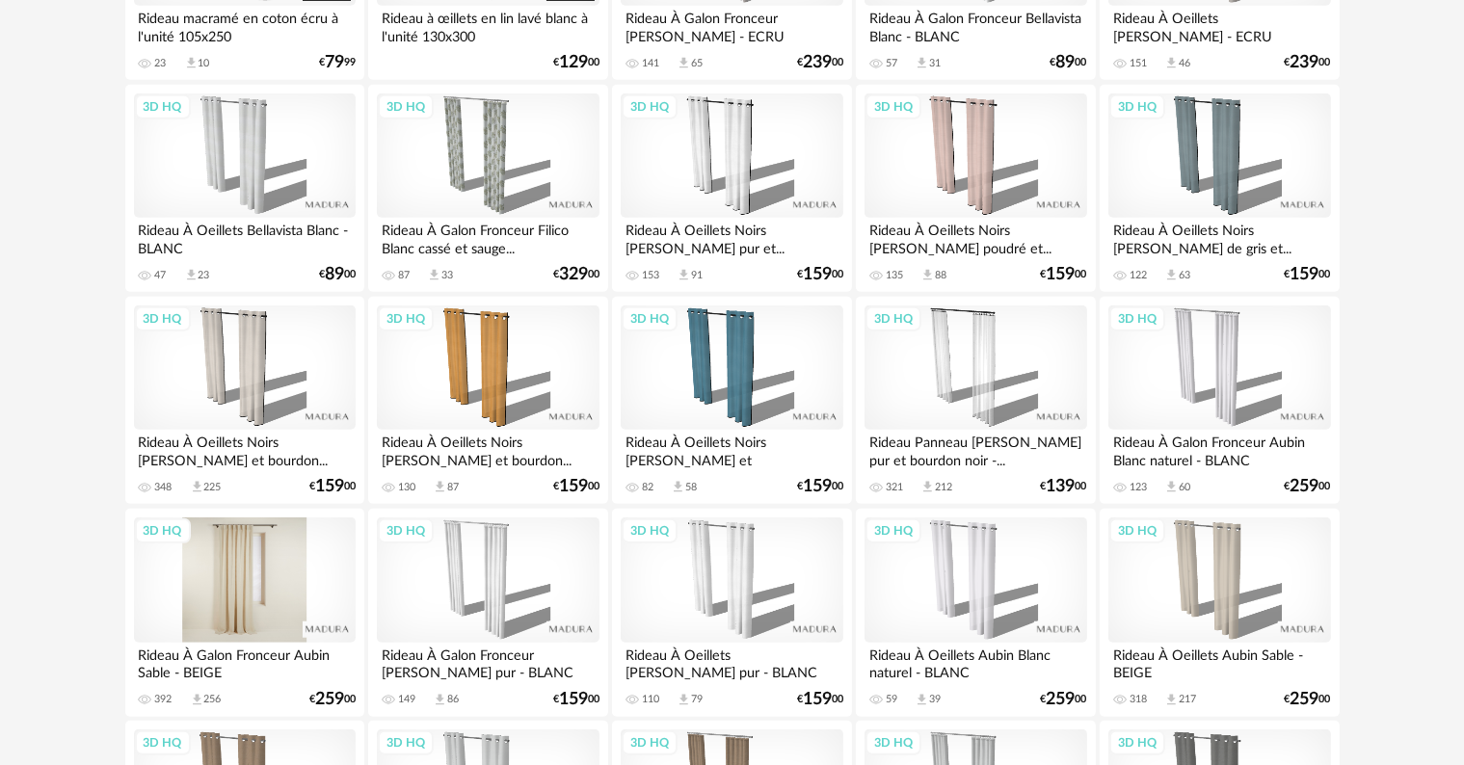
click at [273, 578] on div "3D HQ" at bounding box center [245, 580] width 222 height 125
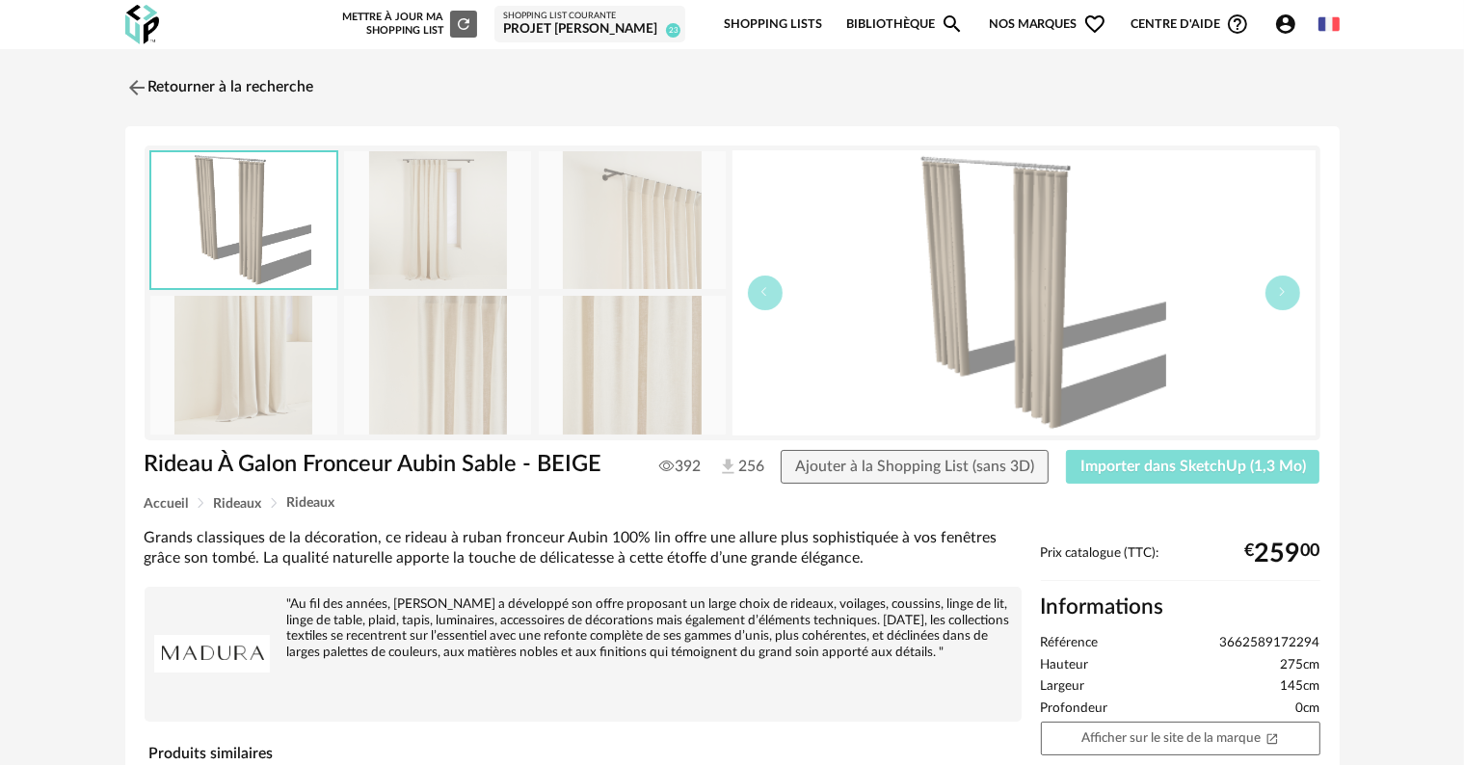
click at [1159, 461] on span "Importer dans SketchUp (1,3 Mo)" at bounding box center [1194, 466] width 226 height 15
click at [1105, 473] on span "Importer dans SketchUp (1,3 Mo)" at bounding box center [1194, 466] width 226 height 15
click at [1145, 474] on button "Importer dans SketchUp (1,3 Mo)" at bounding box center [1193, 467] width 254 height 35
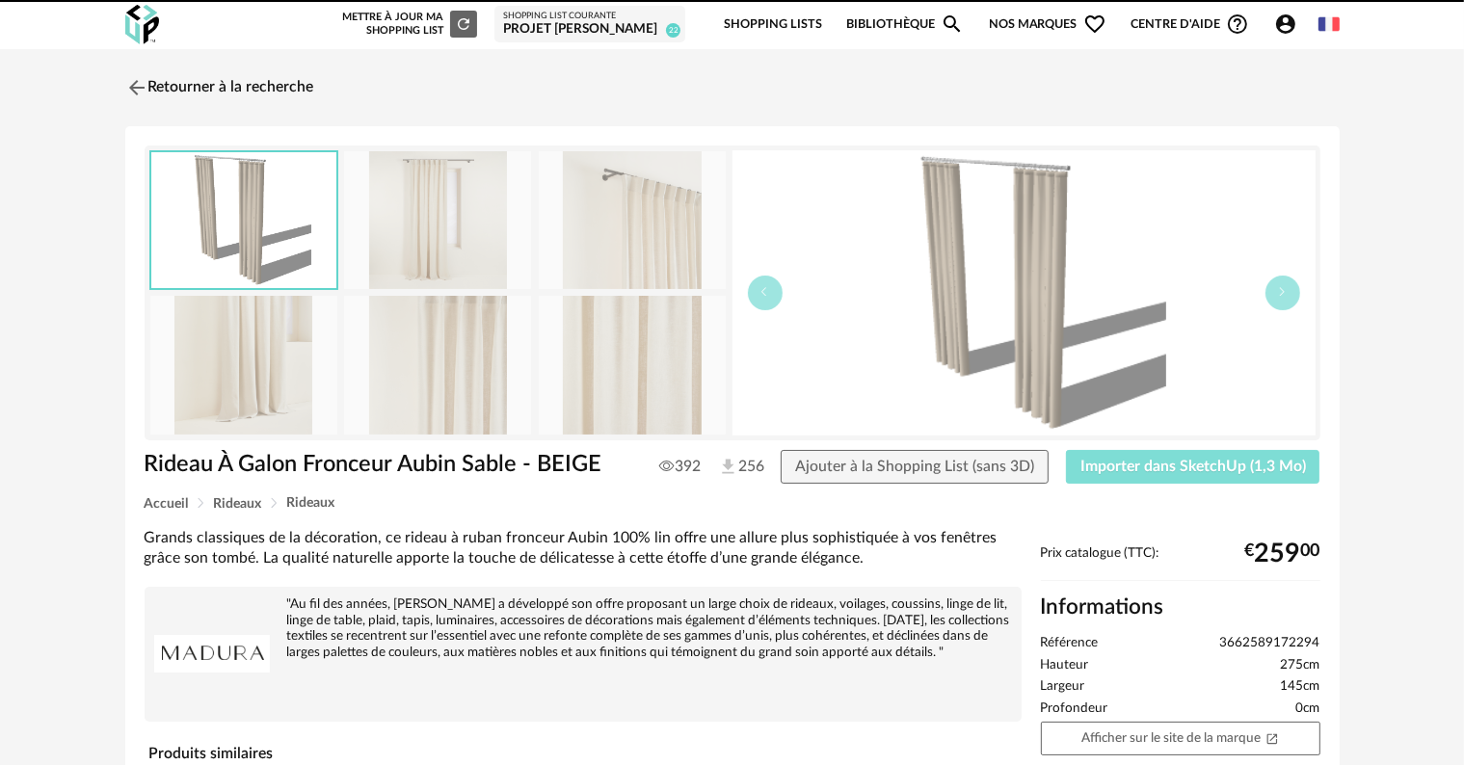
scroll to position [96, 0]
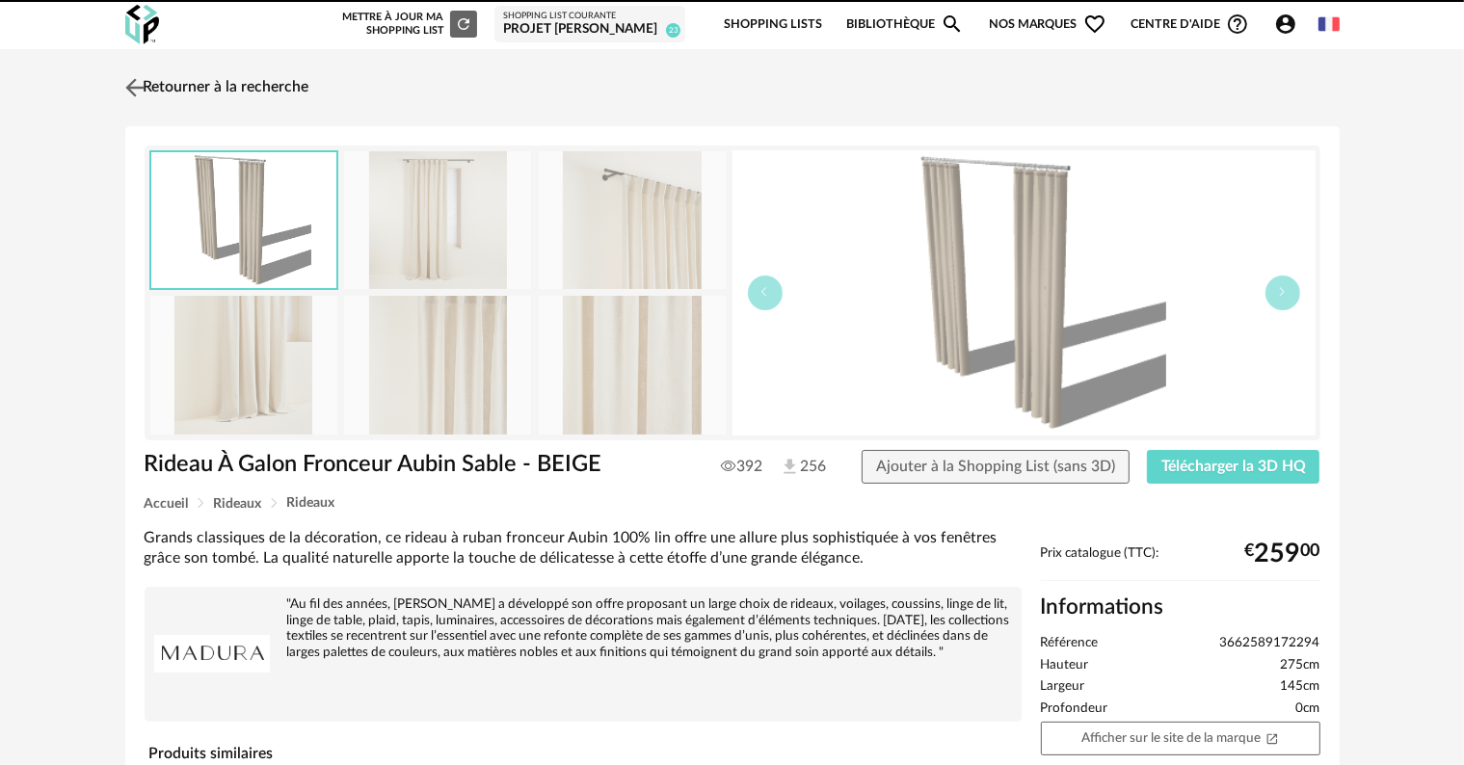
click at [287, 83] on link "Retourner à la recherche" at bounding box center [214, 88] width 189 height 42
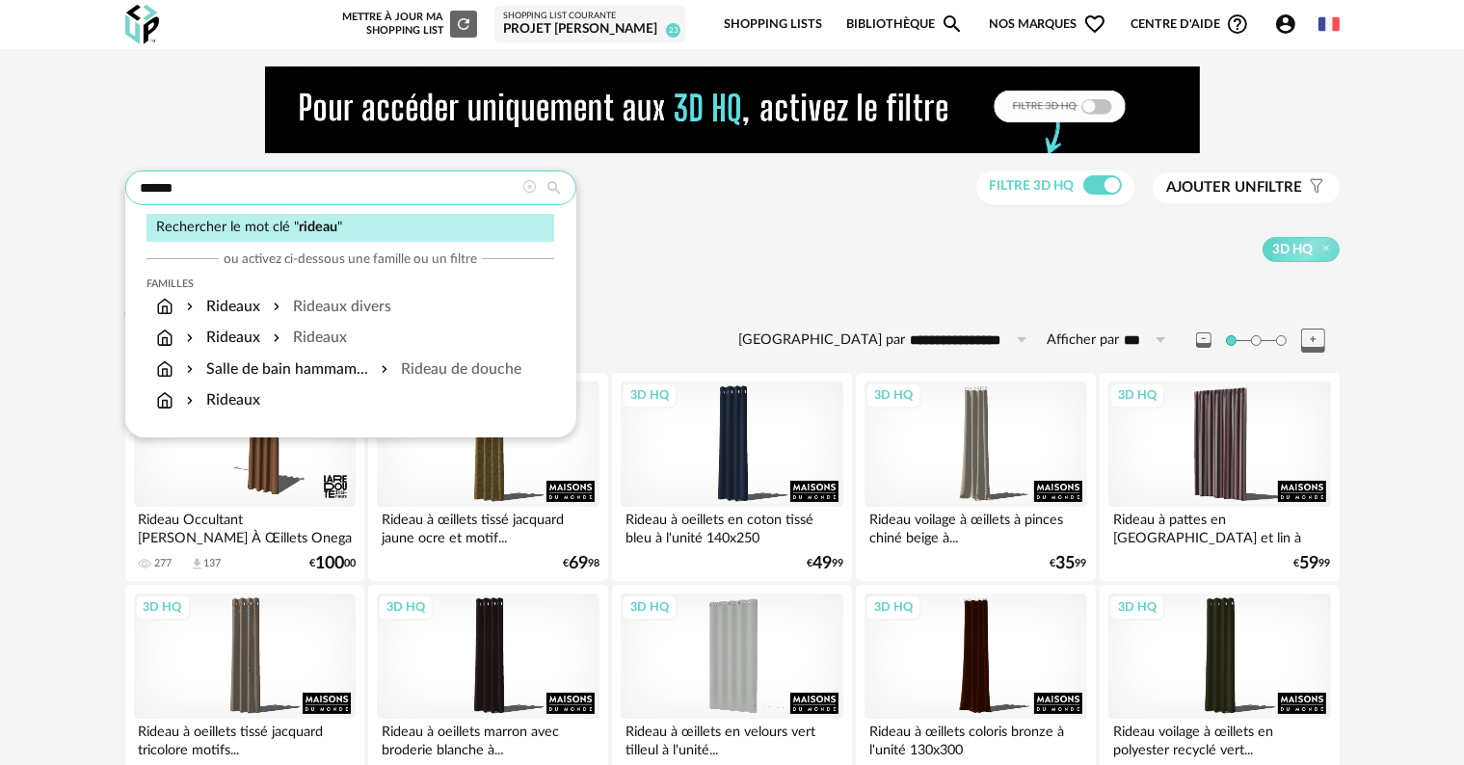
click at [463, 187] on input "******" at bounding box center [350, 188] width 451 height 35
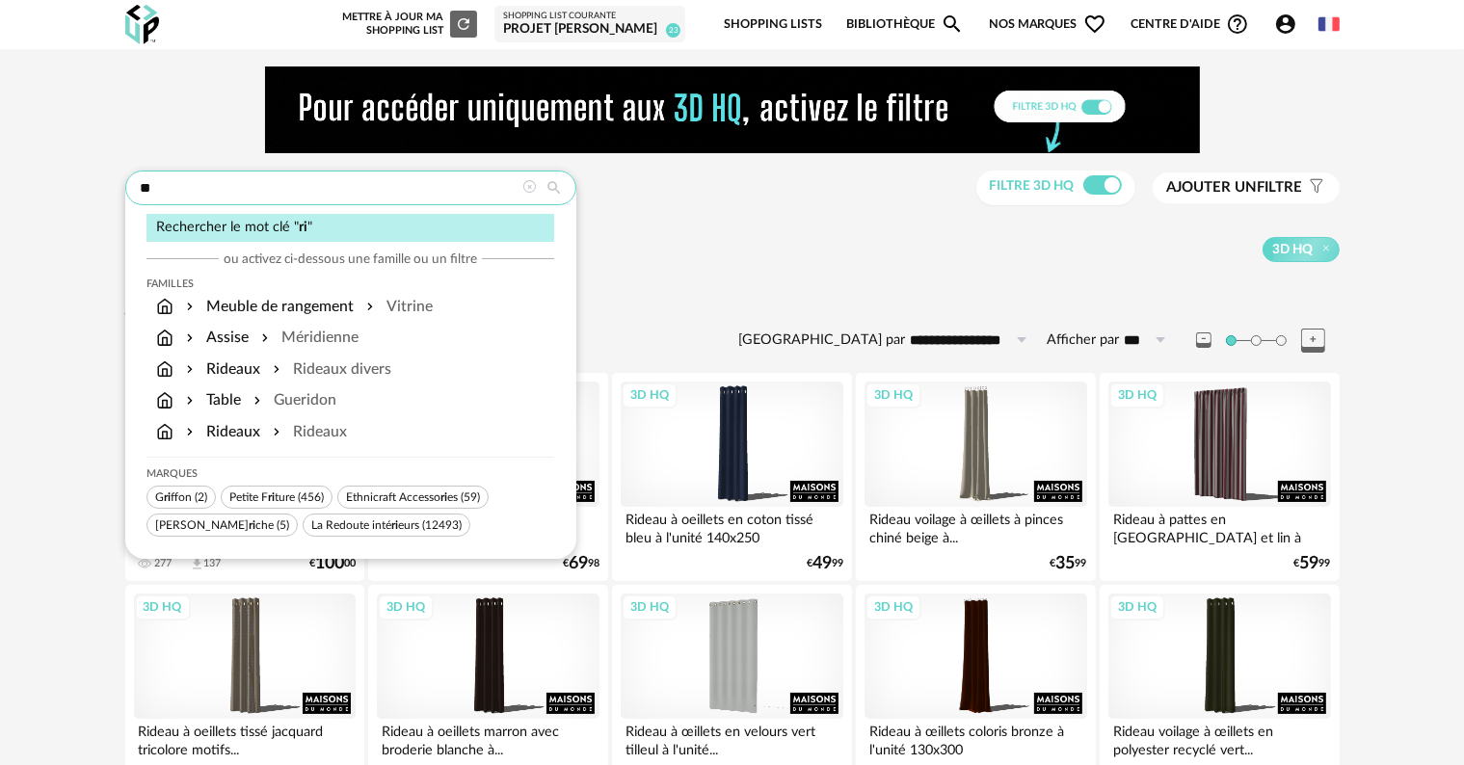
type input "*"
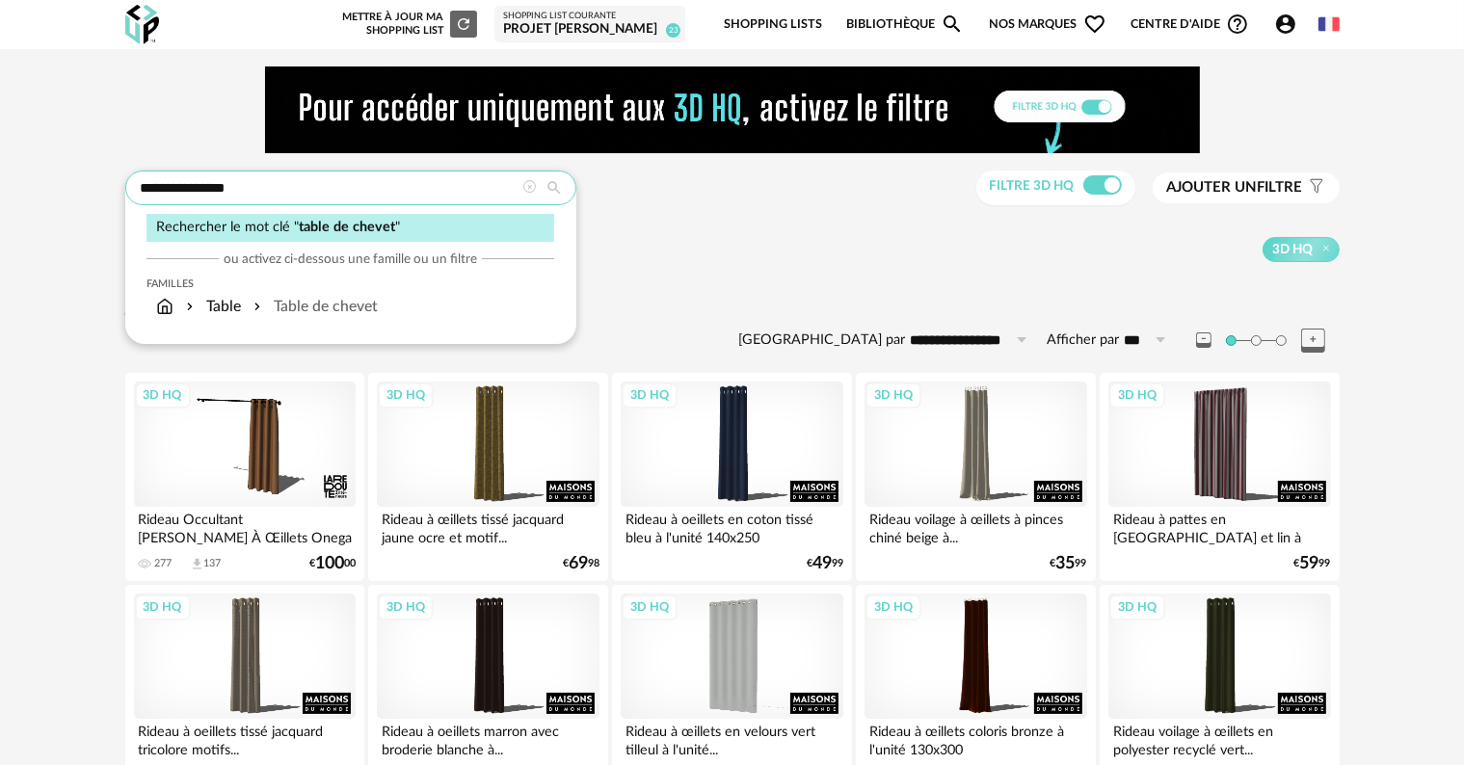
type input "**********"
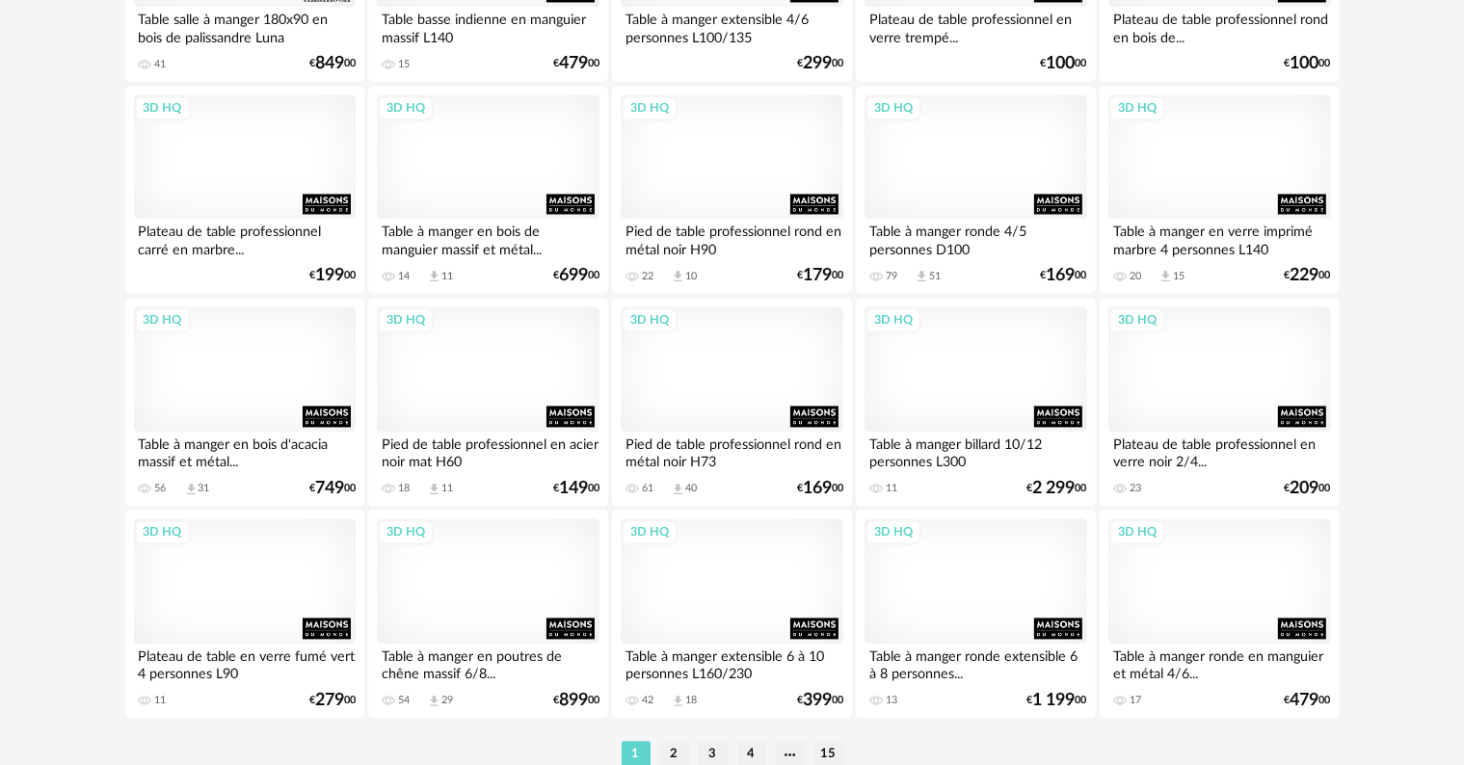
scroll to position [3976, 0]
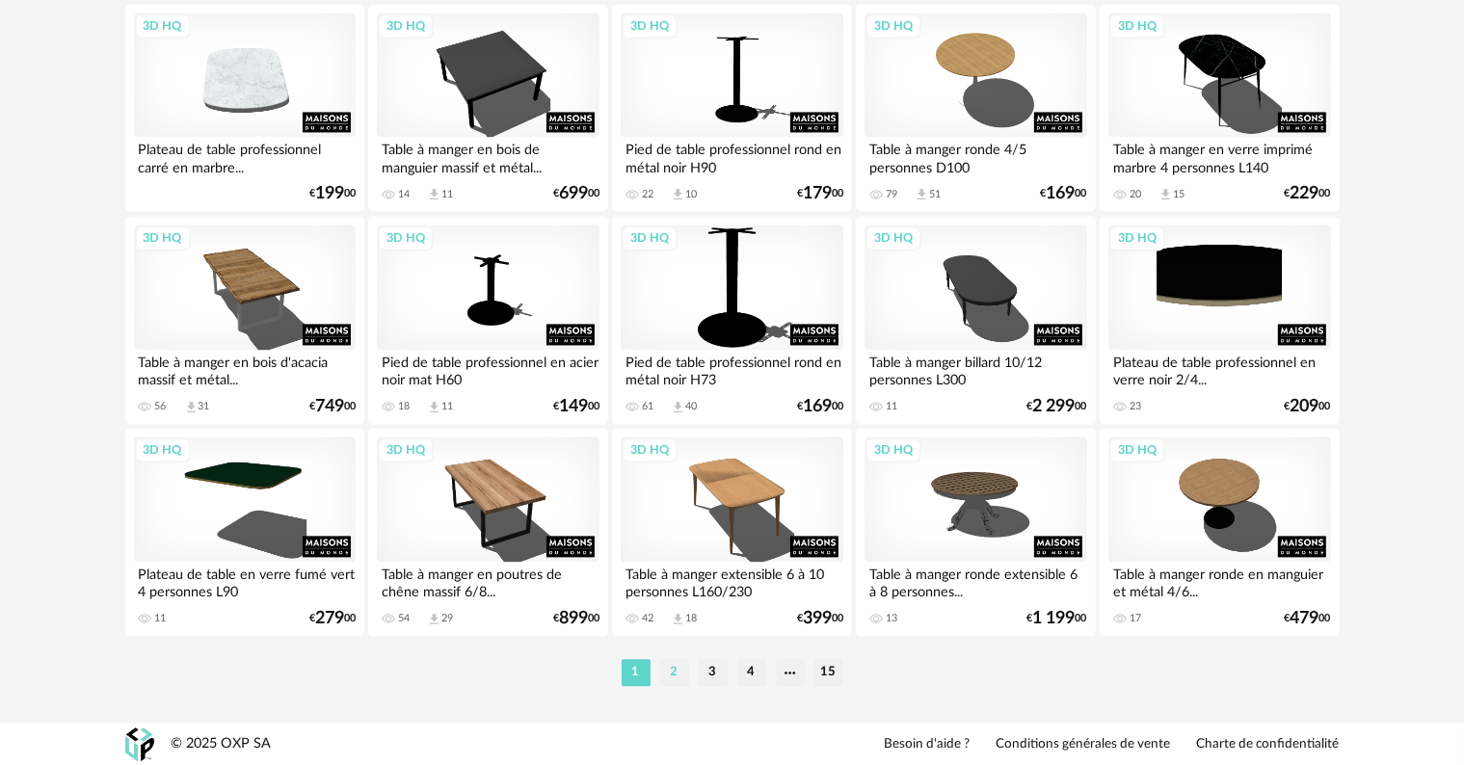
click at [679, 670] on li "2" at bounding box center [674, 672] width 29 height 27
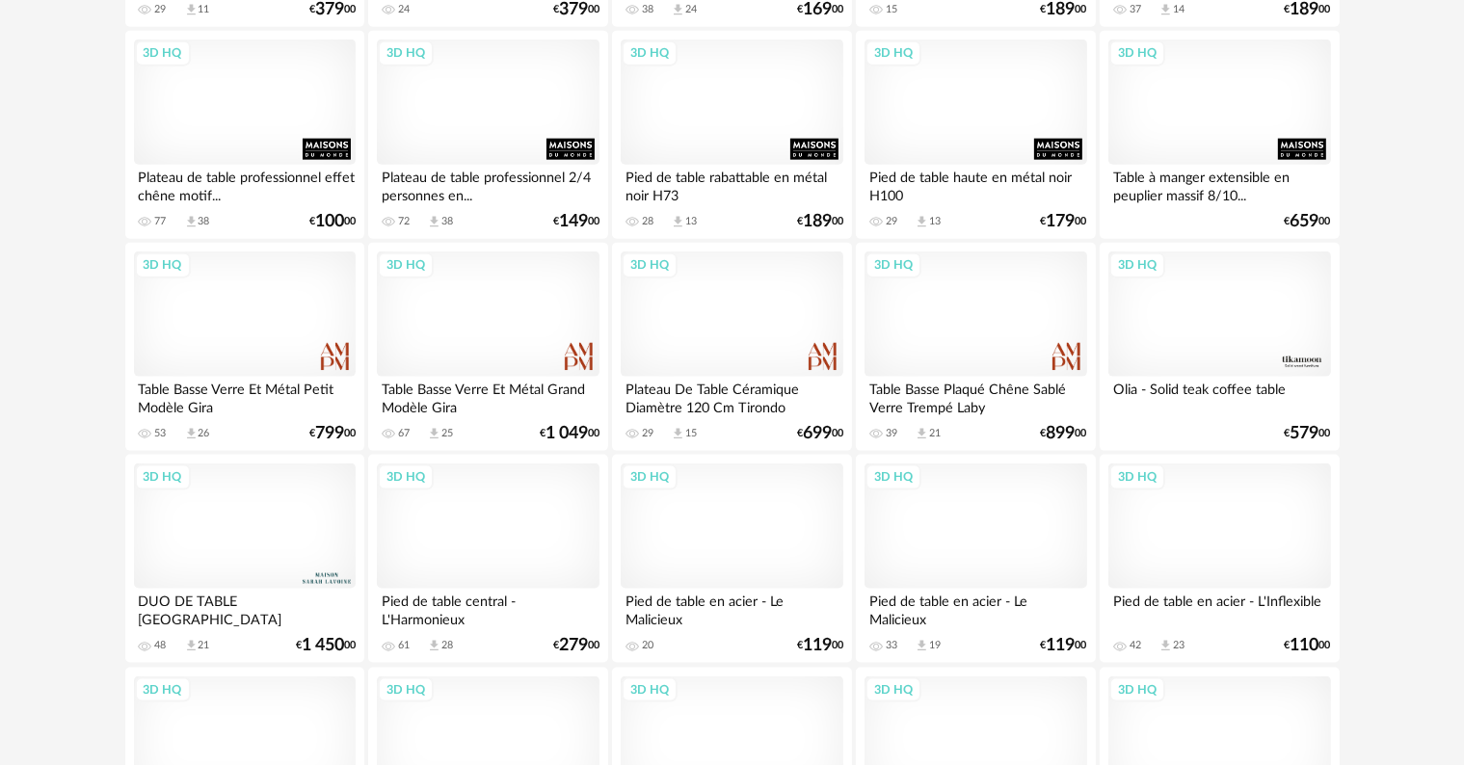
scroll to position [2506, 0]
